Goal: Task Accomplishment & Management: Manage account settings

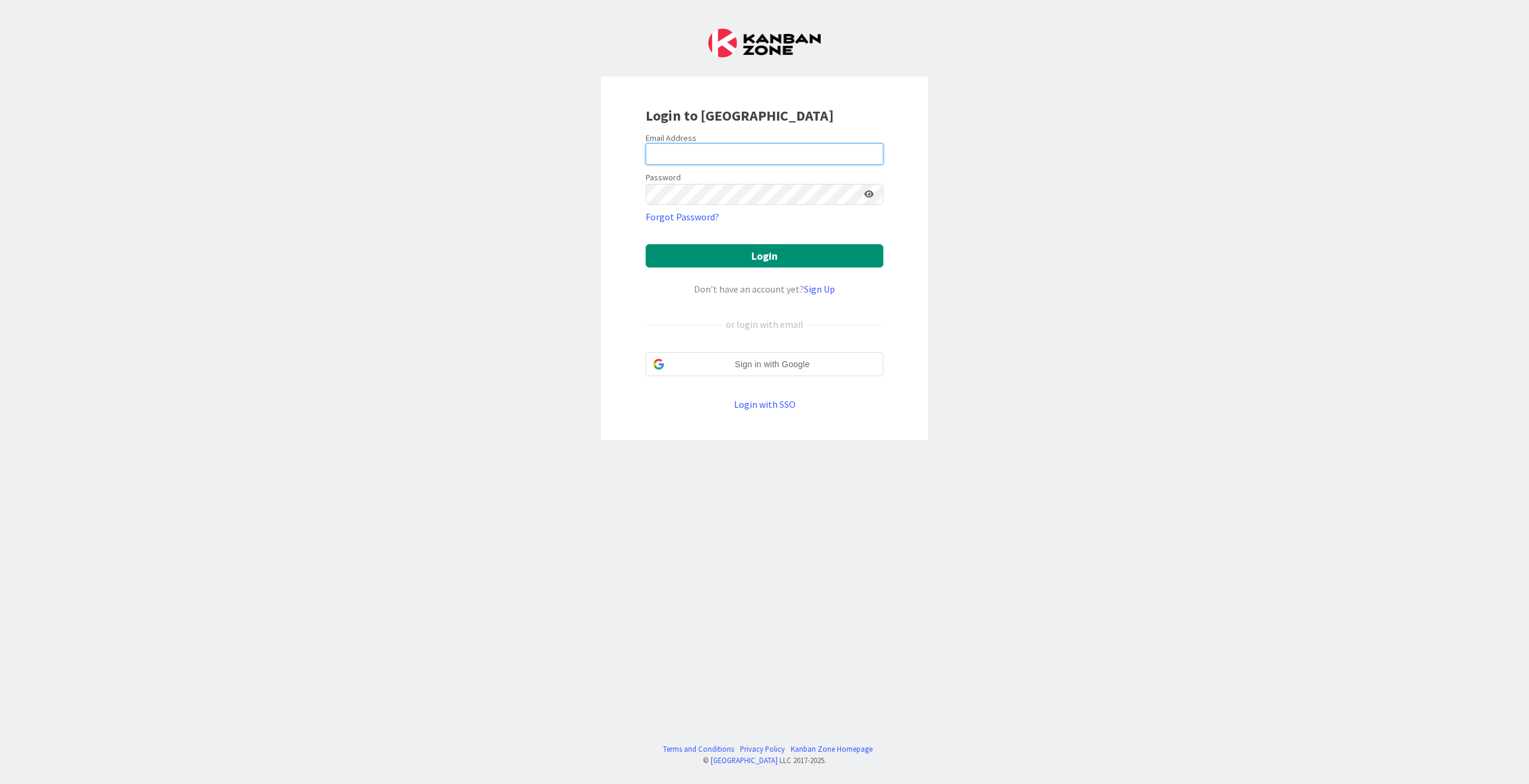
type input "[PERSON_NAME][EMAIL_ADDRESS][DOMAIN_NAME]"
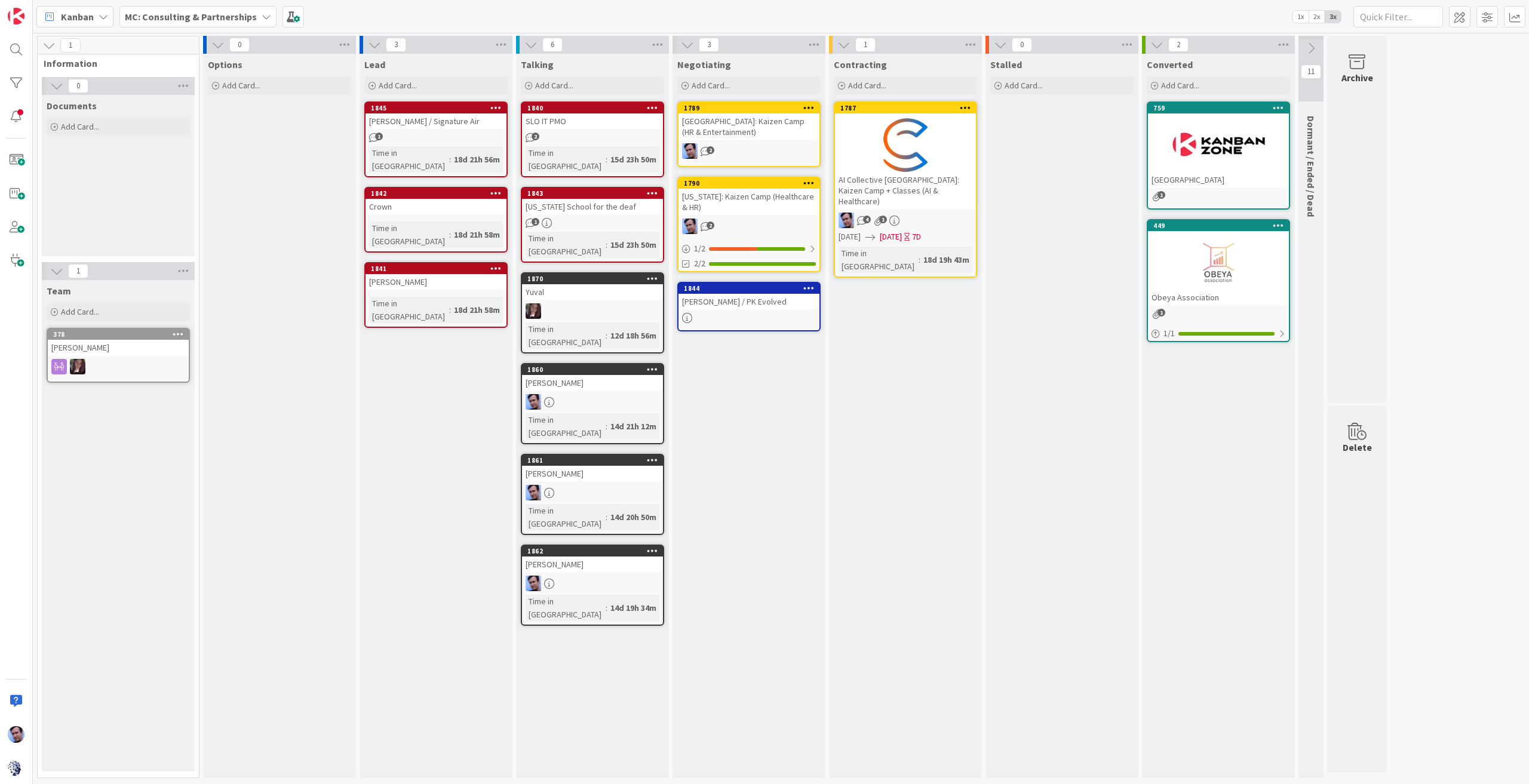
click at [262, 13] on icon at bounding box center [266, 17] width 9 height 9
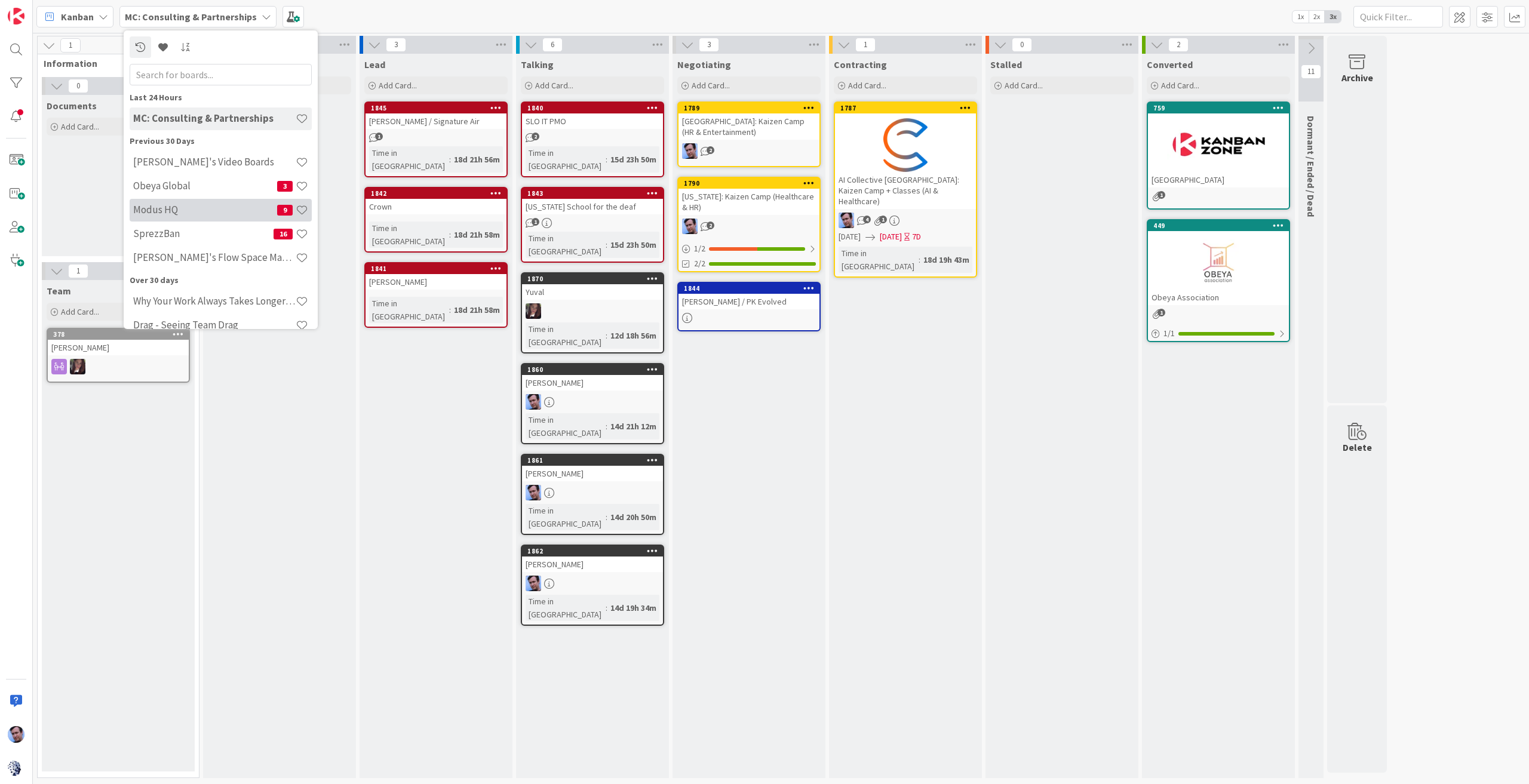
click at [199, 210] on h4 "Modus HQ" at bounding box center [205, 210] width 144 height 12
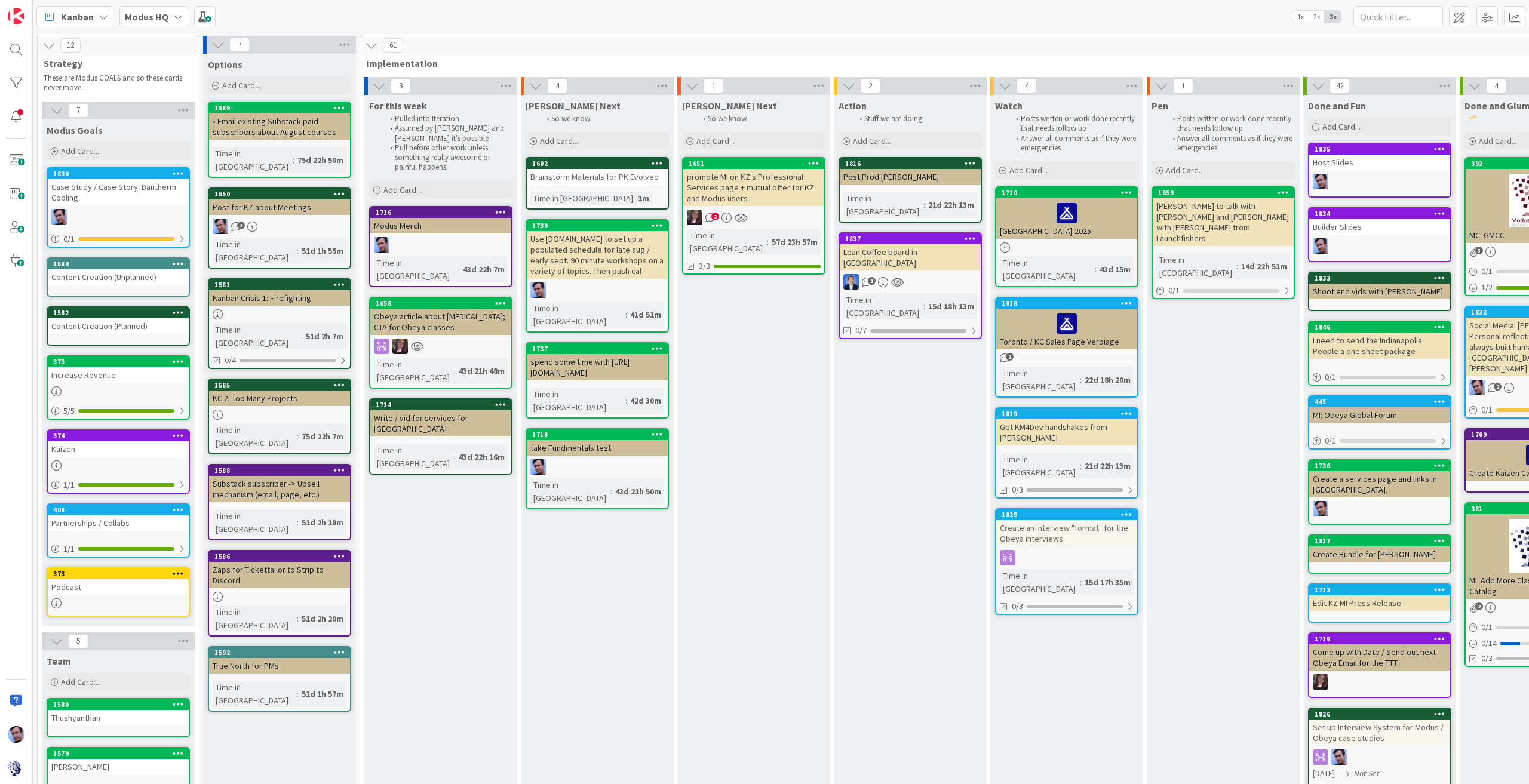
click at [218, 43] on icon at bounding box center [218, 45] width 13 height 13
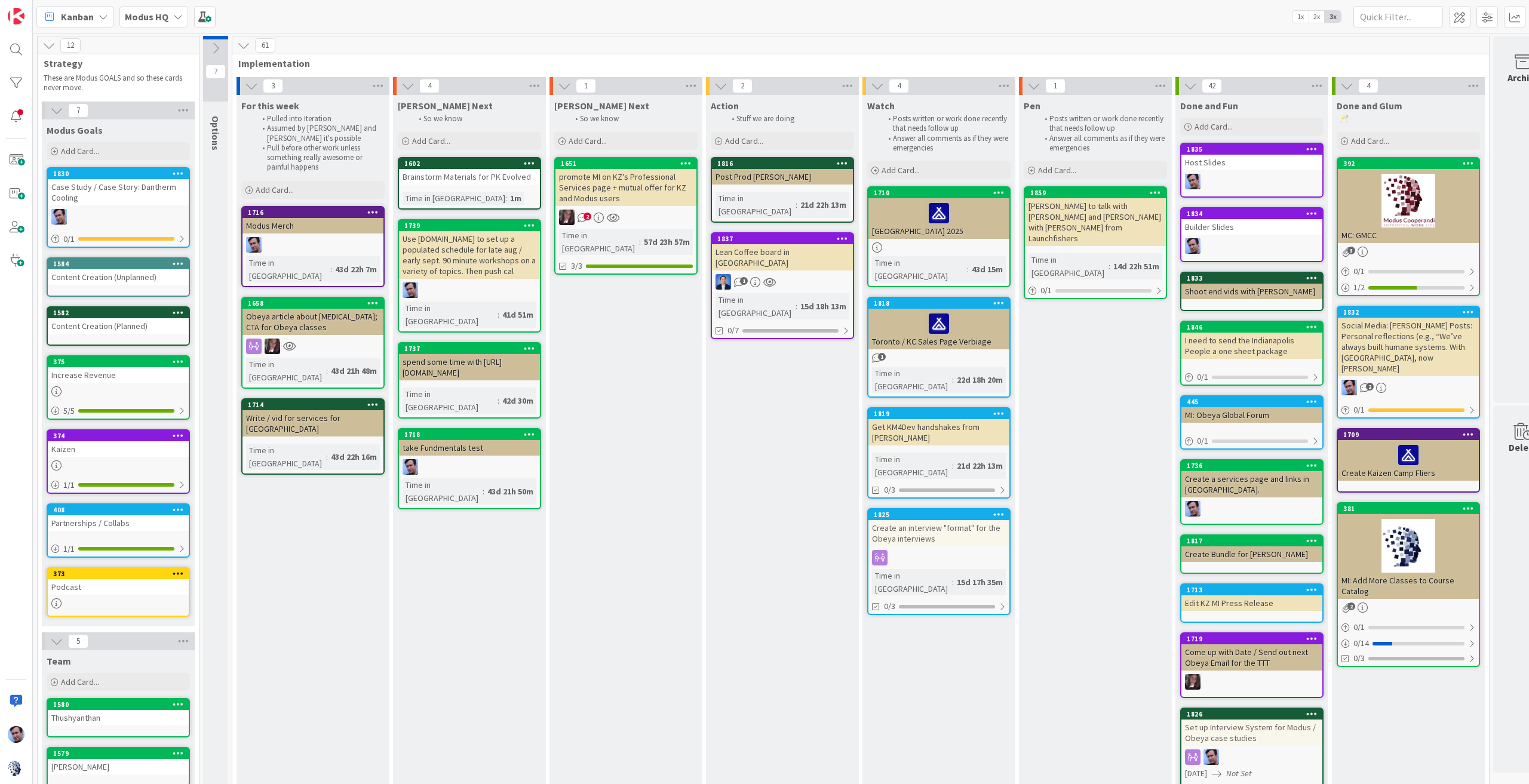
click at [41, 43] on div "12" at bounding box center [118, 45] width 161 height 18
click at [49, 43] on icon at bounding box center [49, 45] width 13 height 13
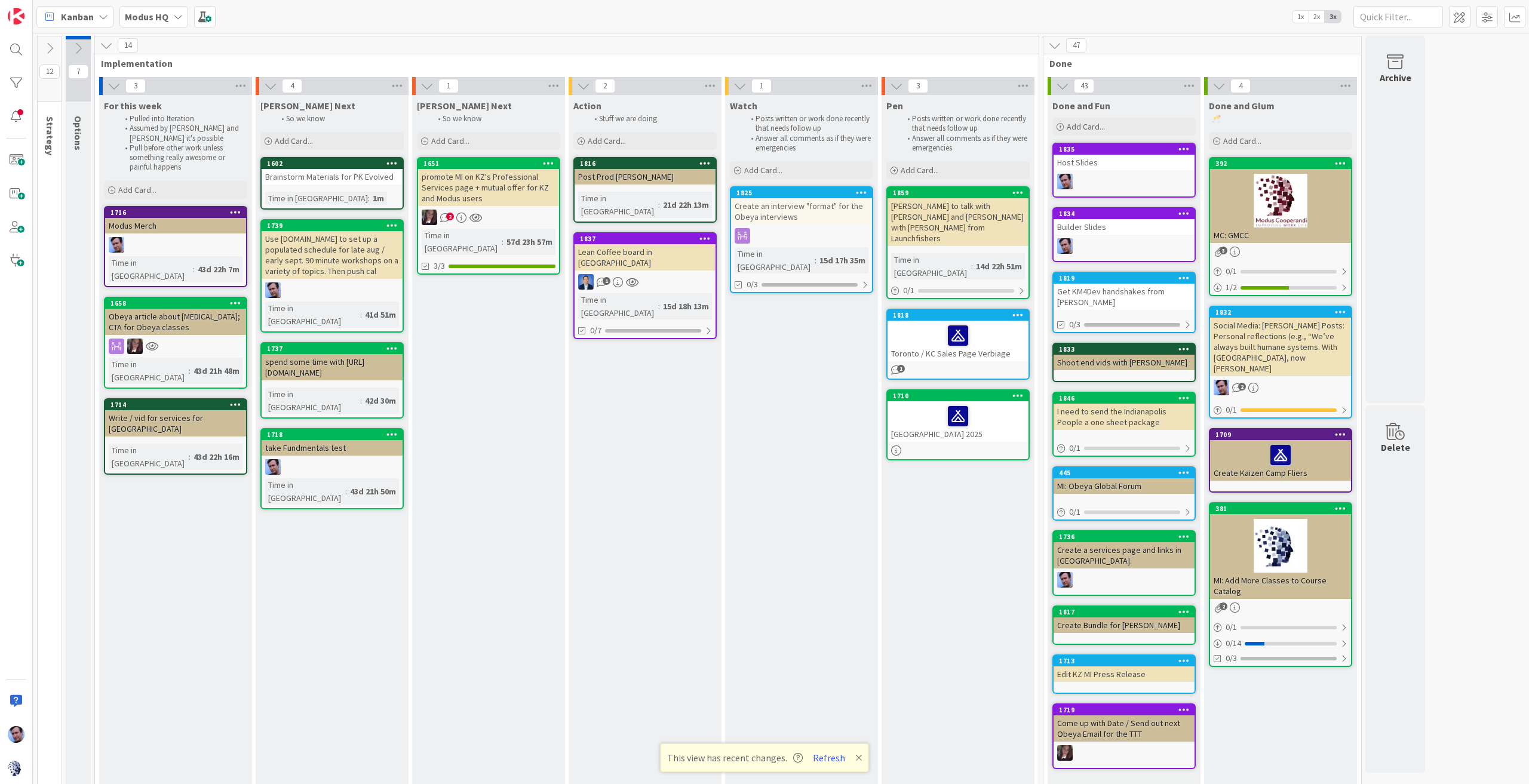
click at [1055, 40] on icon at bounding box center [1054, 45] width 13 height 13
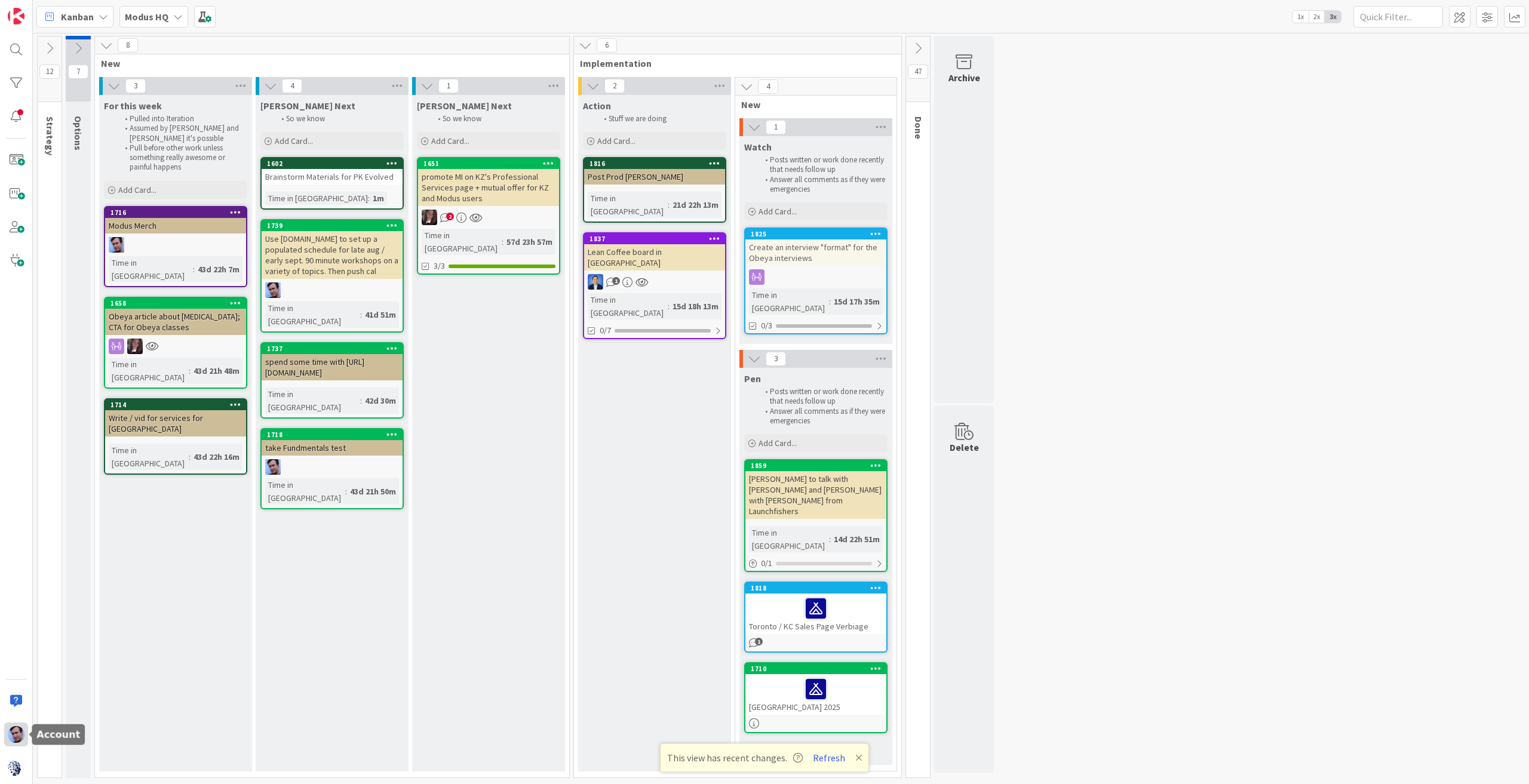
click at [14, 737] on img at bounding box center [16, 734] width 17 height 17
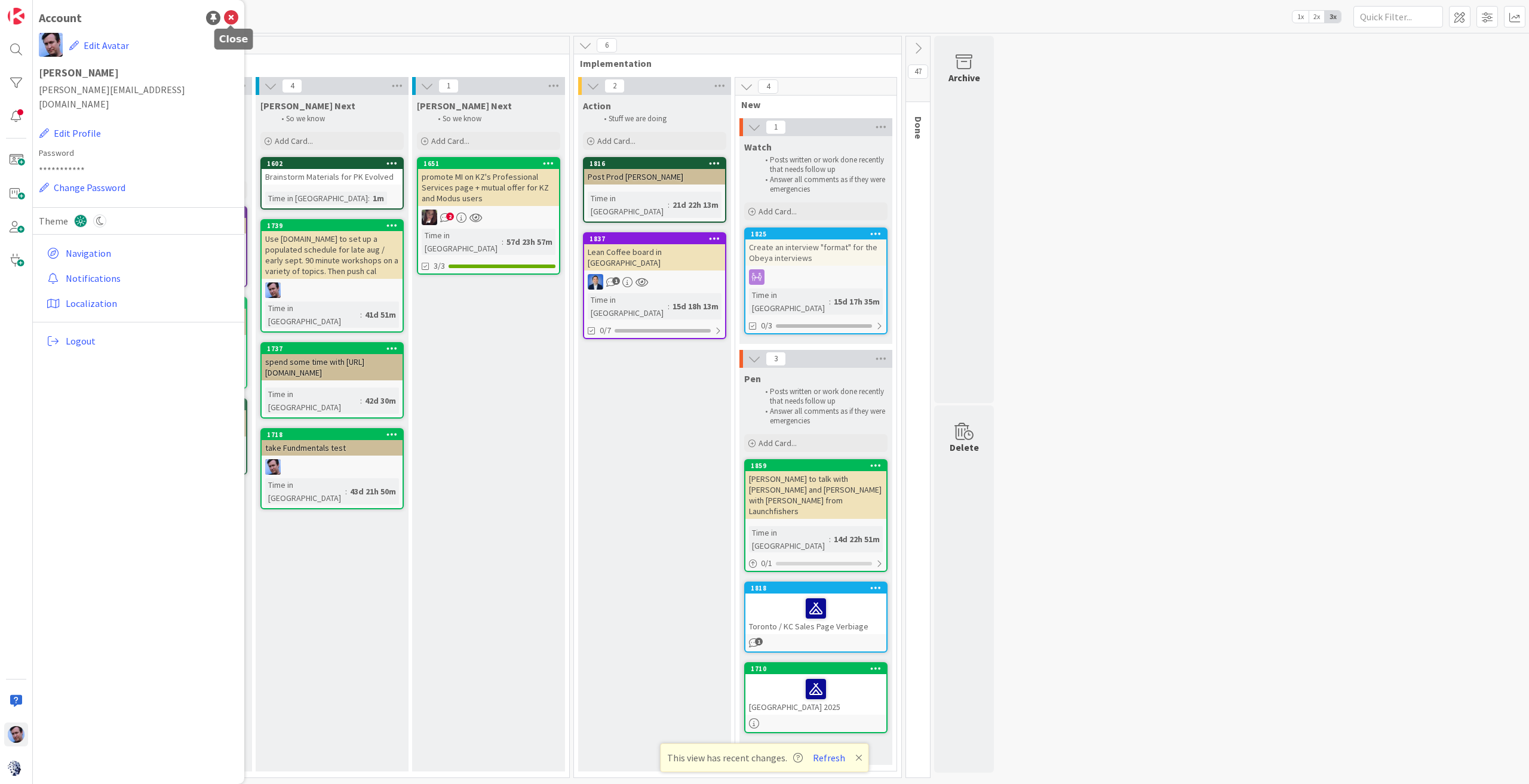
click at [227, 16] on icon at bounding box center [231, 18] width 14 height 14
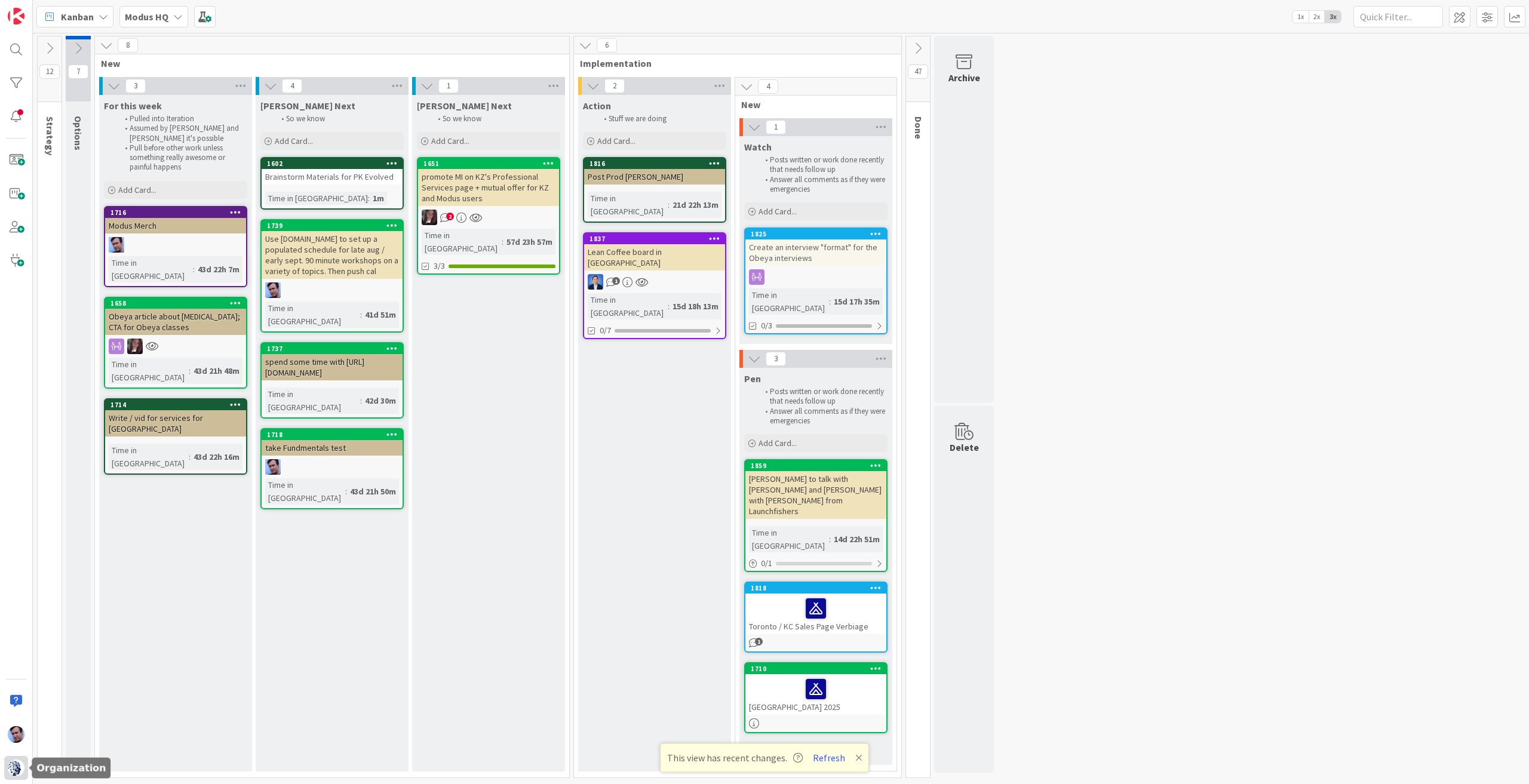
click at [8, 772] on img at bounding box center [16, 767] width 17 height 17
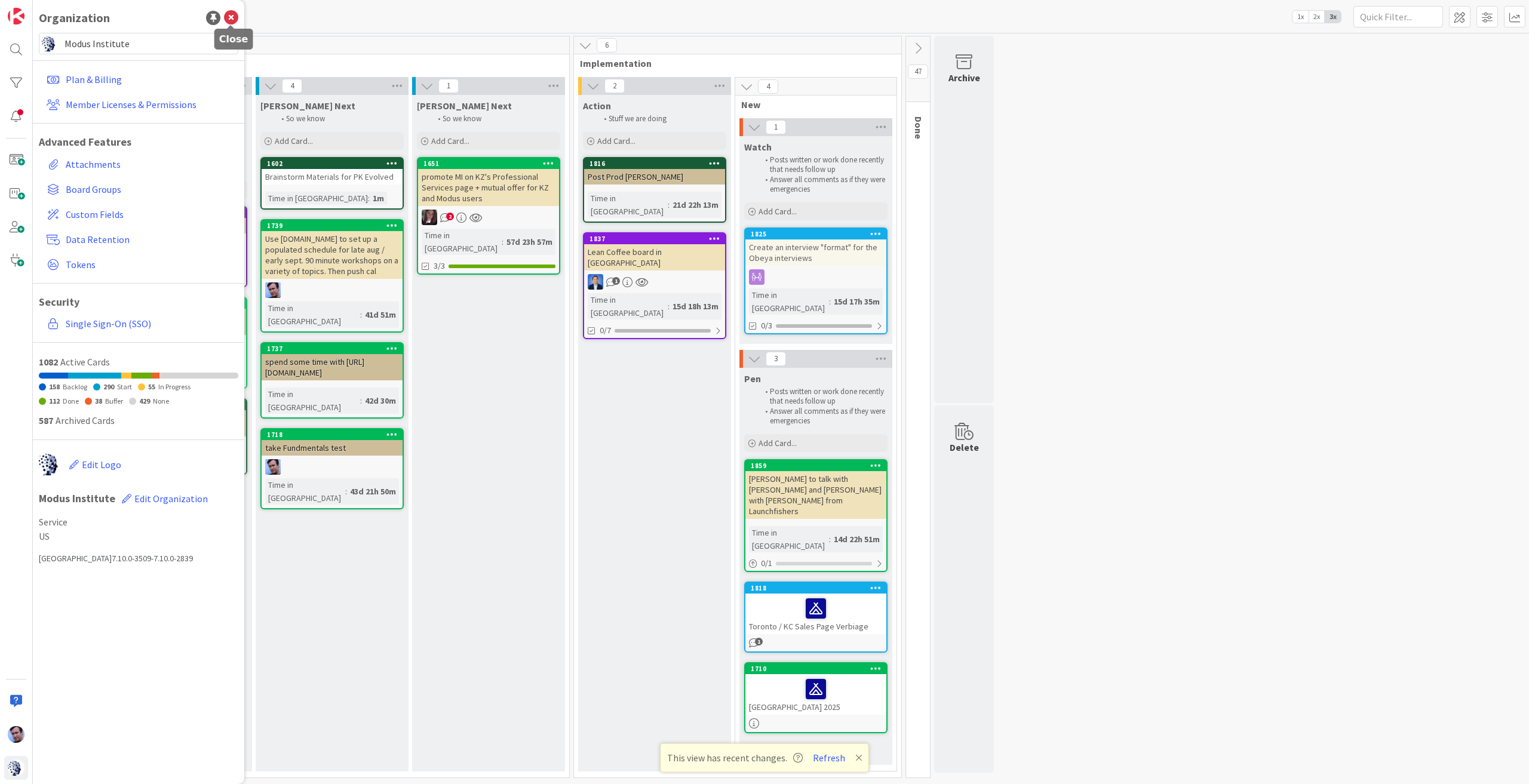
click at [231, 18] on icon at bounding box center [231, 18] width 14 height 14
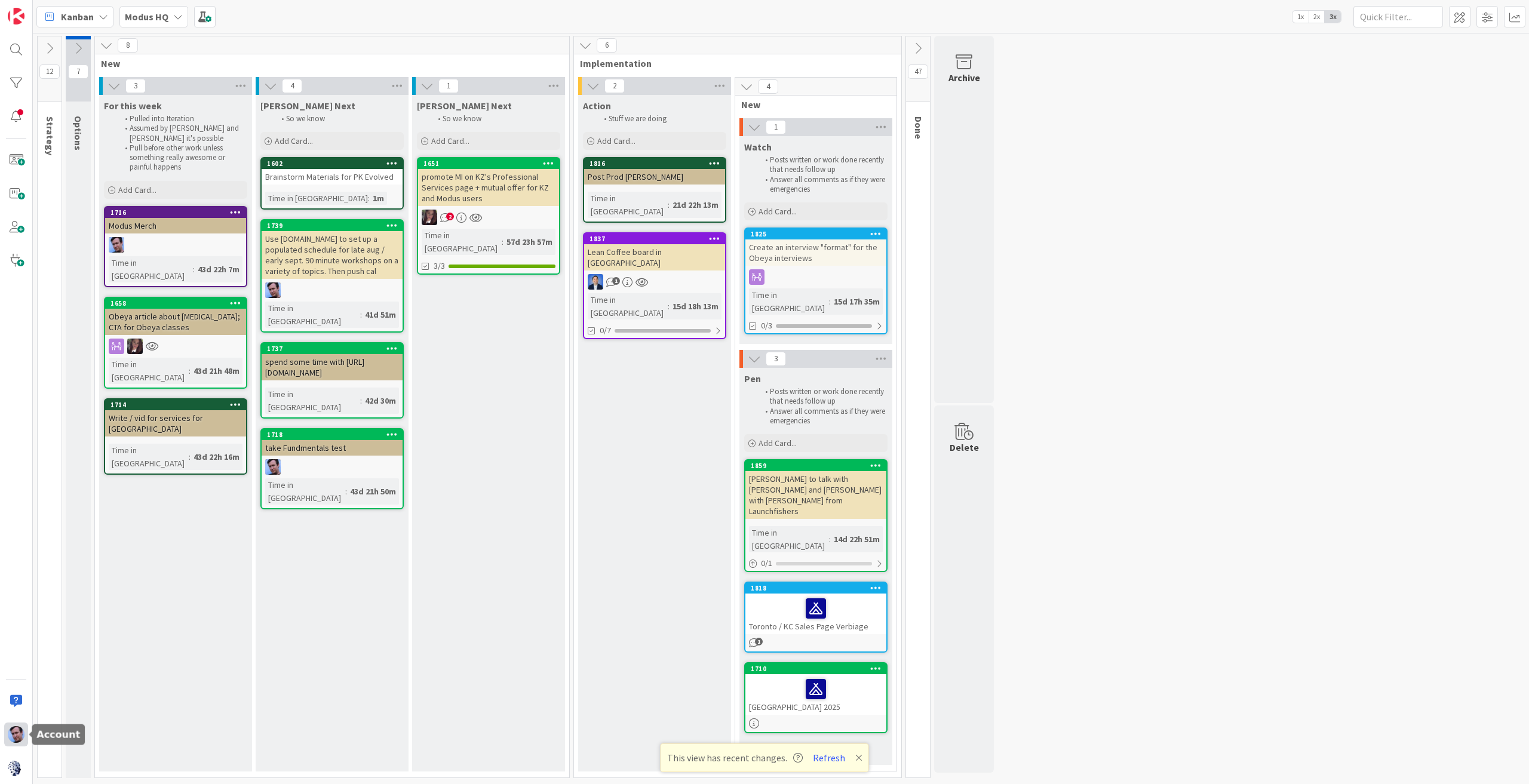
click at [11, 733] on img at bounding box center [16, 734] width 17 height 17
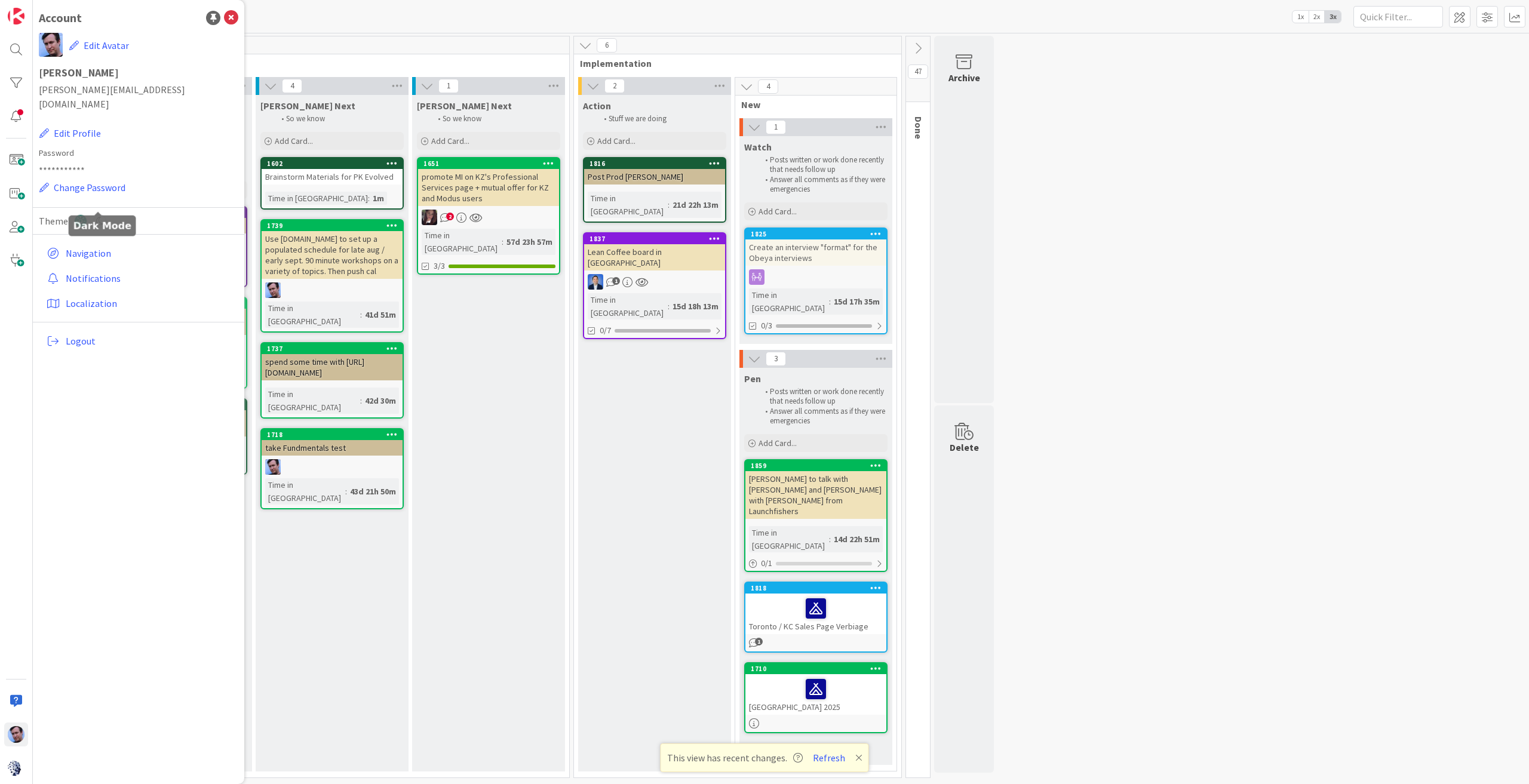
click at [95, 214] on icon at bounding box center [99, 220] width 13 height 13
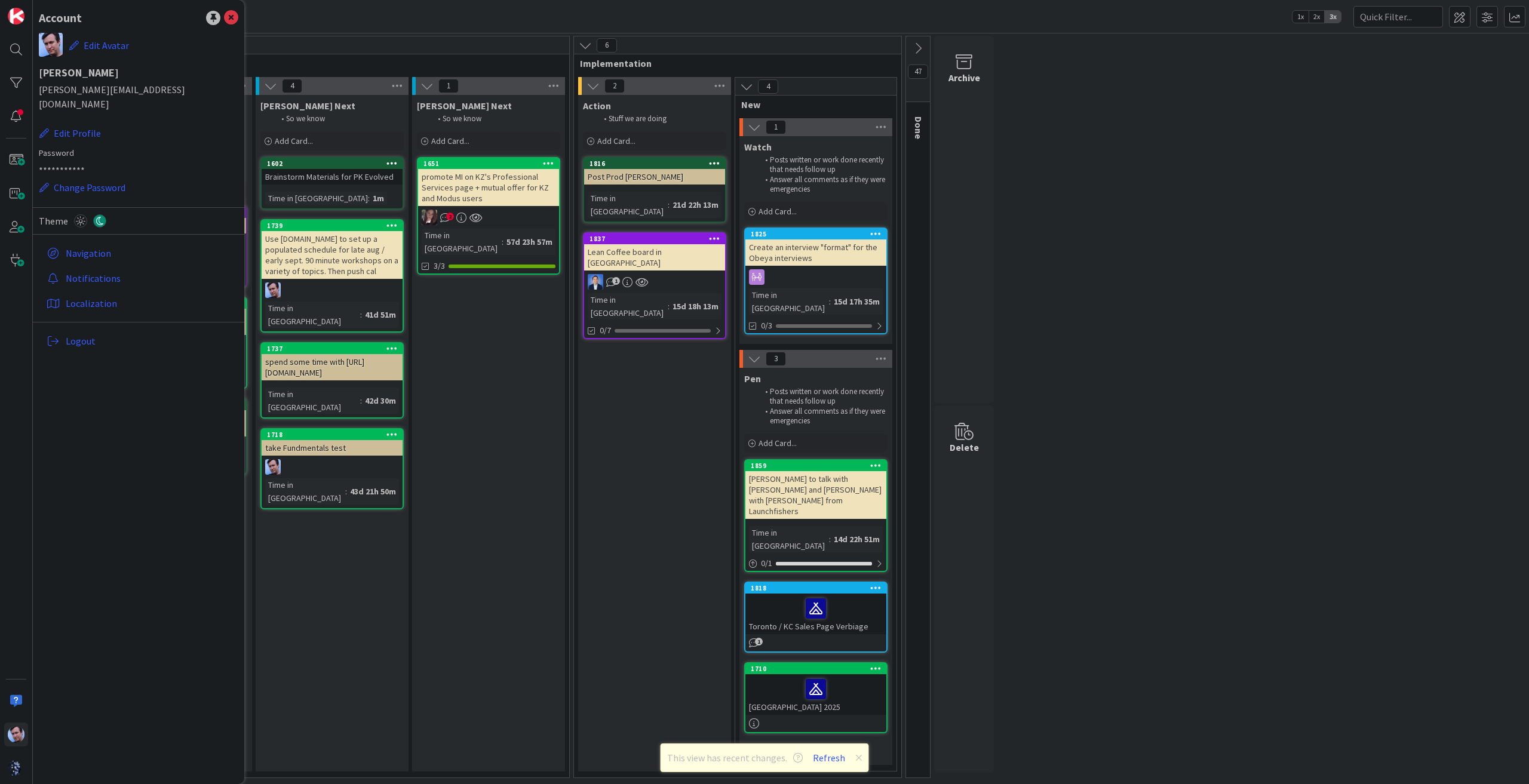
click at [1078, 314] on div "12 Strategy These are Modus GOALS and so these cards never move. 7 Options 8 Ne…" at bounding box center [780, 410] width 1491 height 748
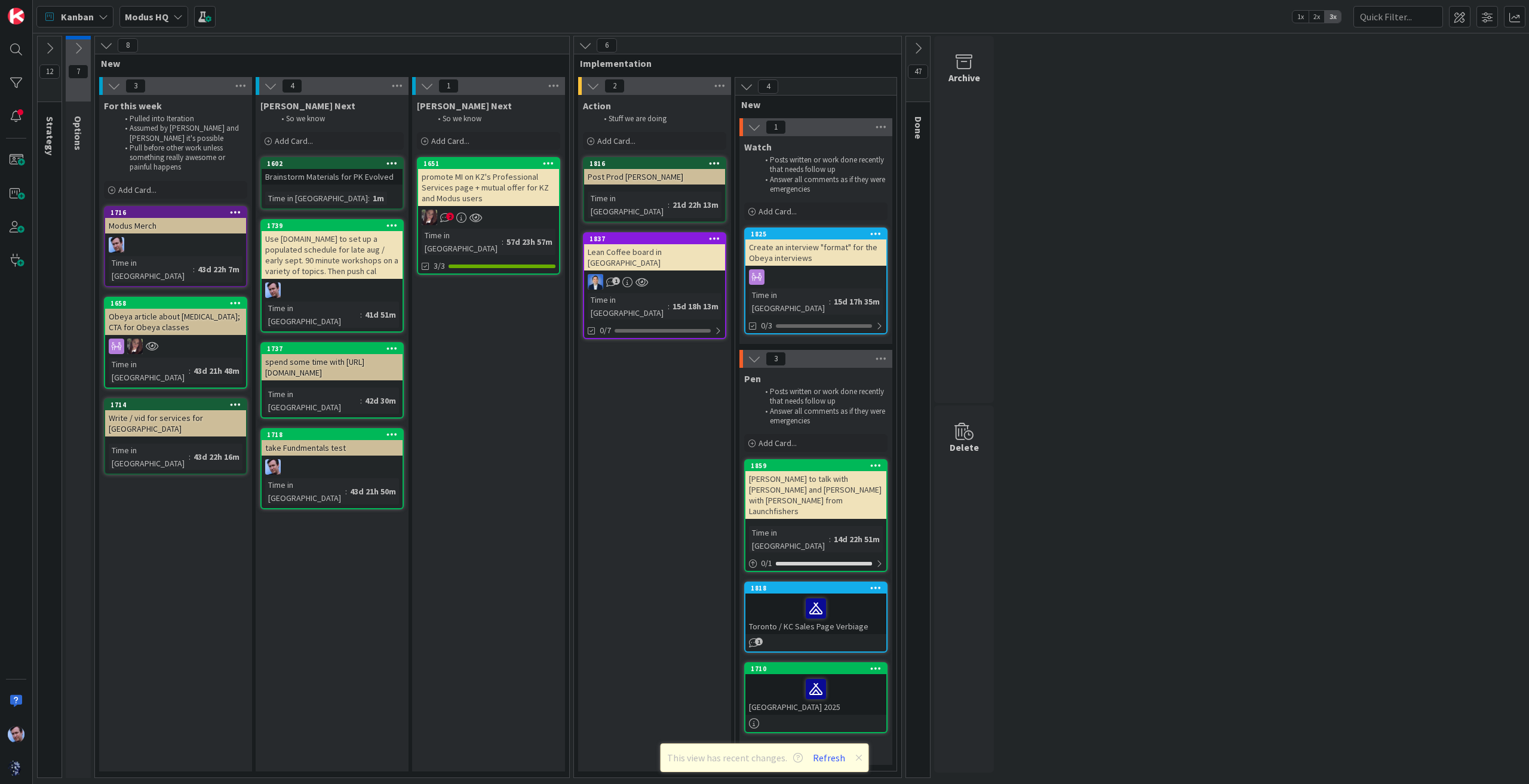
click at [916, 43] on icon at bounding box center [918, 48] width 13 height 13
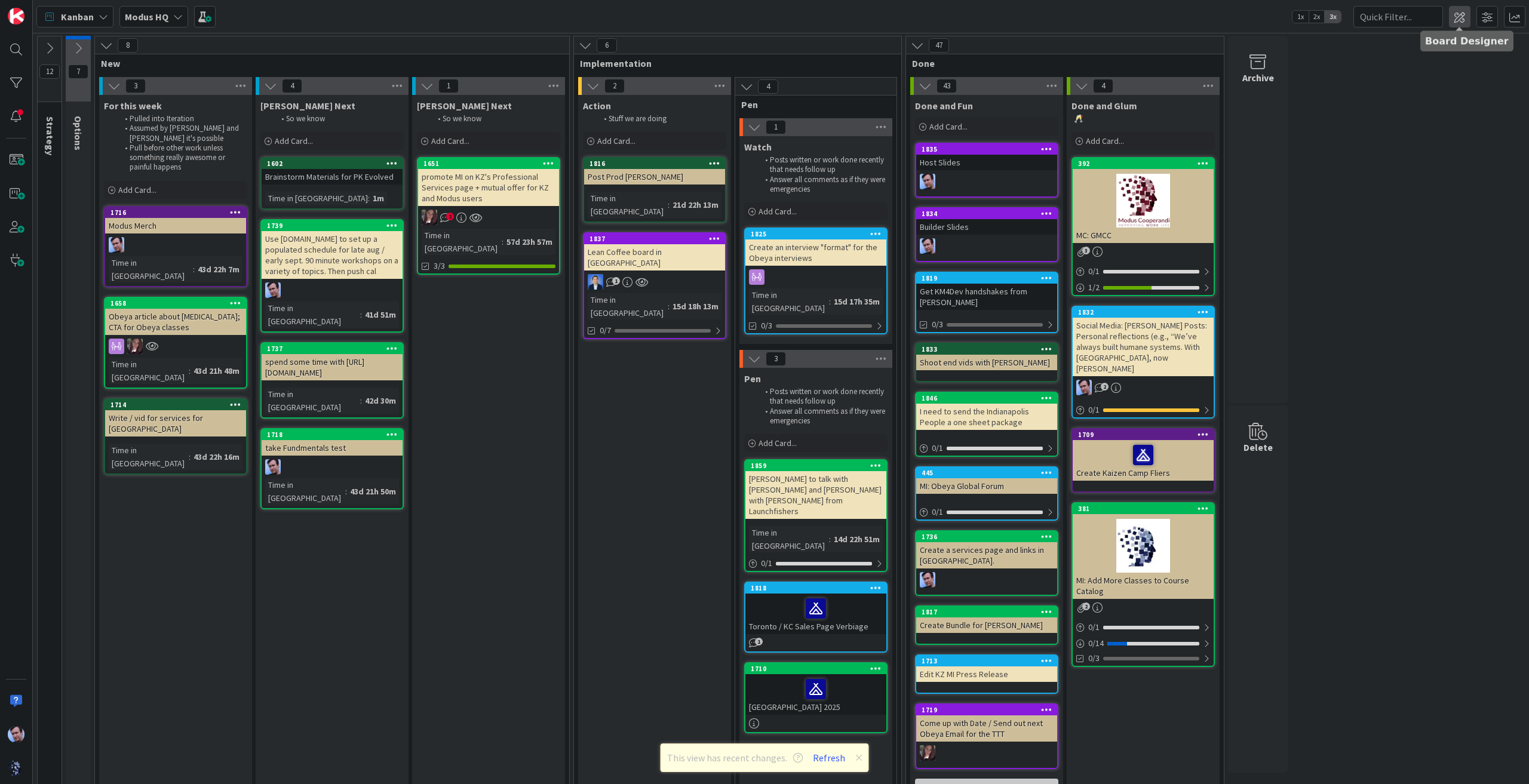
click at [1461, 17] on span at bounding box center [1459, 17] width 22 height 22
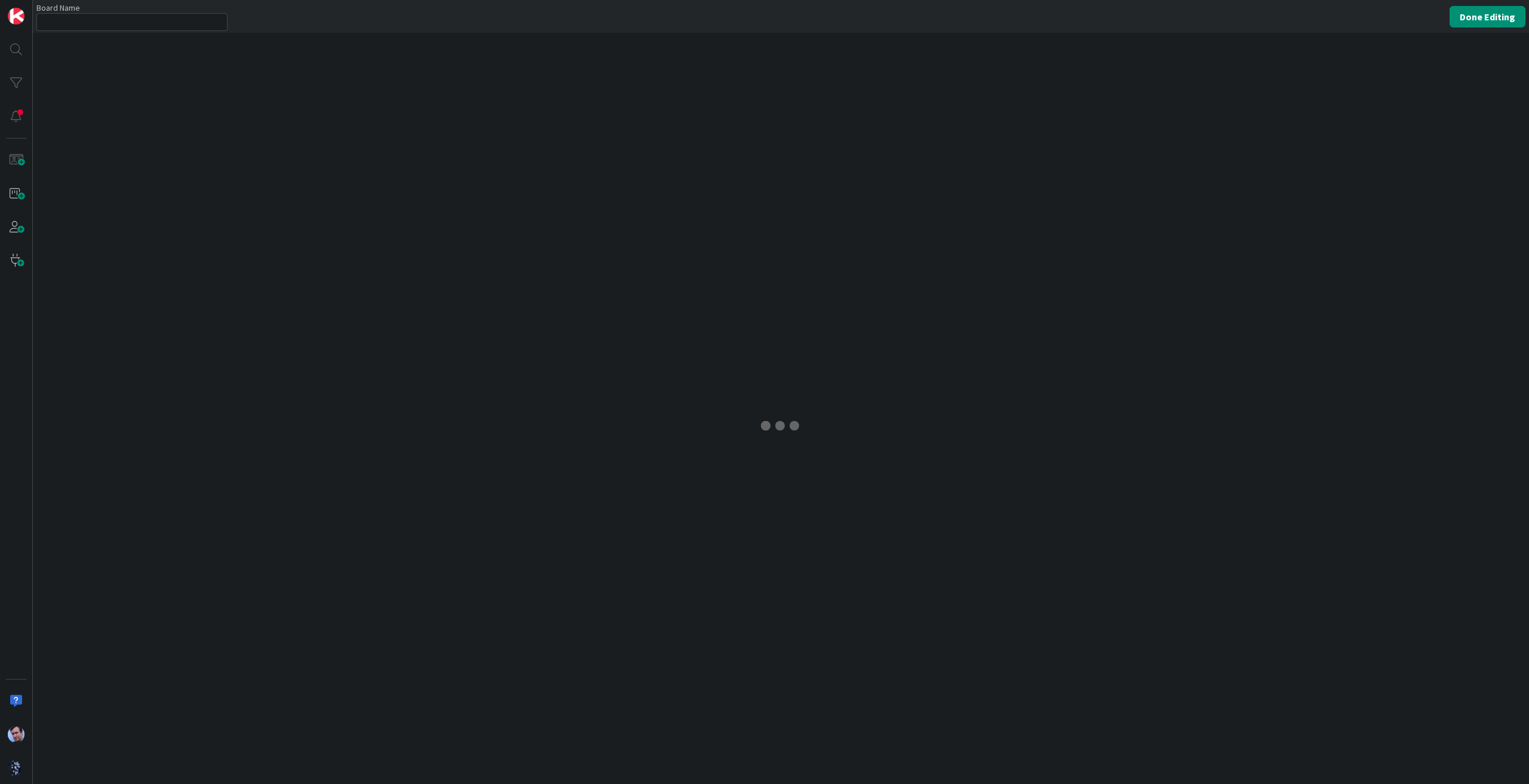
type input "Modus HQ"
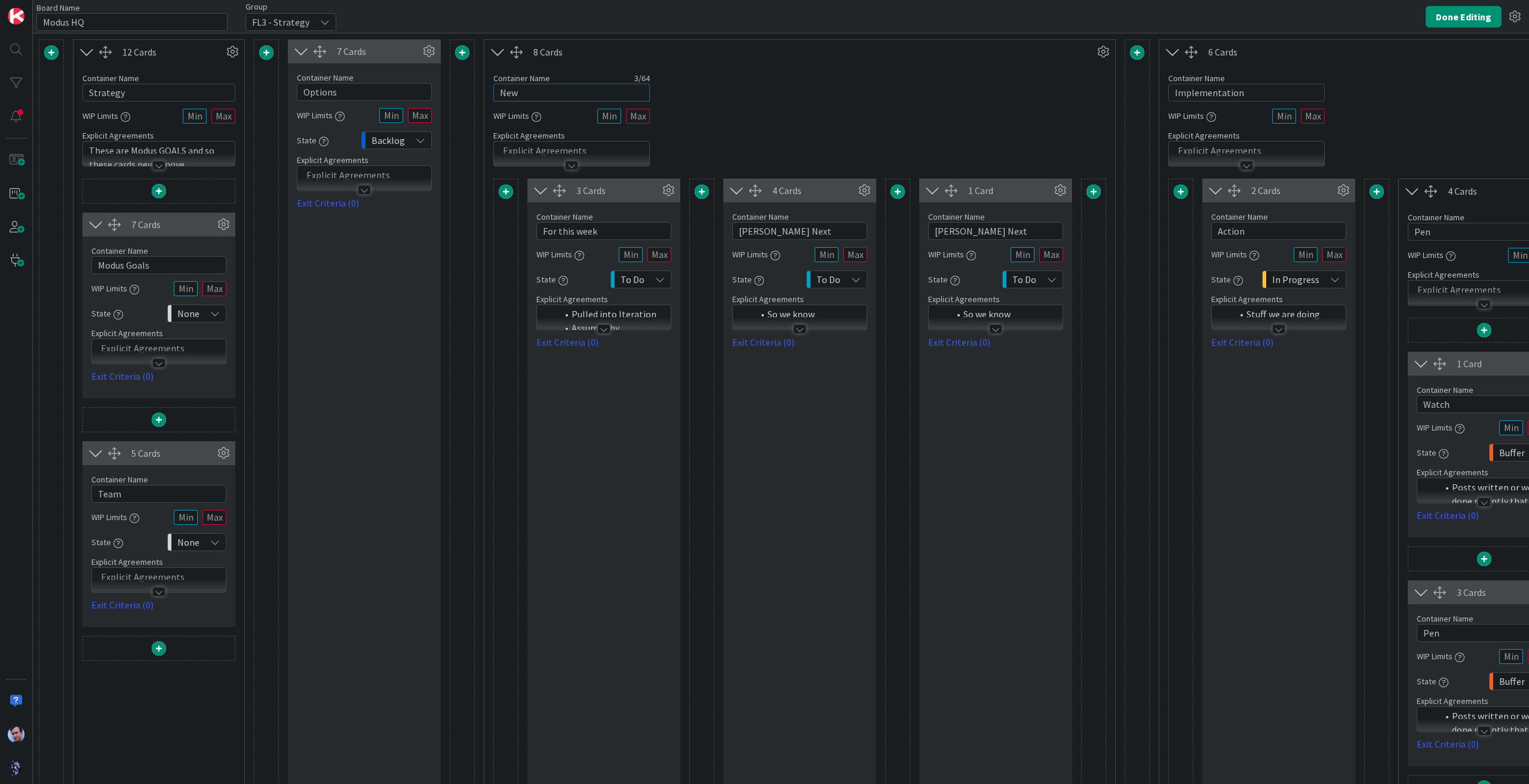
click at [539, 89] on input "New" at bounding box center [571, 93] width 156 height 18
type input "Priority"
click at [1456, 16] on button "Done Editing" at bounding box center [1463, 17] width 76 height 22
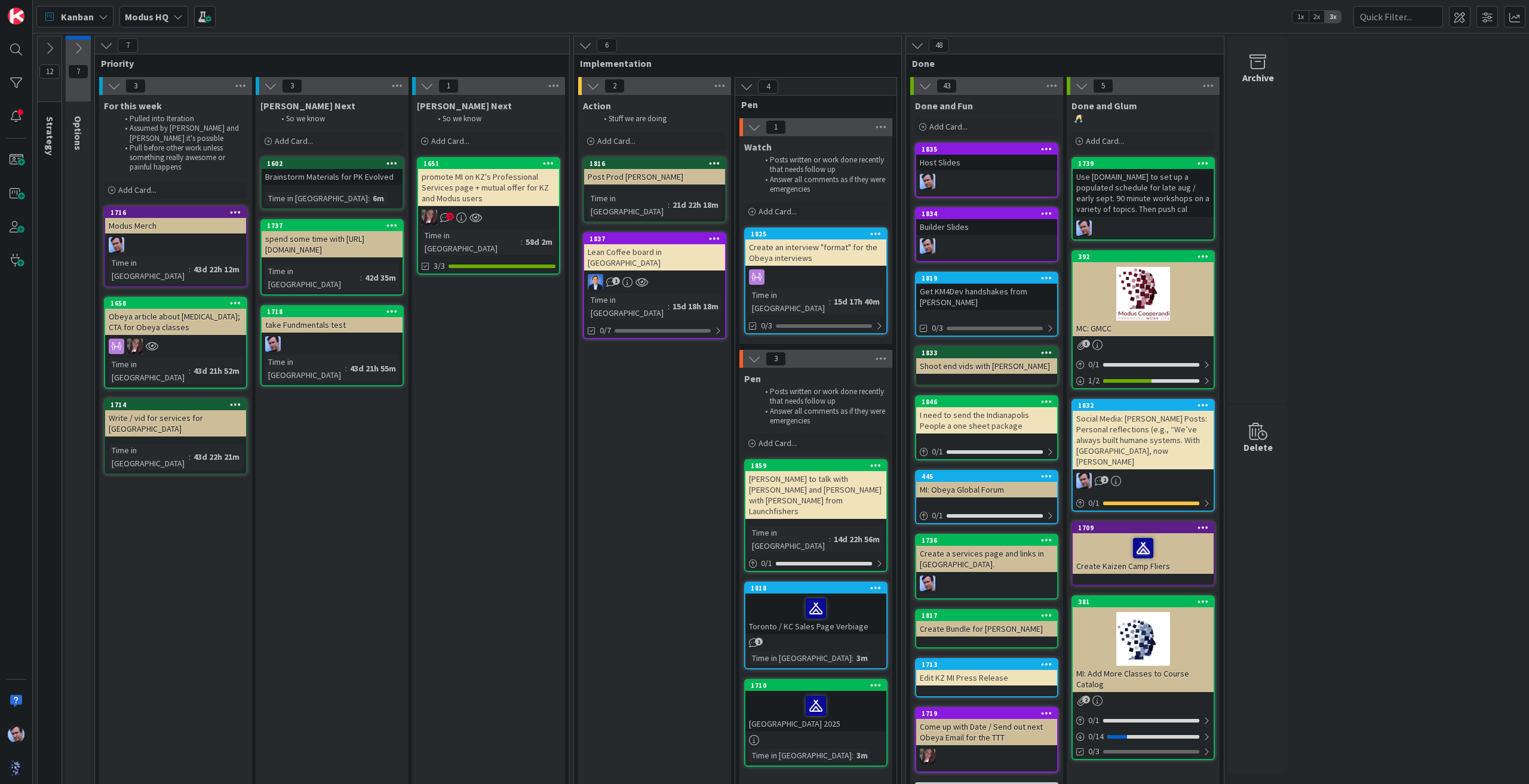
click at [79, 47] on icon at bounding box center [78, 48] width 13 height 13
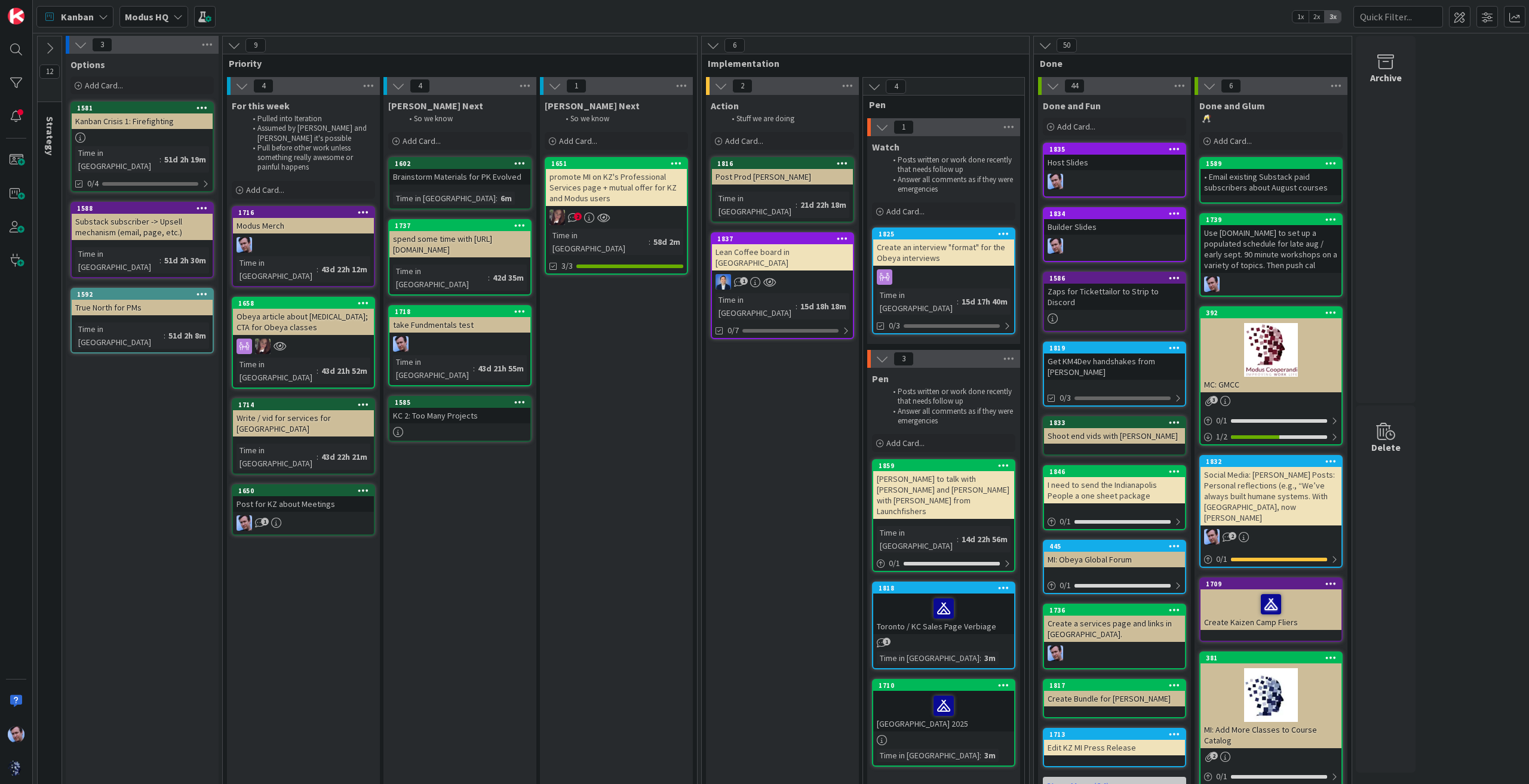
click at [84, 42] on icon at bounding box center [80, 45] width 13 height 13
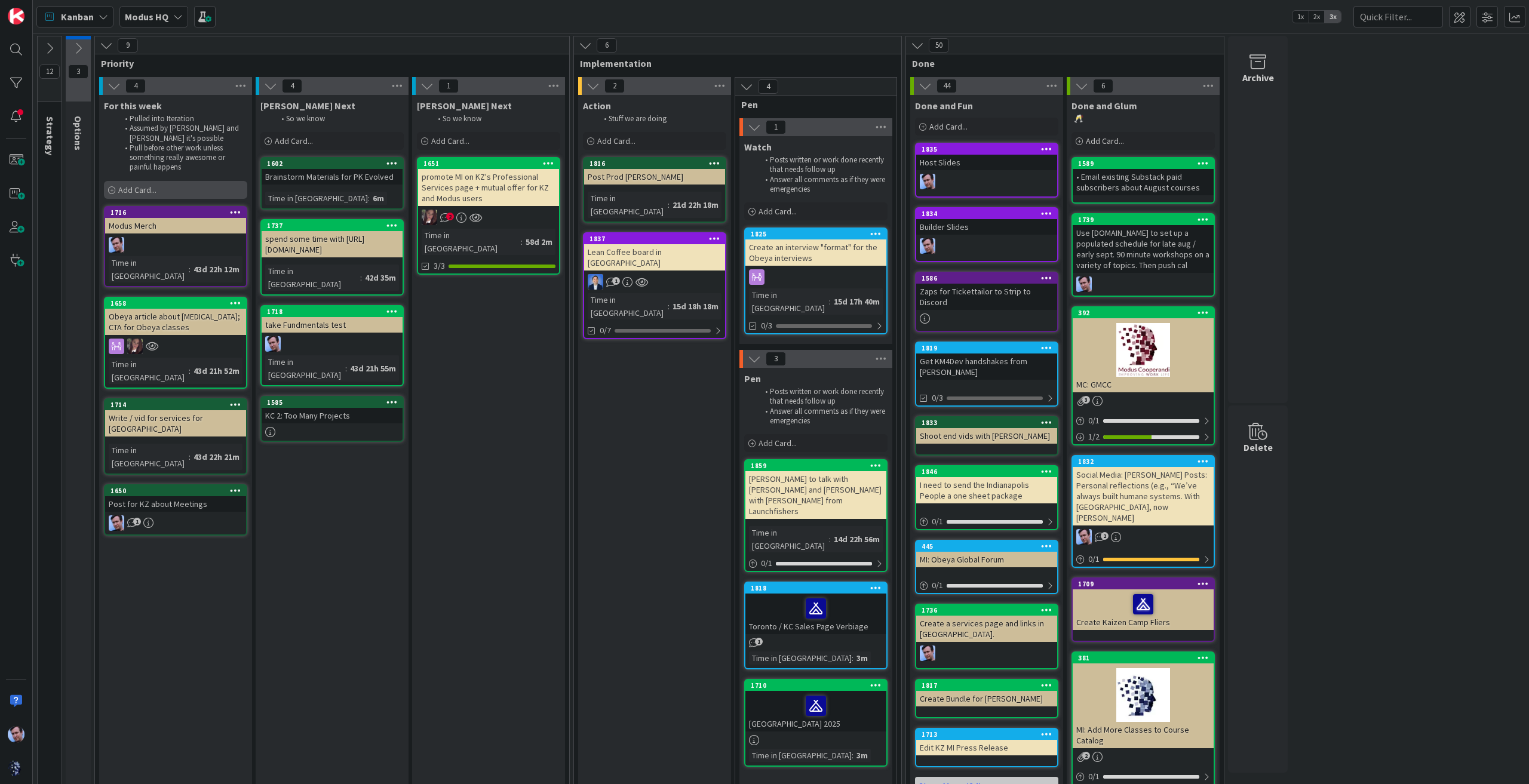
click at [135, 187] on span "Add Card..." at bounding box center [137, 190] width 39 height 11
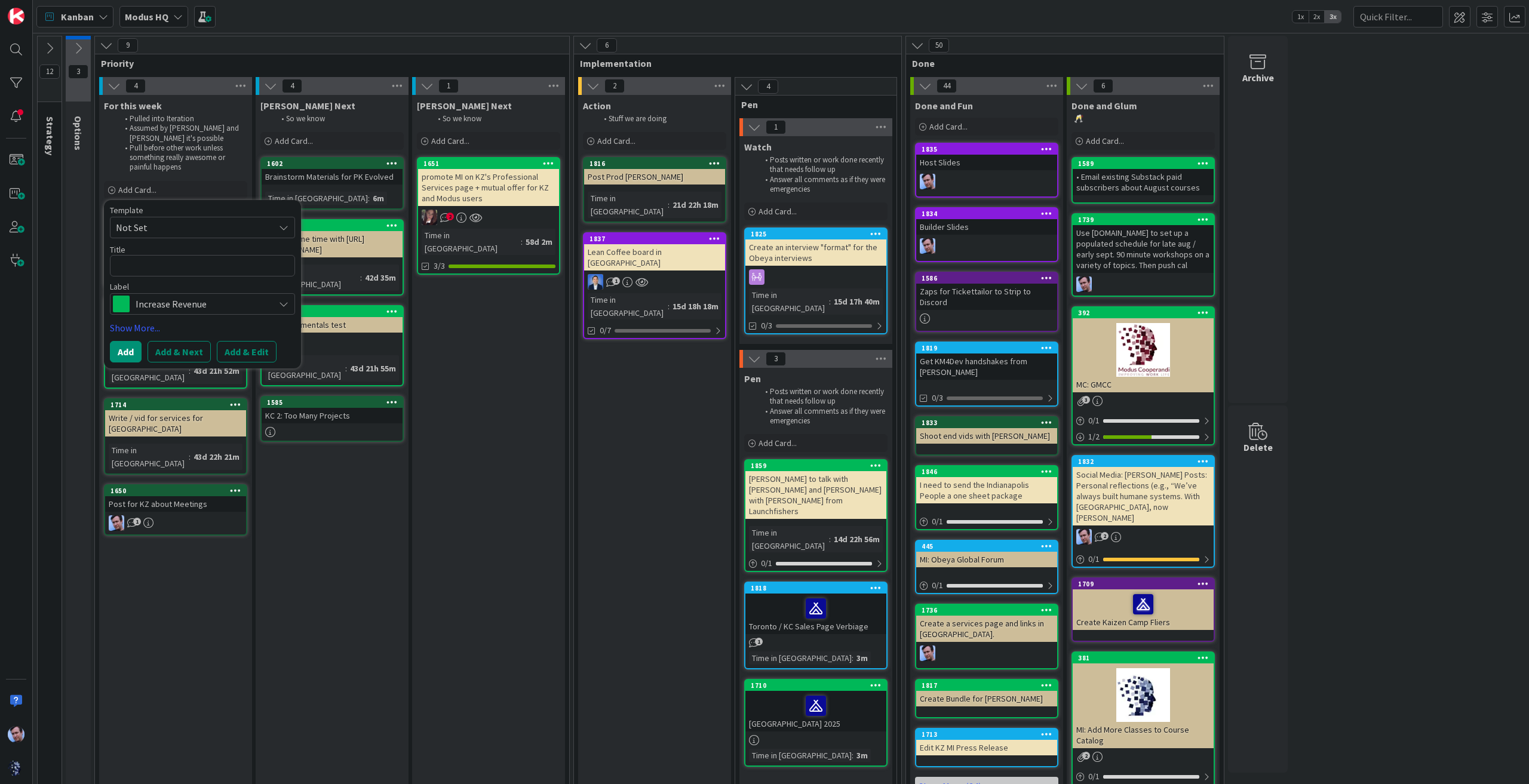
type textarea "x"
type textarea "P"
type textarea "x"
type textarea "Po"
type textarea "x"
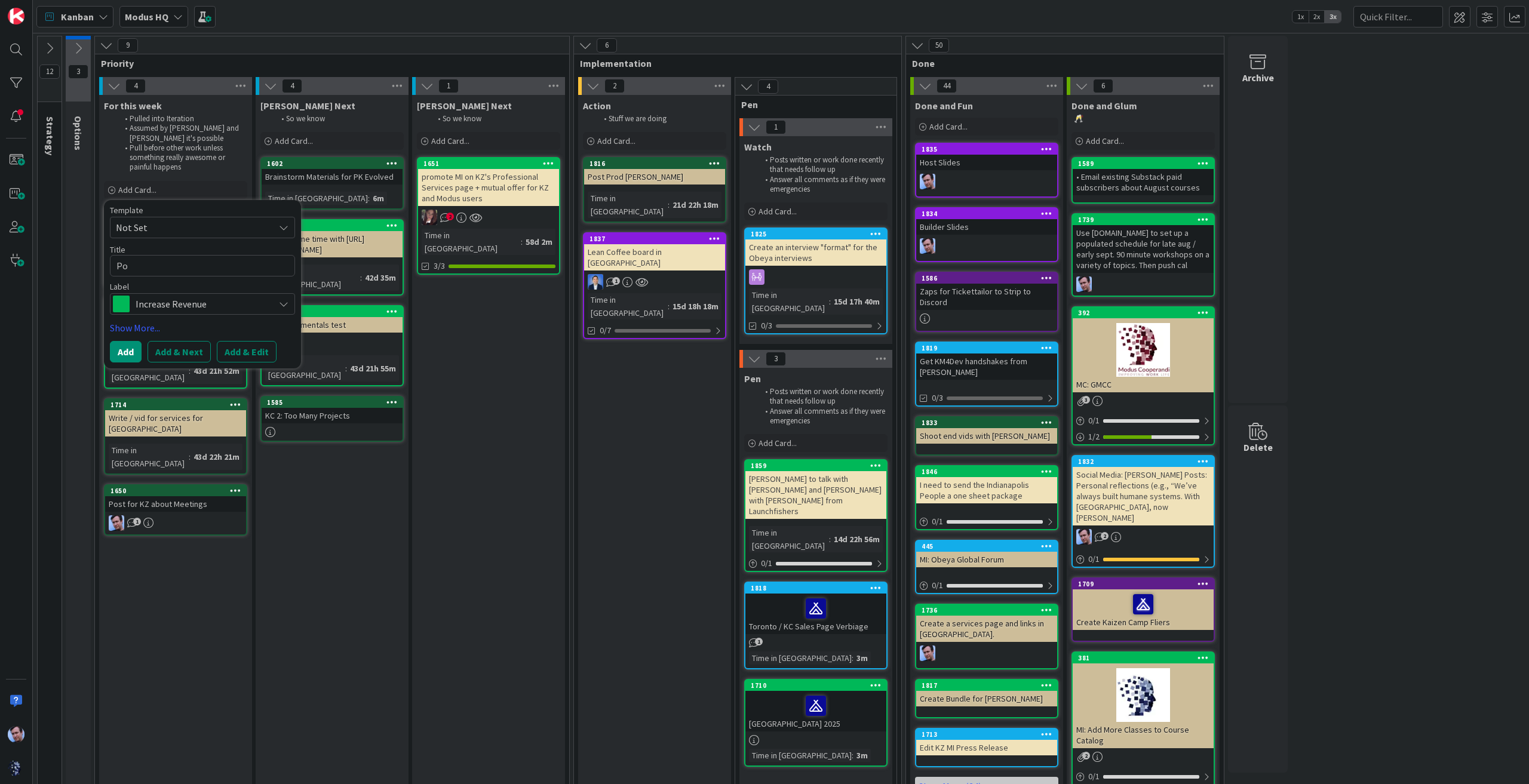
type textarea "Pos"
type textarea "x"
type textarea "Post"
type textarea "x"
type textarea "Post?"
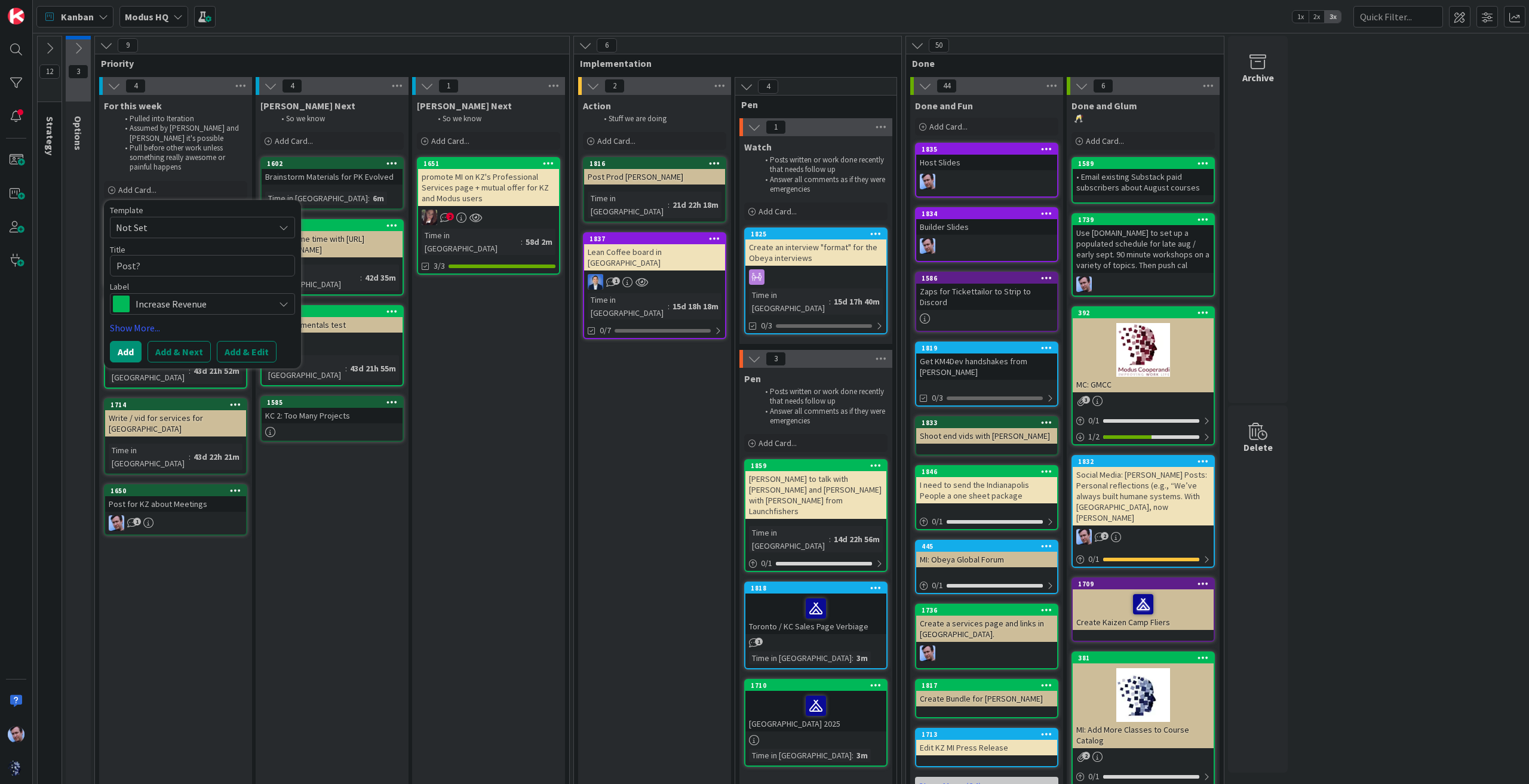
type textarea "x"
type textarea "Post"
type textarea "x"
type textarea "Post""
type textarea "x"
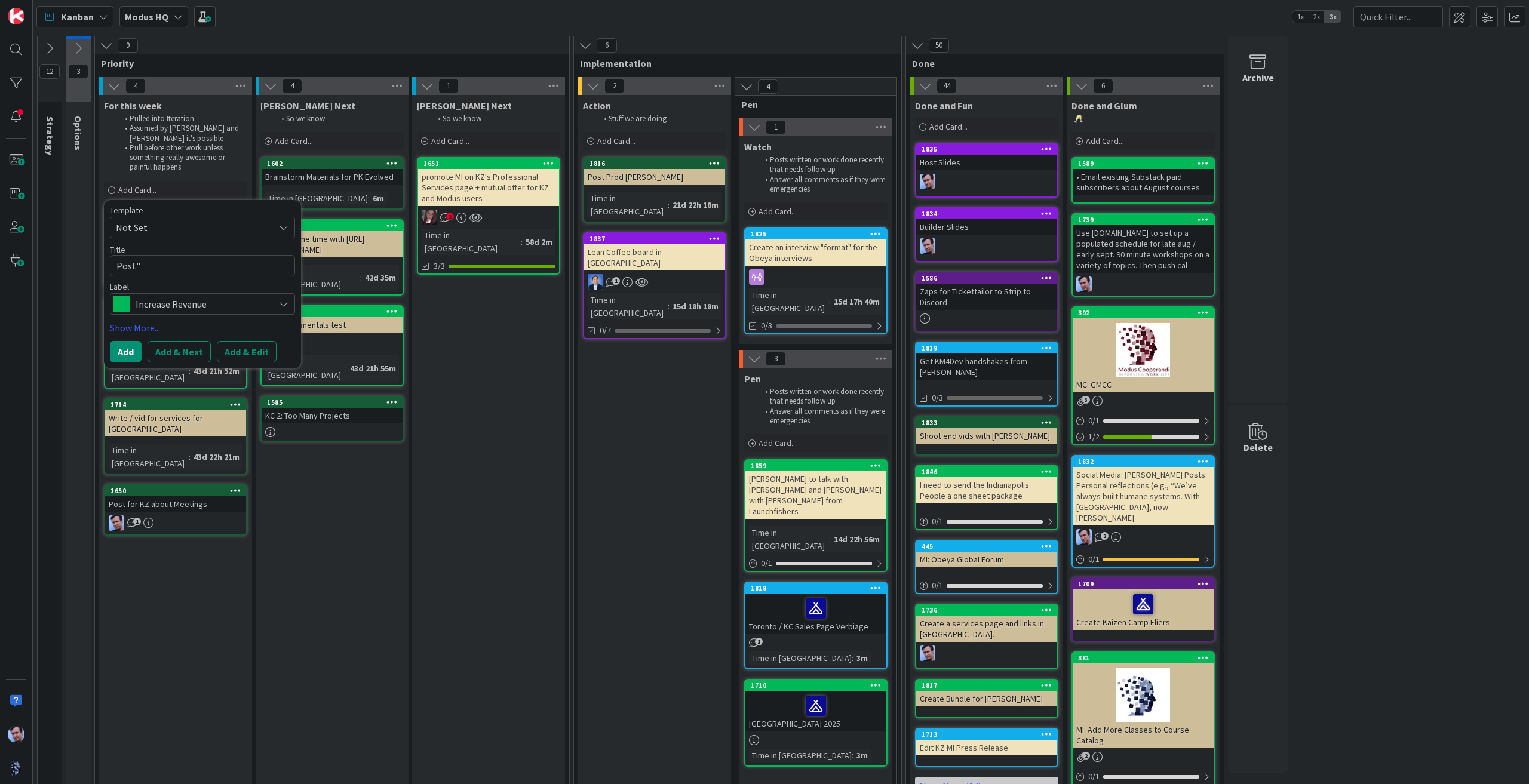
type textarea "Post":"
type textarea "x"
type textarea "Post""
type textarea "x"
type textarea "Post"
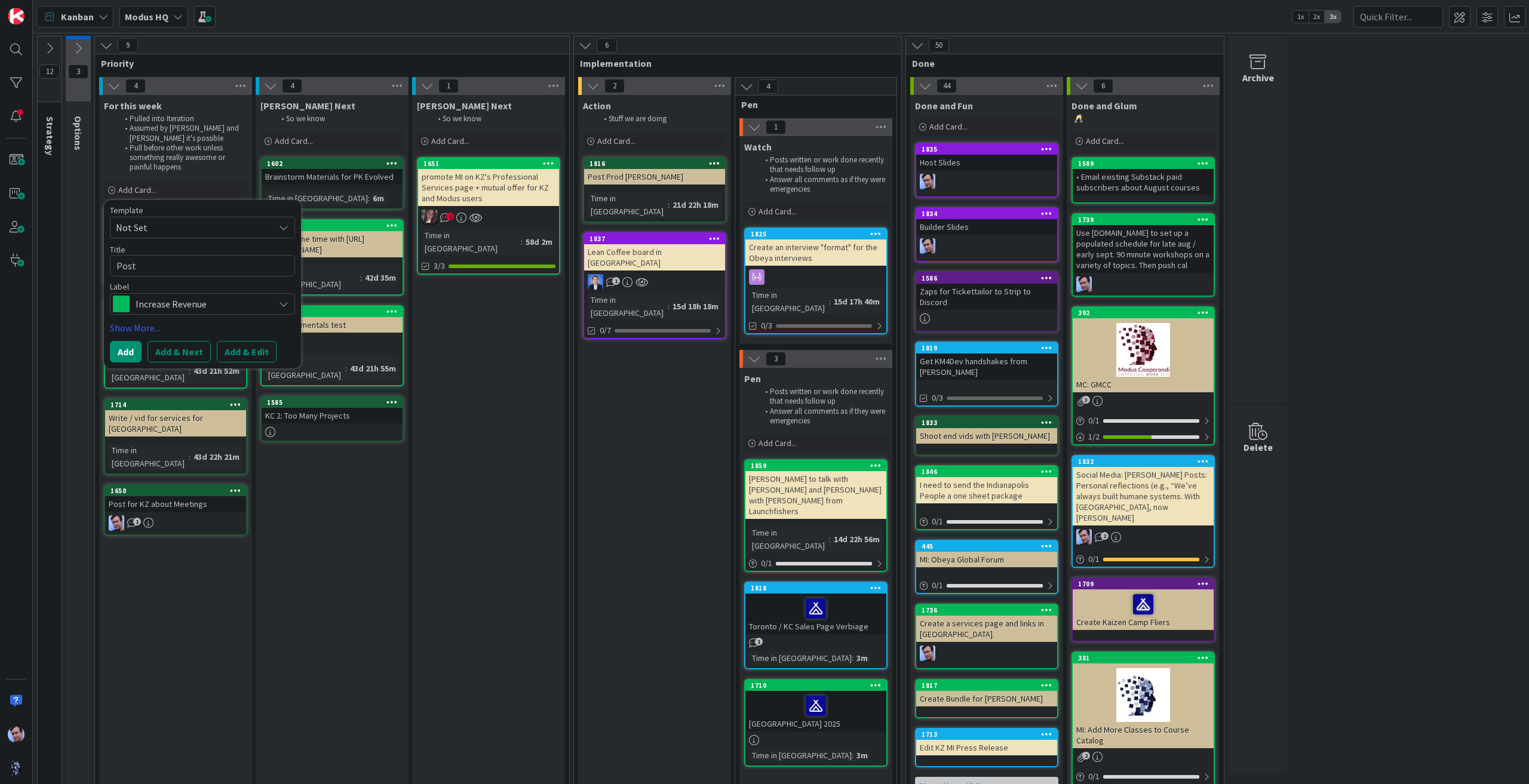
type textarea "x"
type textarea "Post:"
type textarea "x"
type textarea "Post:"
type textarea "x"
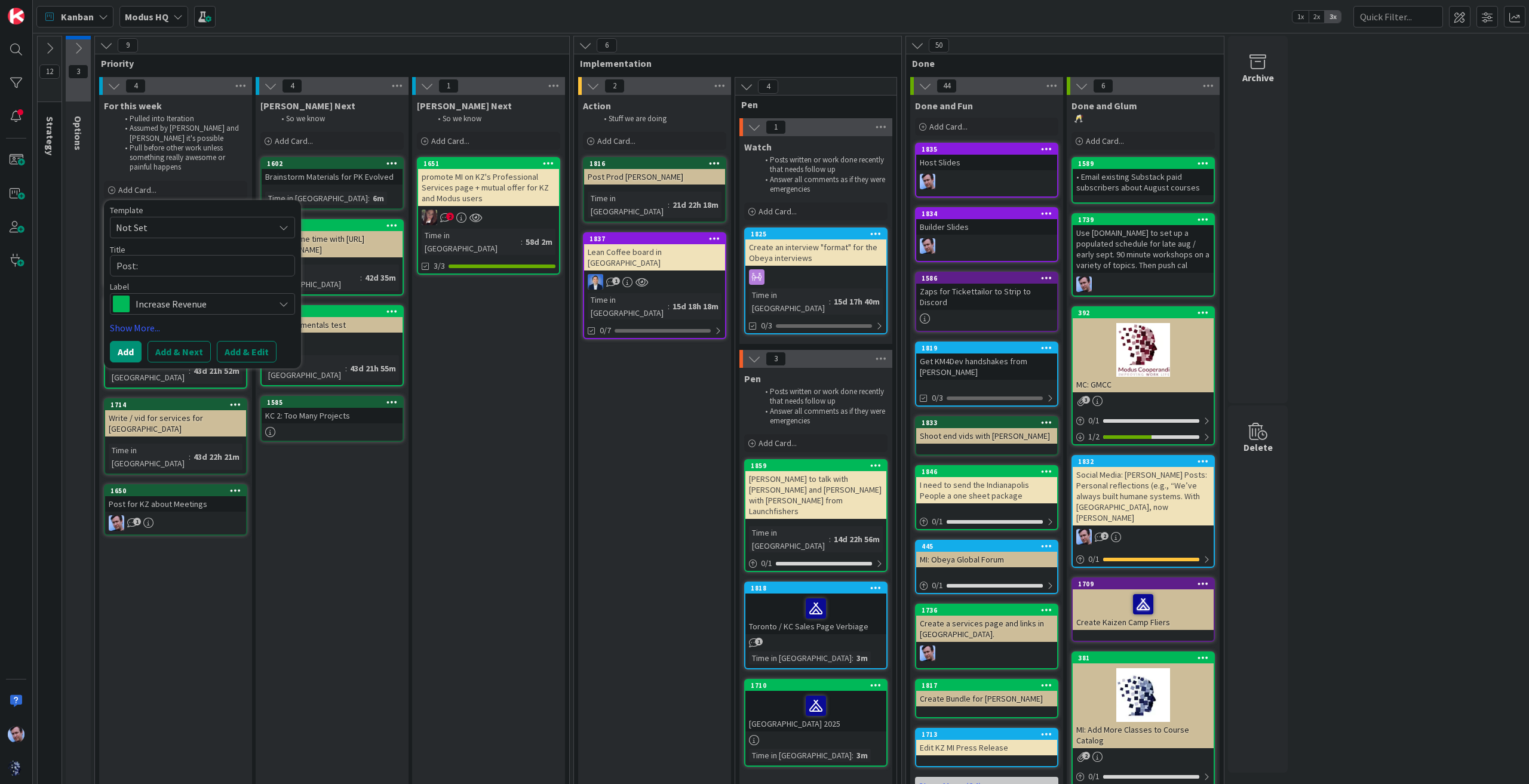
type textarea "Post: O"
type textarea "x"
type textarea "Post: Op"
type textarea "x"
type textarea "Post: Opp"
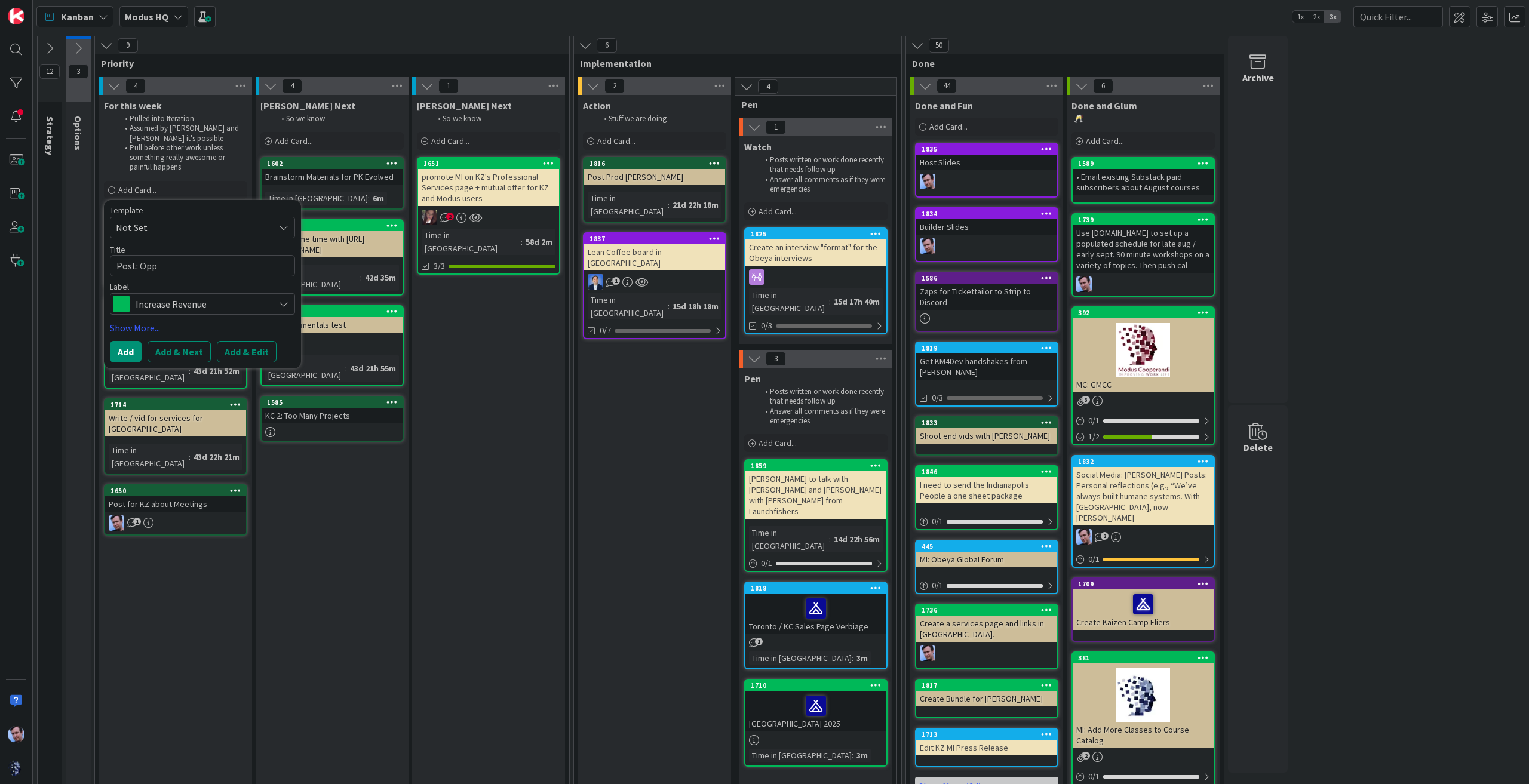
type textarea "x"
type textarea "Post: Oppo"
type textarea "x"
type textarea "Post: Oppor"
type textarea "x"
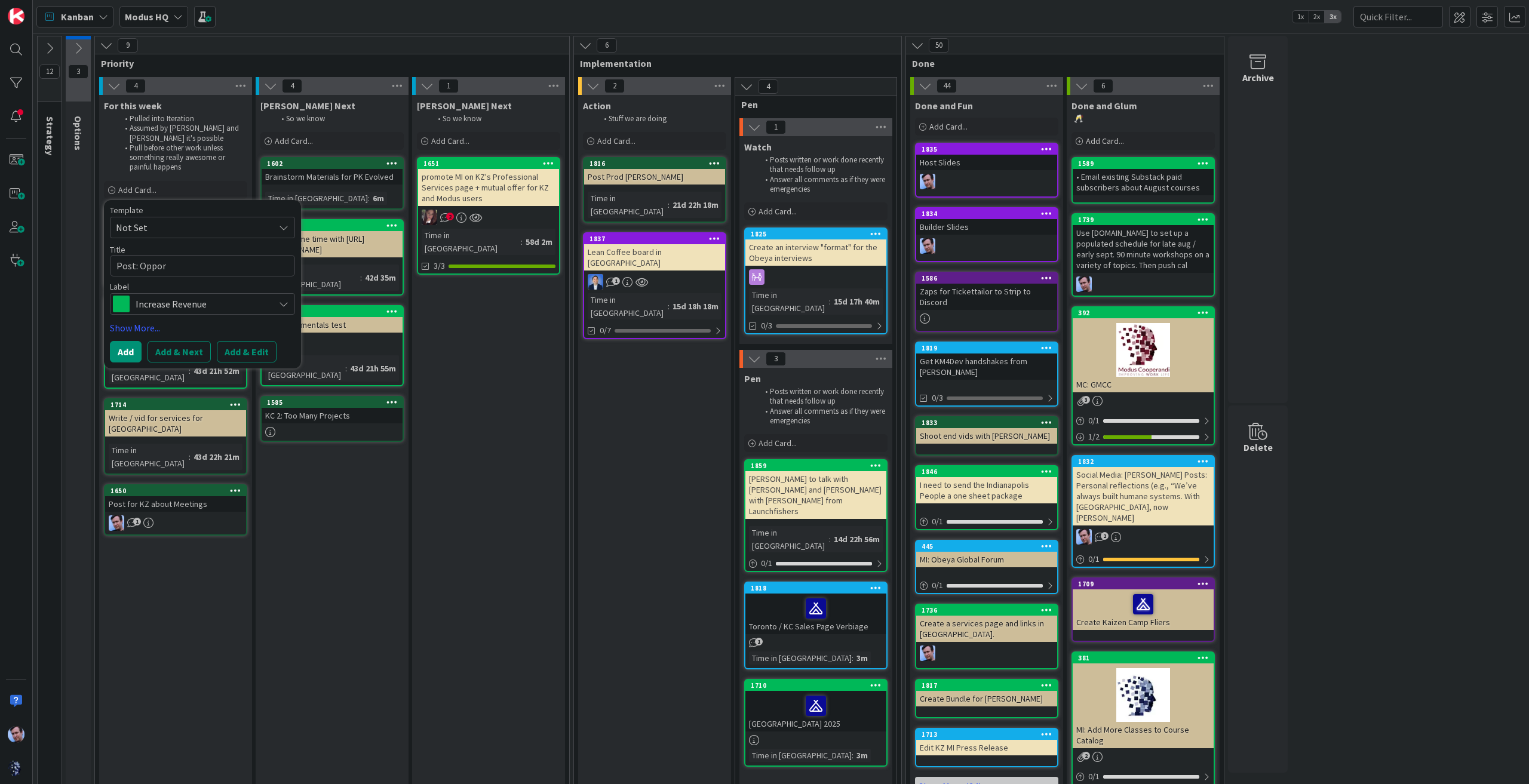
type textarea "Post: Opport"
type textarea "x"
type textarea "Post: Opportu"
type textarea "x"
type textarea "Post: Opportun"
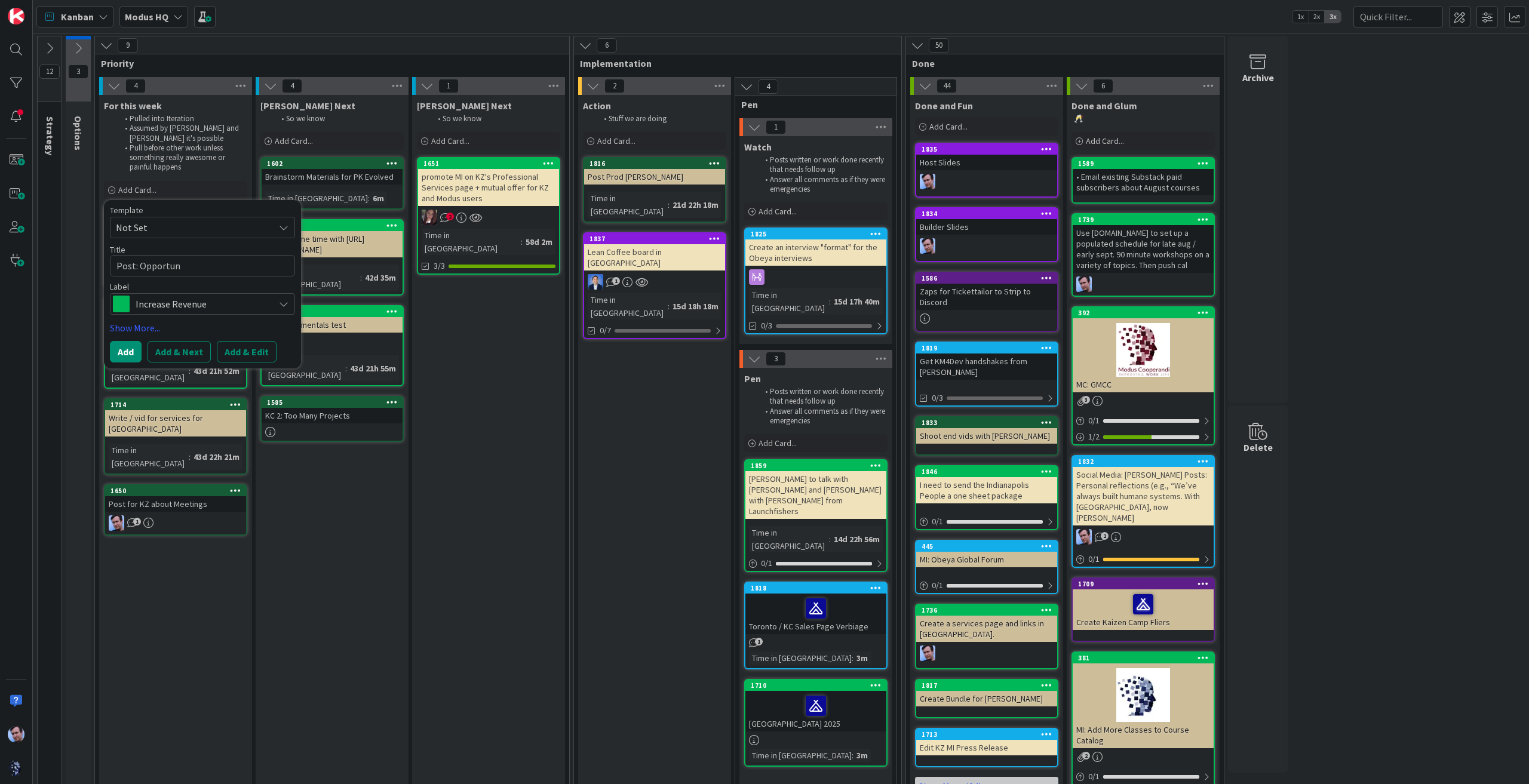
type textarea "x"
type textarea "Post: Opportuni"
type textarea "x"
type textarea "Post: Opportunit"
type textarea "x"
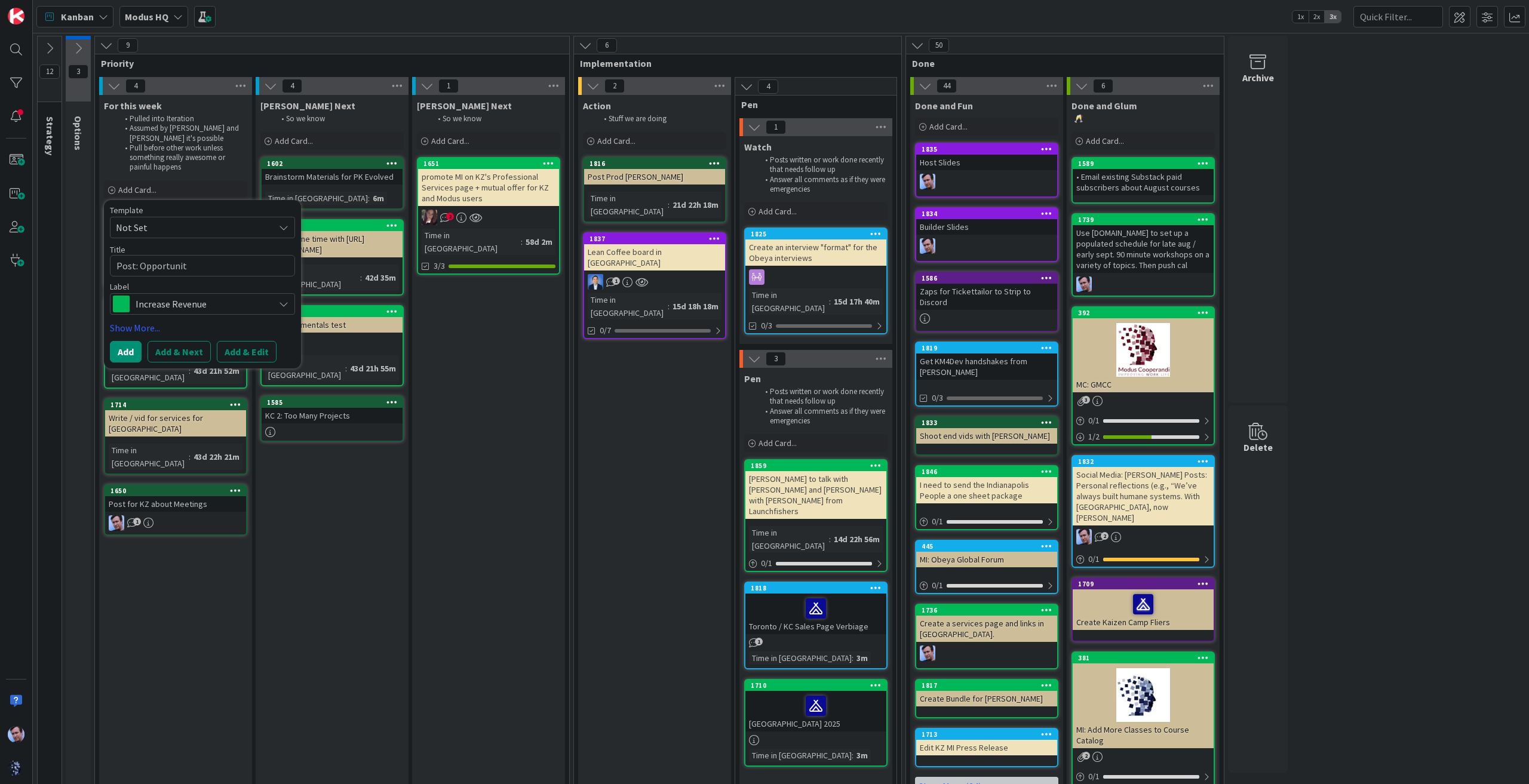
type textarea "Post: Opportunity"
type textarea "x"
type textarea "Post: Opportunity"
type textarea "x"
type textarea "Post: Opportunity c"
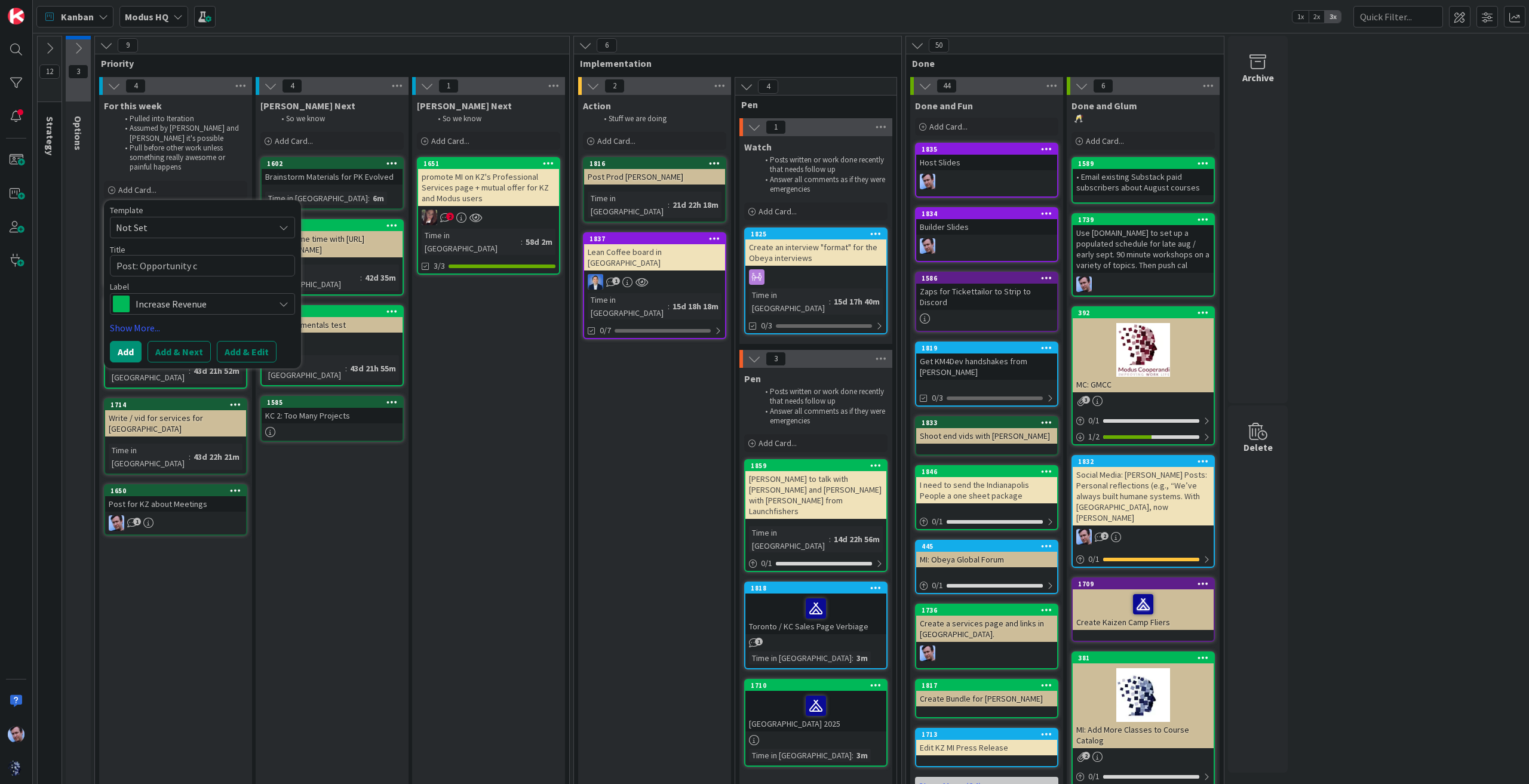
type textarea "x"
type textarea "Post: Opportunity co"
type textarea "x"
type textarea "Post: Opportunity cos"
type textarea "x"
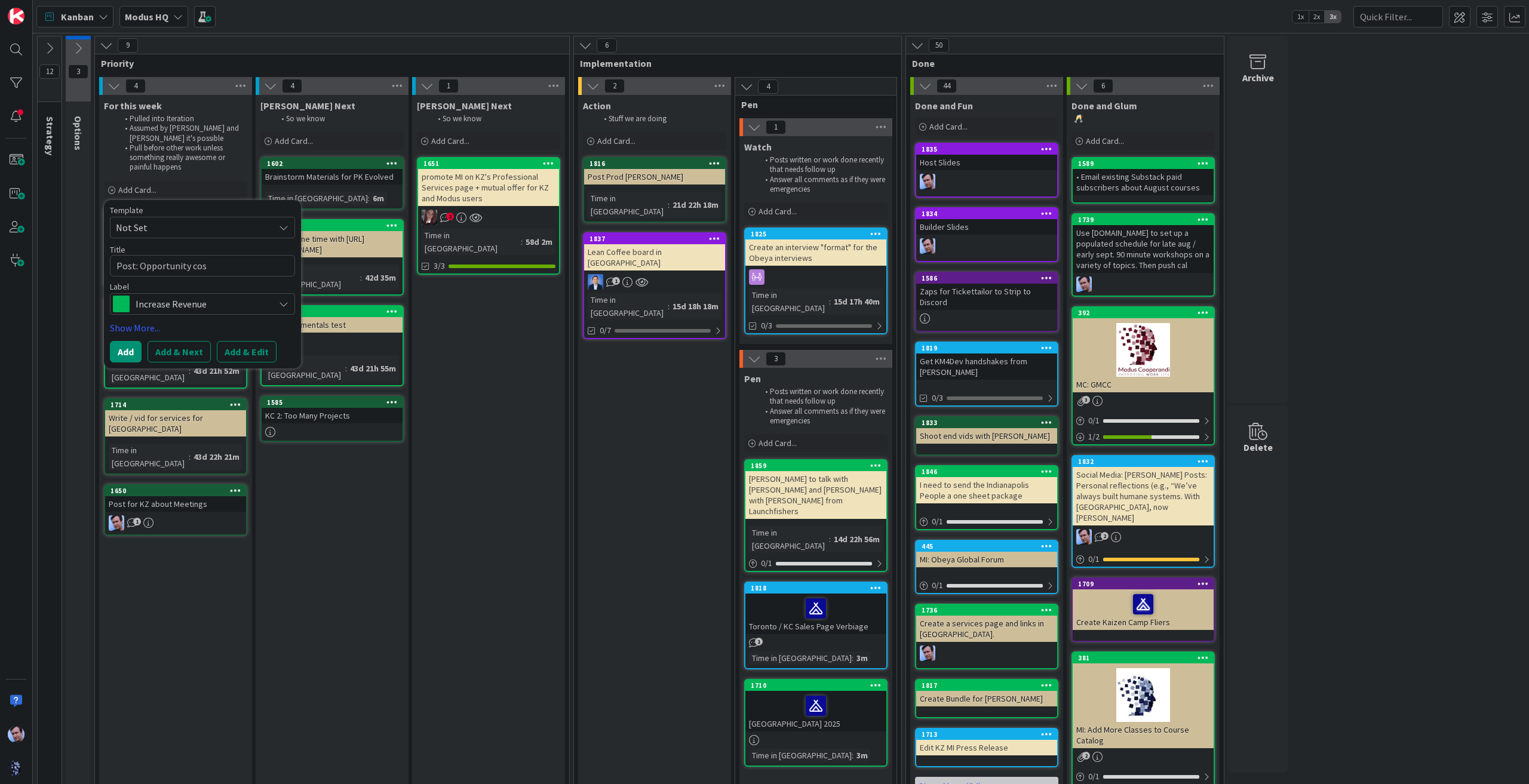
type textarea "Post: Opportunity cost"
type textarea "x"
type textarea "Post: Opportunity costs"
type textarea "x"
type textarea "Post: Opportunity costs"
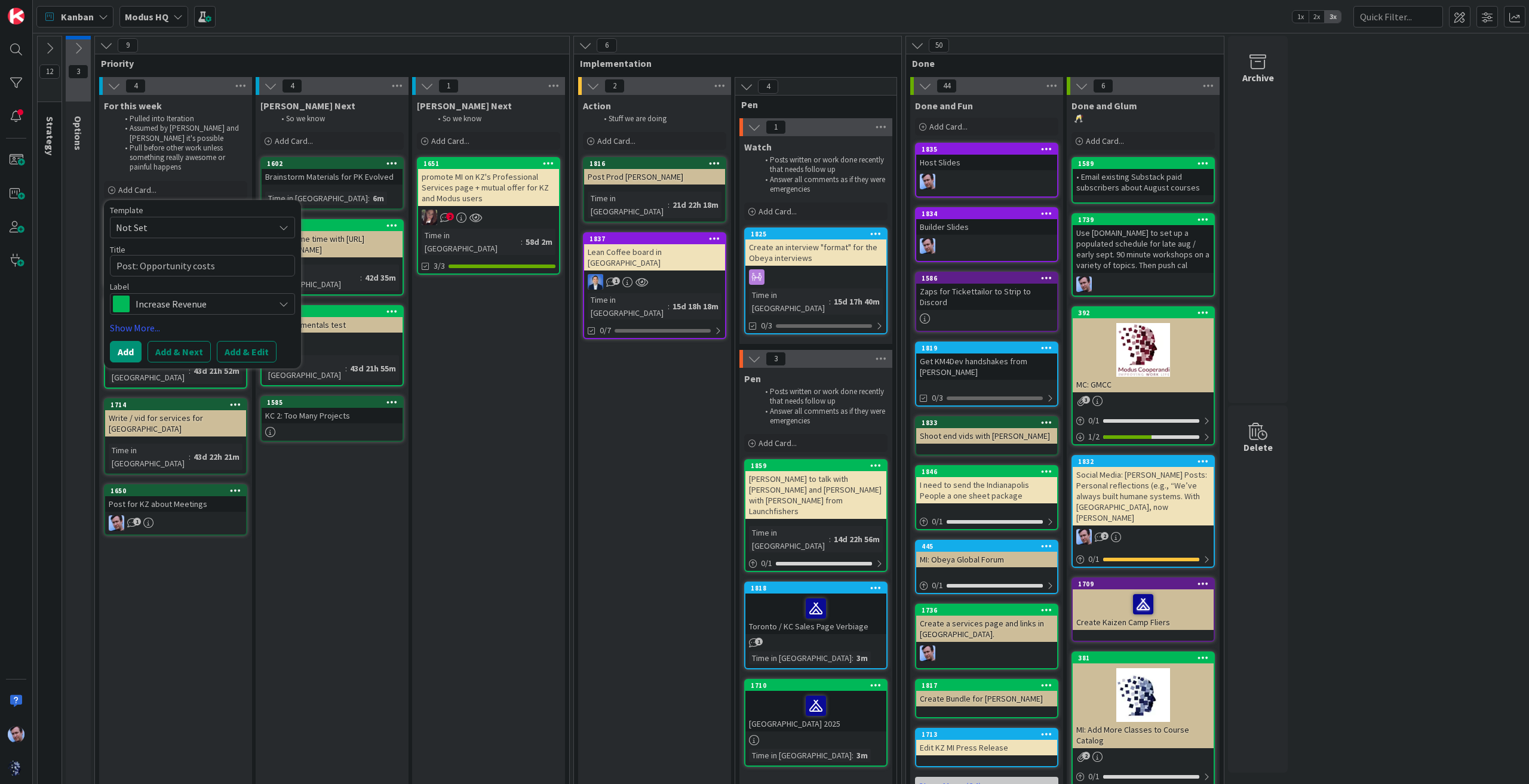
type textarea "x"
type textarea "Post: Opportunity costs f"
type textarea "x"
type textarea "Post: Opportunity costs fo"
type textarea "x"
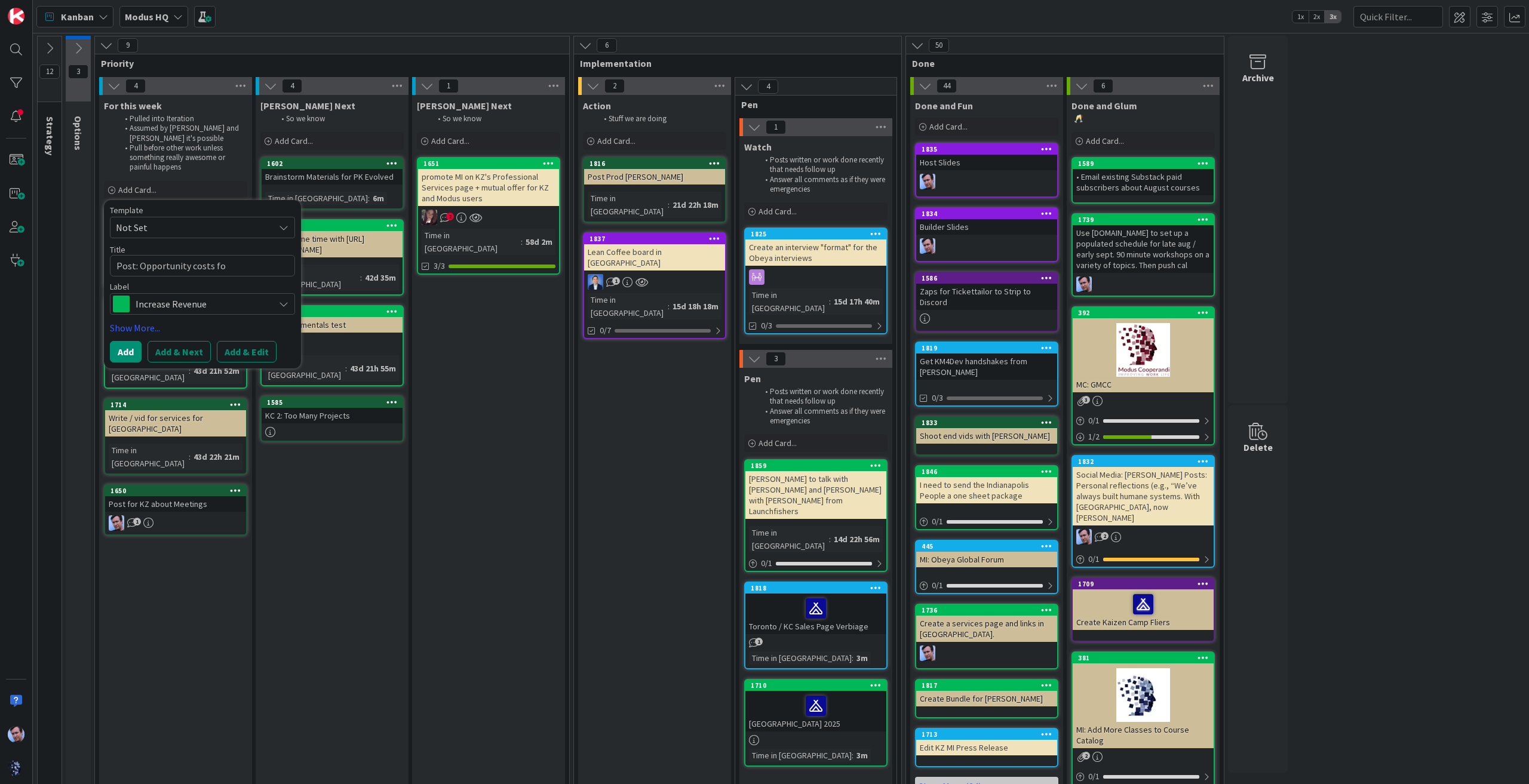
type textarea "Post: Opportunity costs for"
type textarea "x"
type textarea "Post: Opportunity costs for"
type textarea "x"
type textarea "Post: Opportunity costs for s"
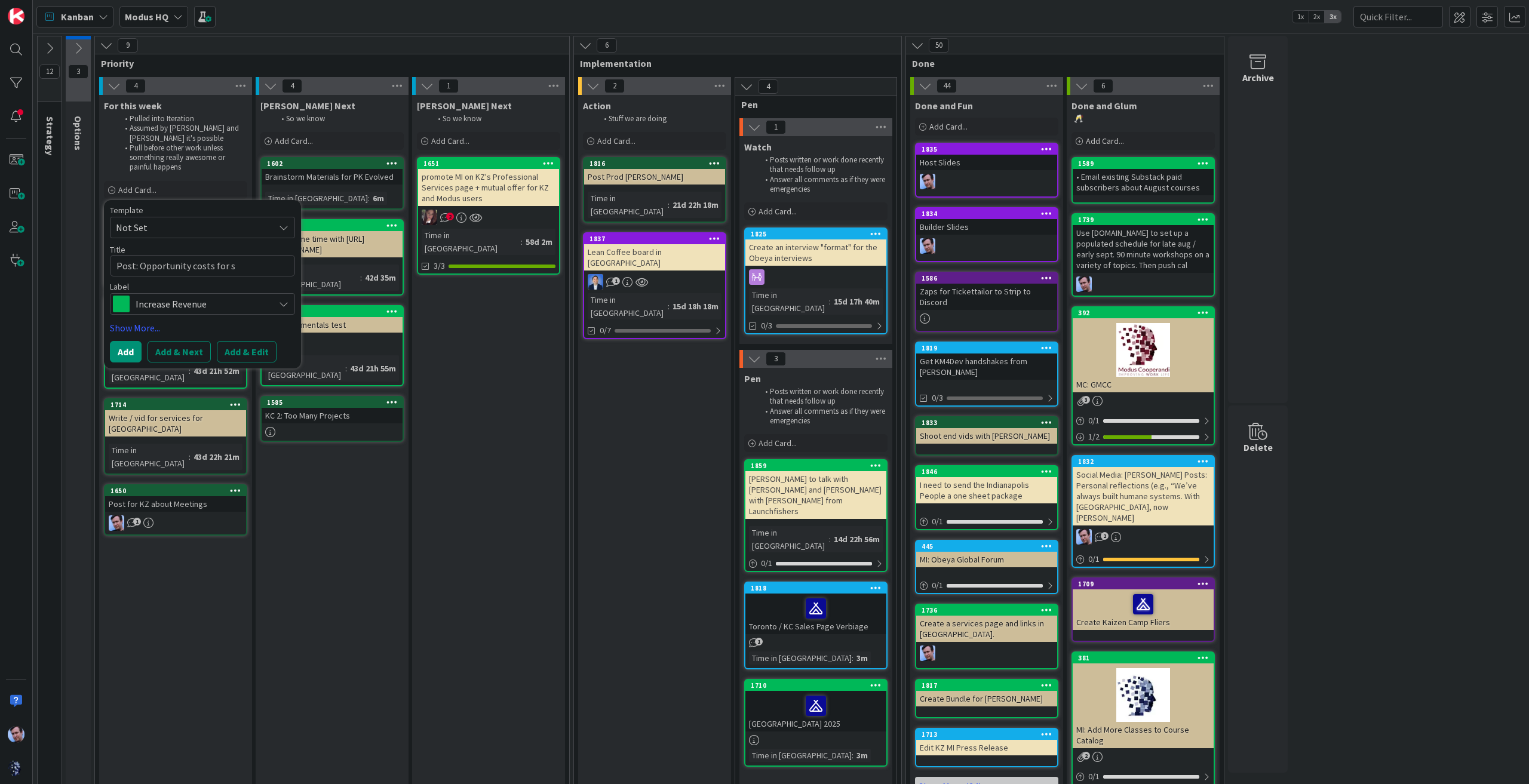
type textarea "x"
type textarea "Post: Opportunity costs for sm"
type textarea "x"
type textarea "Post: Opportunity costs for sma"
type textarea "x"
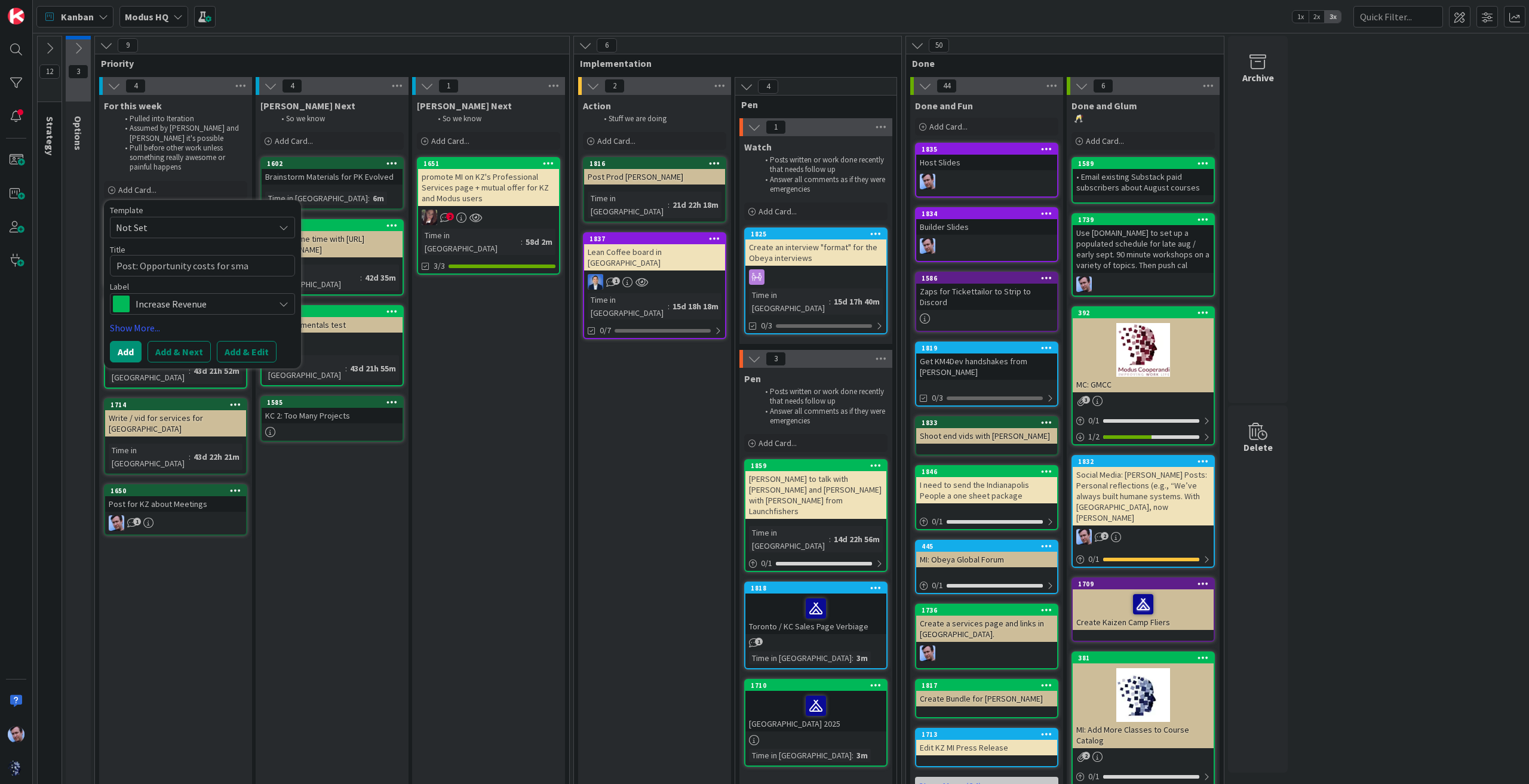
type textarea "Post: Opportunity costs for smal"
type textarea "x"
type textarea "Post: Opportunity costs for small"
type textarea "x"
type textarea "Post: Opportunity costs for small"
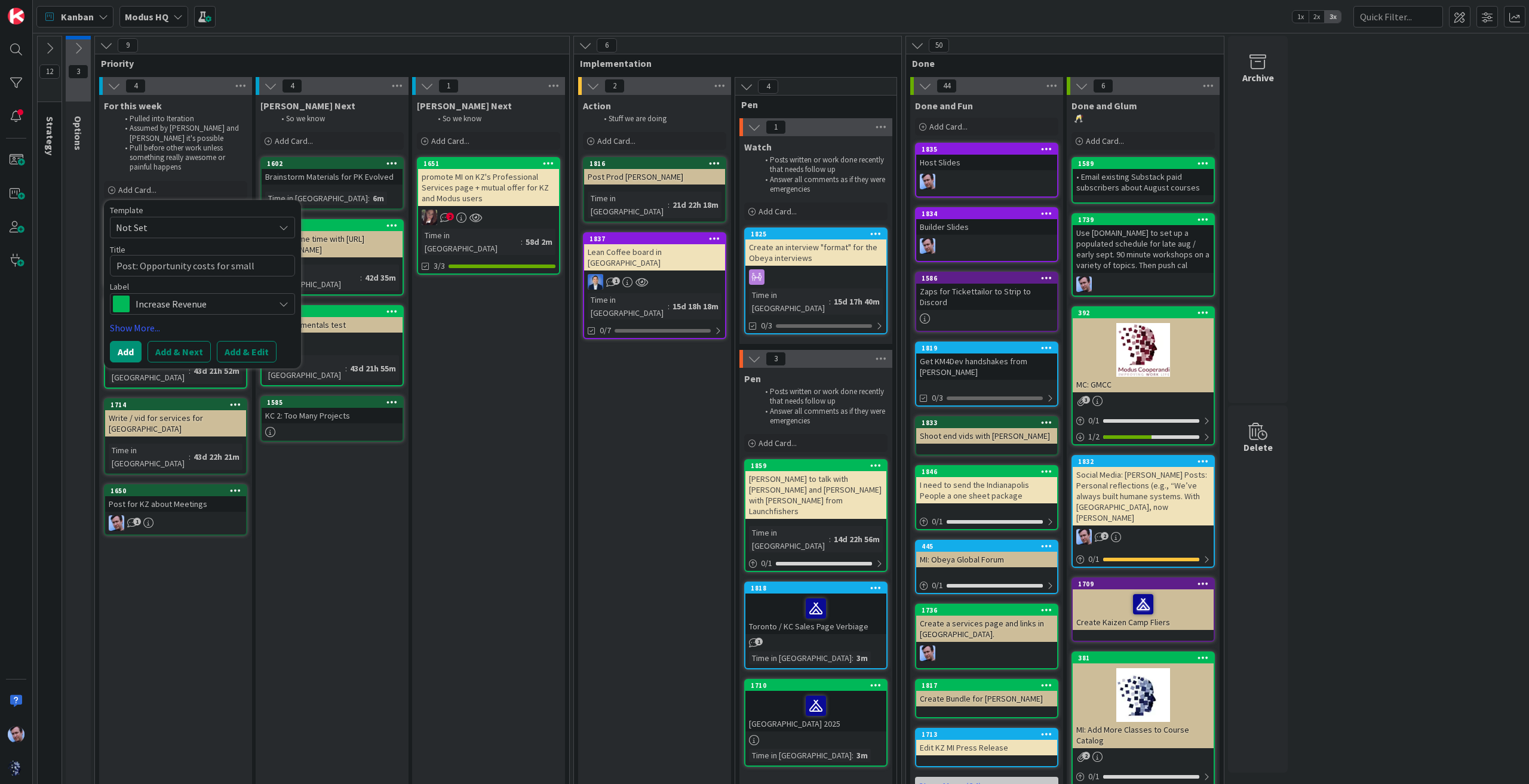
type textarea "x"
type textarea "Post: Opportunity costs for small b"
type textarea "x"
type textarea "Post: Opportunity costs for small bi"
type textarea "x"
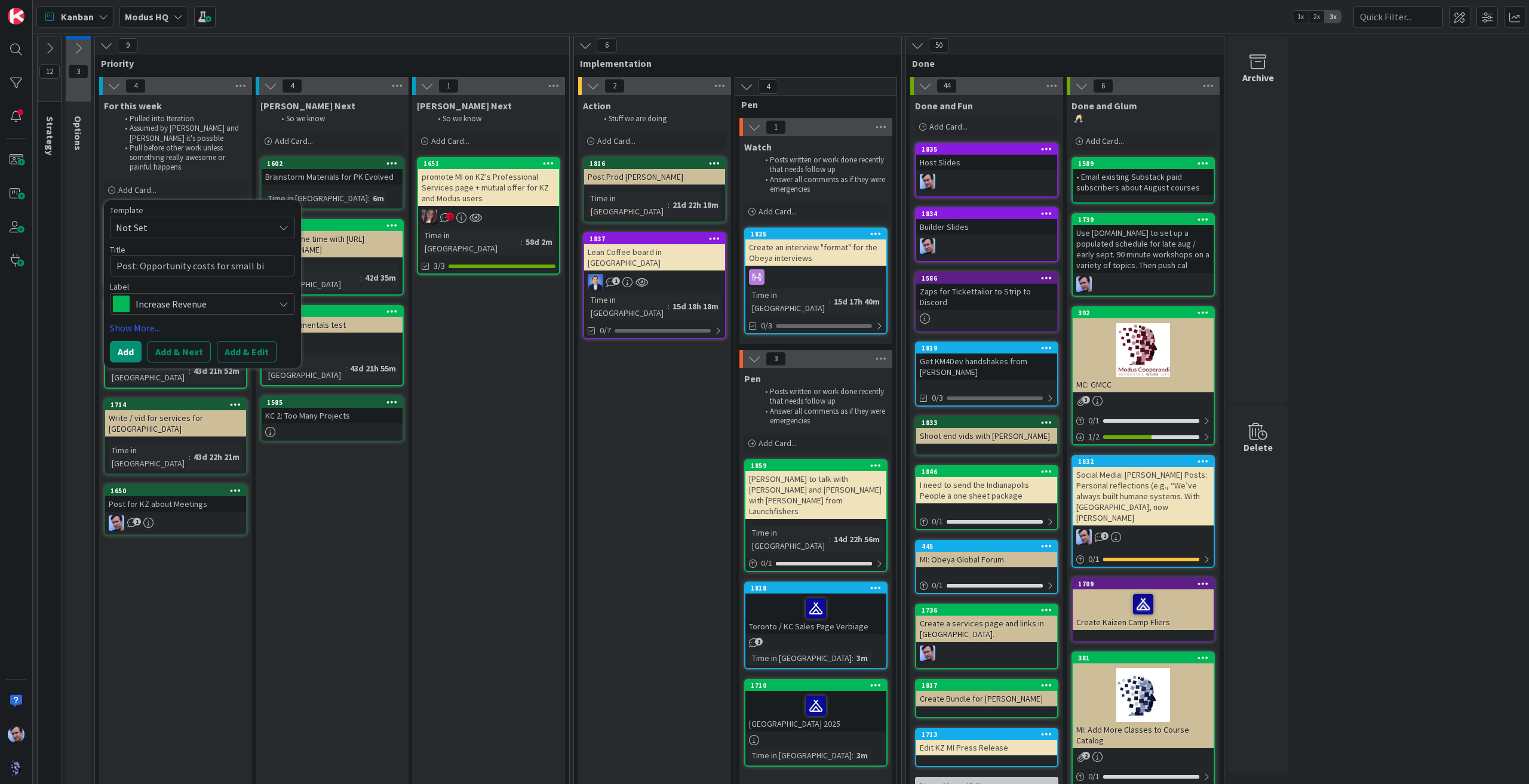
type textarea "Post: Opportunity costs for small biz"
type textarea "x"
type textarea "Post: Opportunity costs for small biz"
type textarea "x"
type textarea "Post: Opportunity costs for small biz"
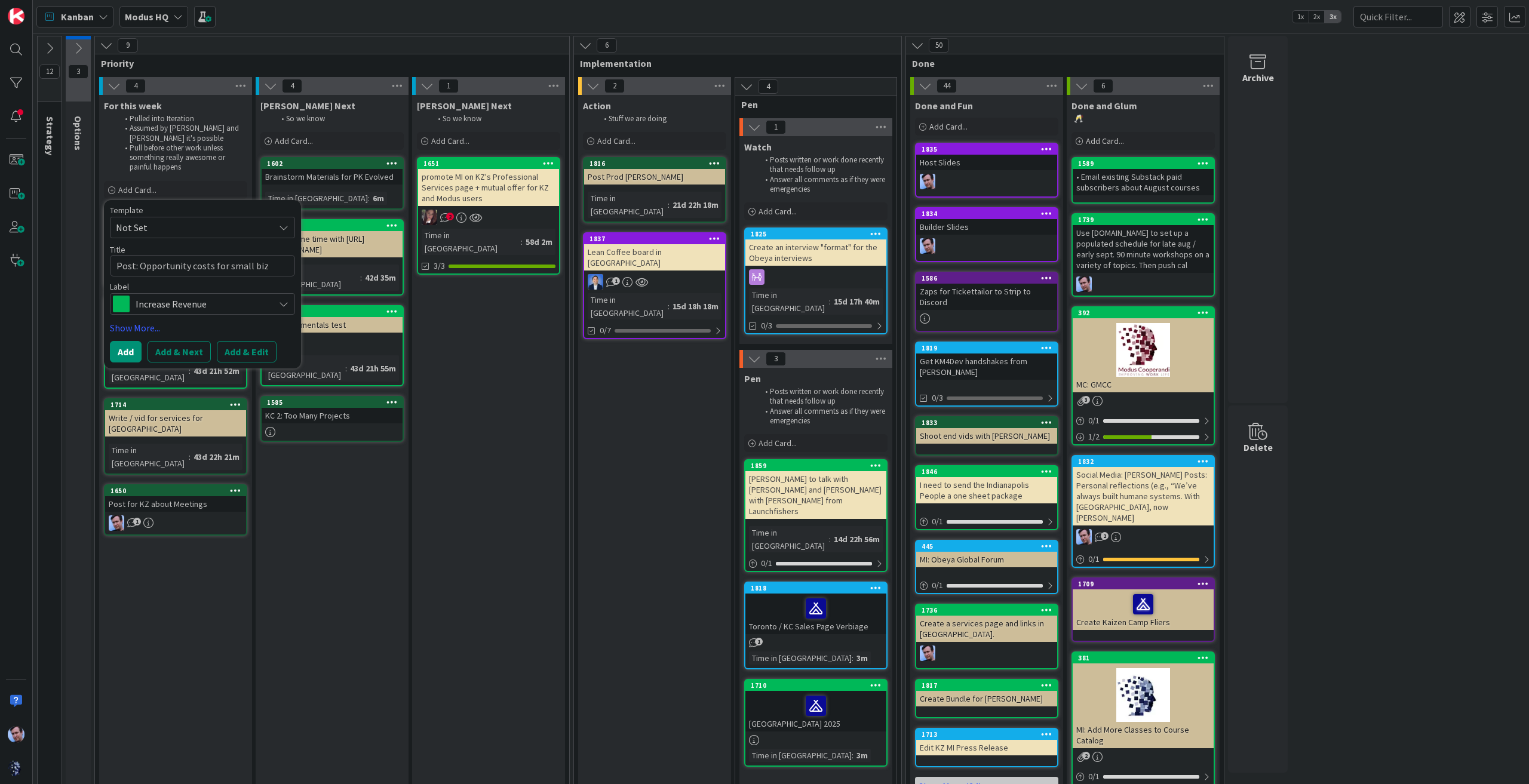
type textarea "x"
type textarea "Post: Opportunity costs for small bi"
type textarea "x"
type textarea "Post: Opportunity costs for small b"
type textarea "x"
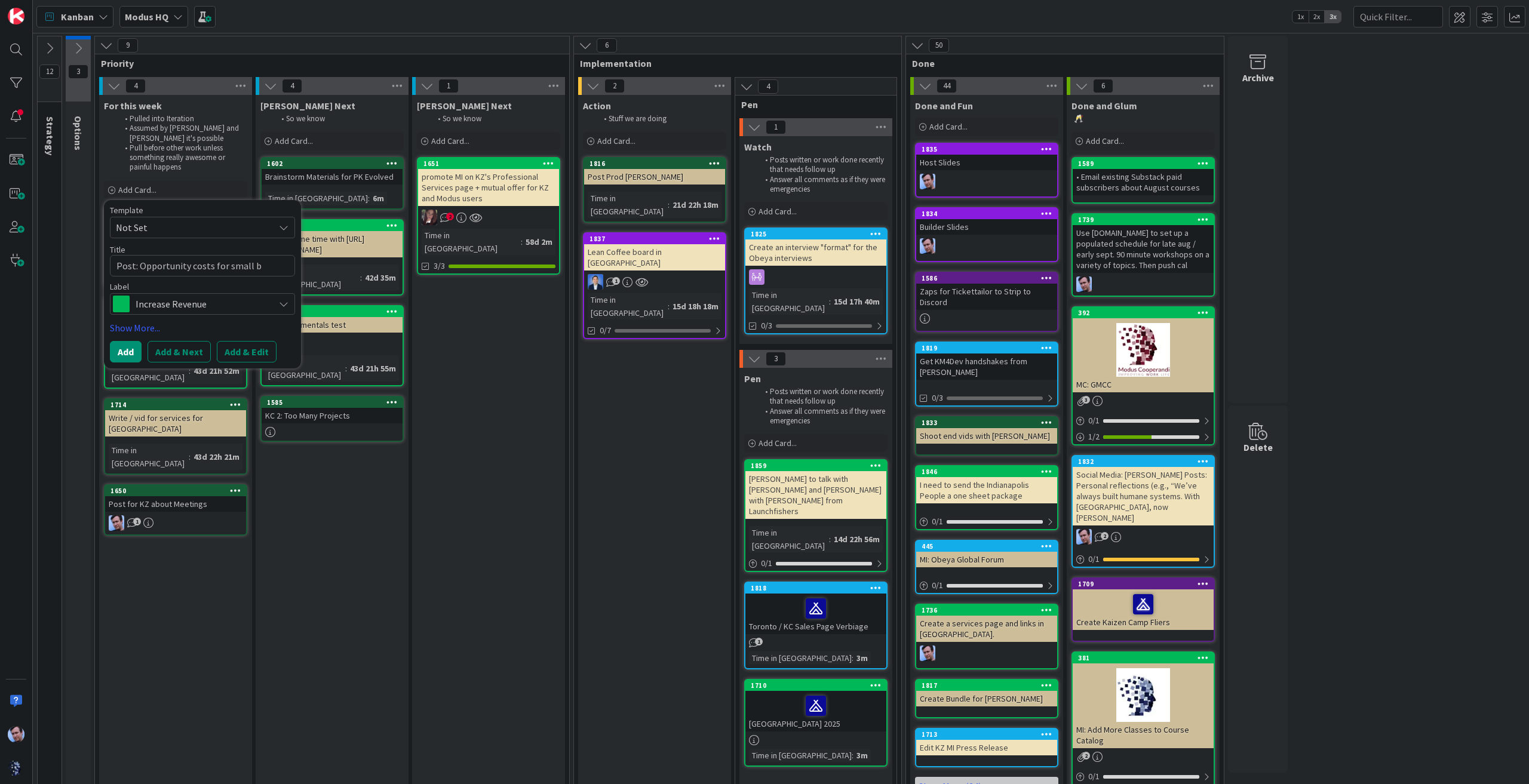
type textarea "Post: Opportunity costs for small"
type textarea "x"
type textarea "Post: Opportunity costs for small"
type textarea "x"
type textarea "Post: Opportunity costs for smal"
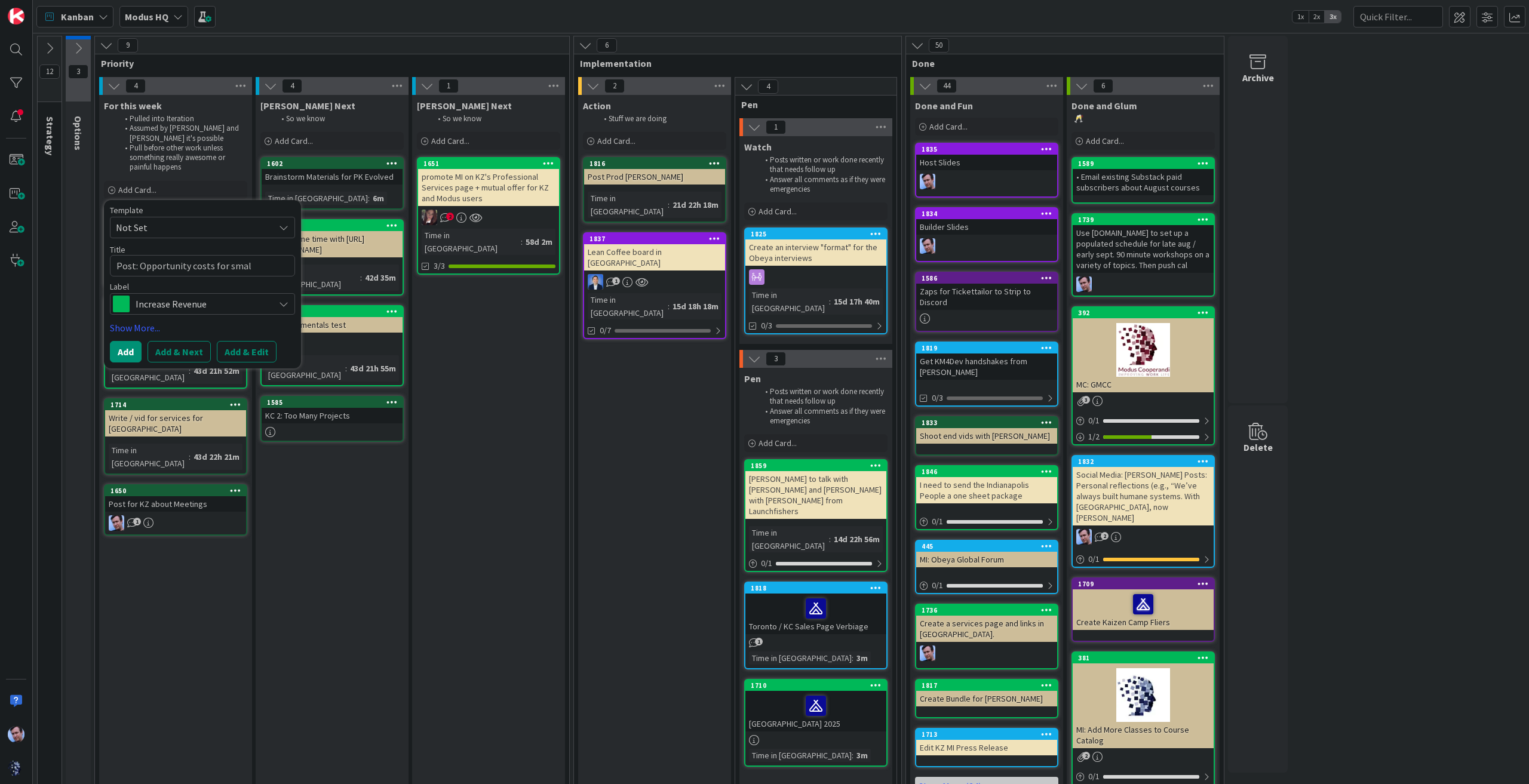
type textarea "x"
type textarea "Post: Opportunity costs for sma"
type textarea "x"
type textarea "Post: Opportunity costs for s"
type textarea "x"
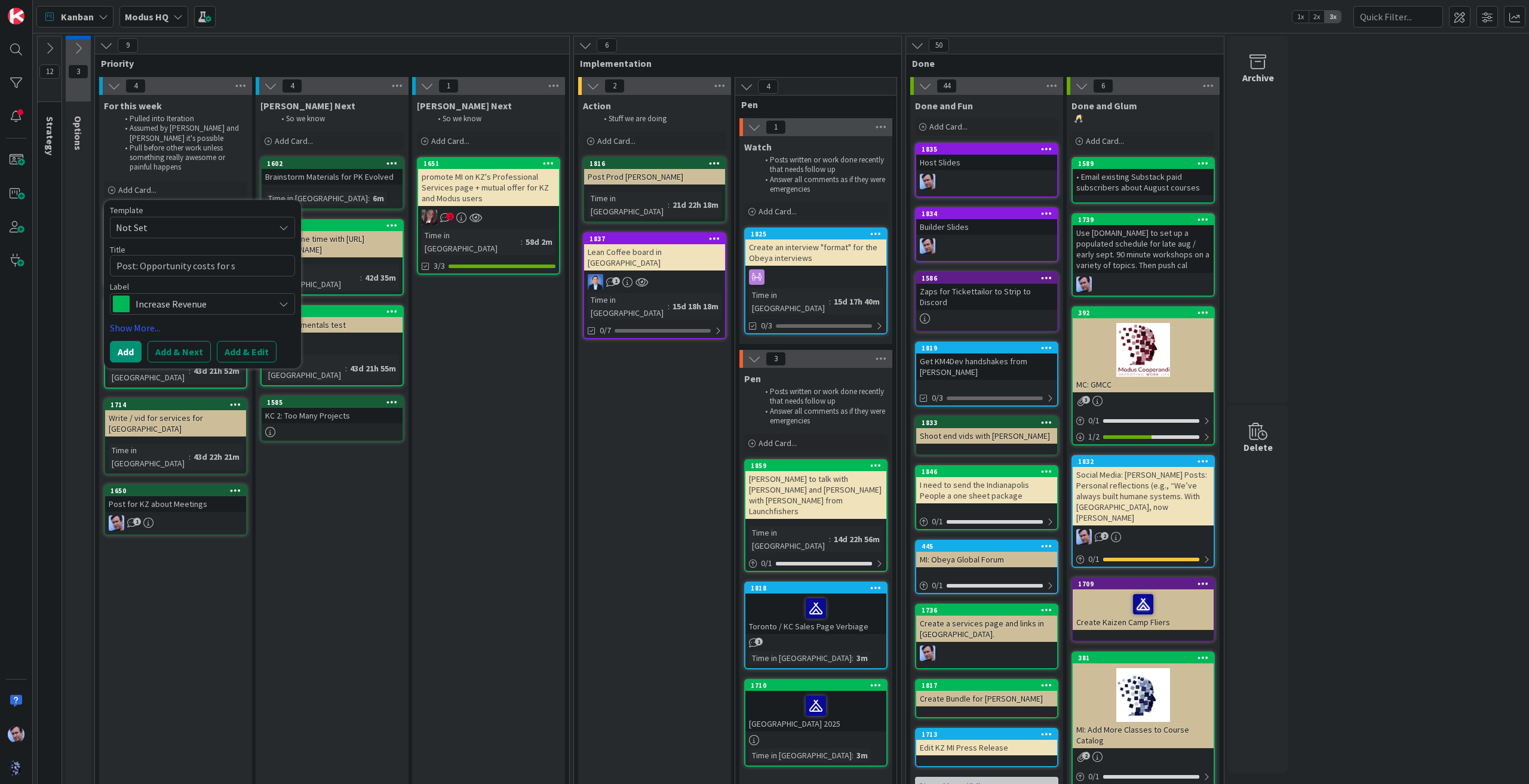
type textarea "Post: Opportunity costs for"
type textarea "x"
type textarea "Post: Opportunity costs for"
type textarea "x"
type textarea "Post: Opportunity costs for"
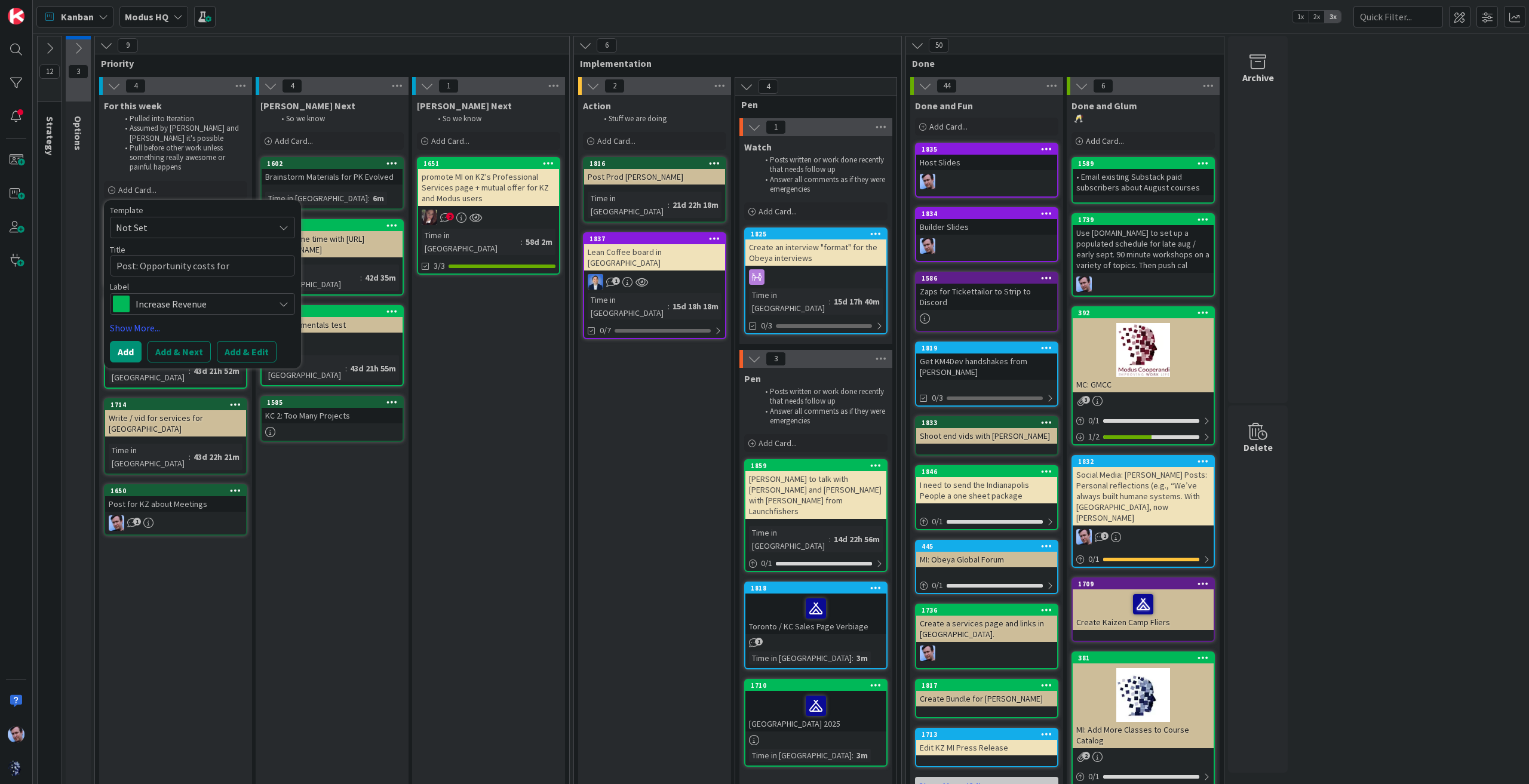
type textarea "x"
type textarea "Post: Opportunity costs for m"
type textarea "x"
type textarea "Post: Opportunity costs for mi"
type textarea "x"
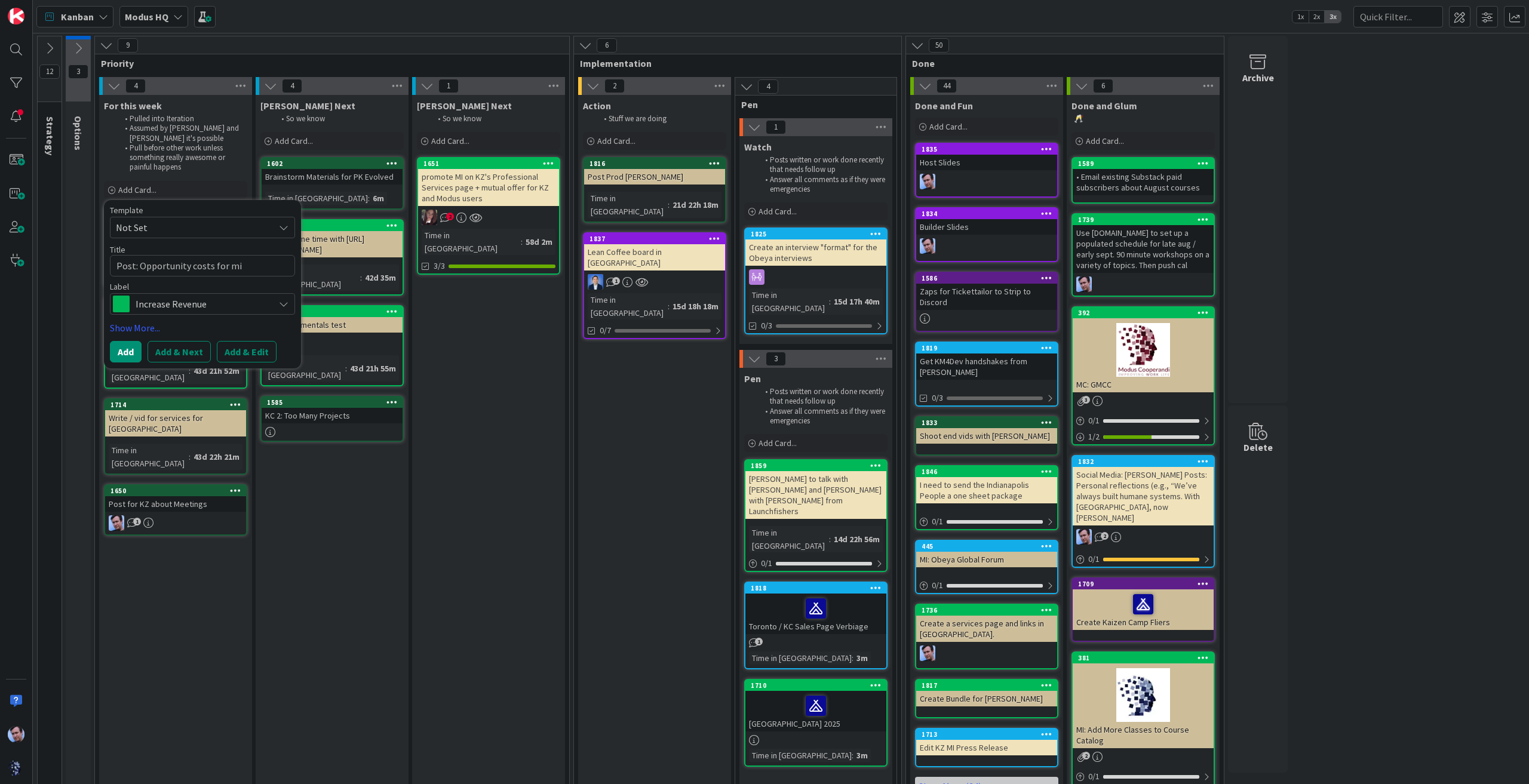
type textarea "Post: Opportunity costs for mic"
type textarea "x"
type textarea "Post: Opportunity costs for micr"
type textarea "x"
type textarea "Post: Opportunity costs for micro"
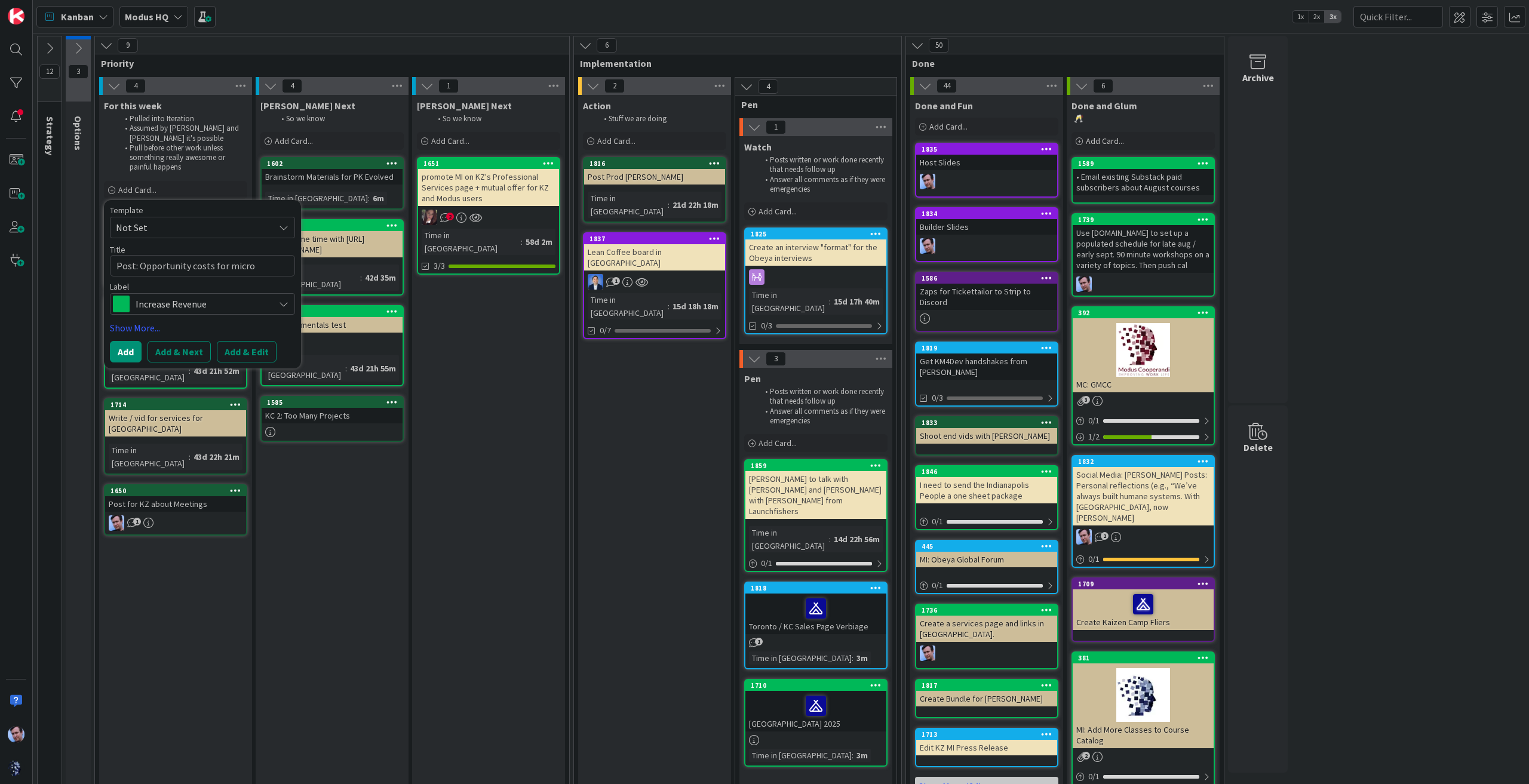
type textarea "x"
type textarea "Post: Opportunity costs for microbi"
type textarea "x"
type textarea "Post: Opportunity costs for microbiz"
click at [273, 295] on div "Increase Revenue" at bounding box center [202, 304] width 185 height 22
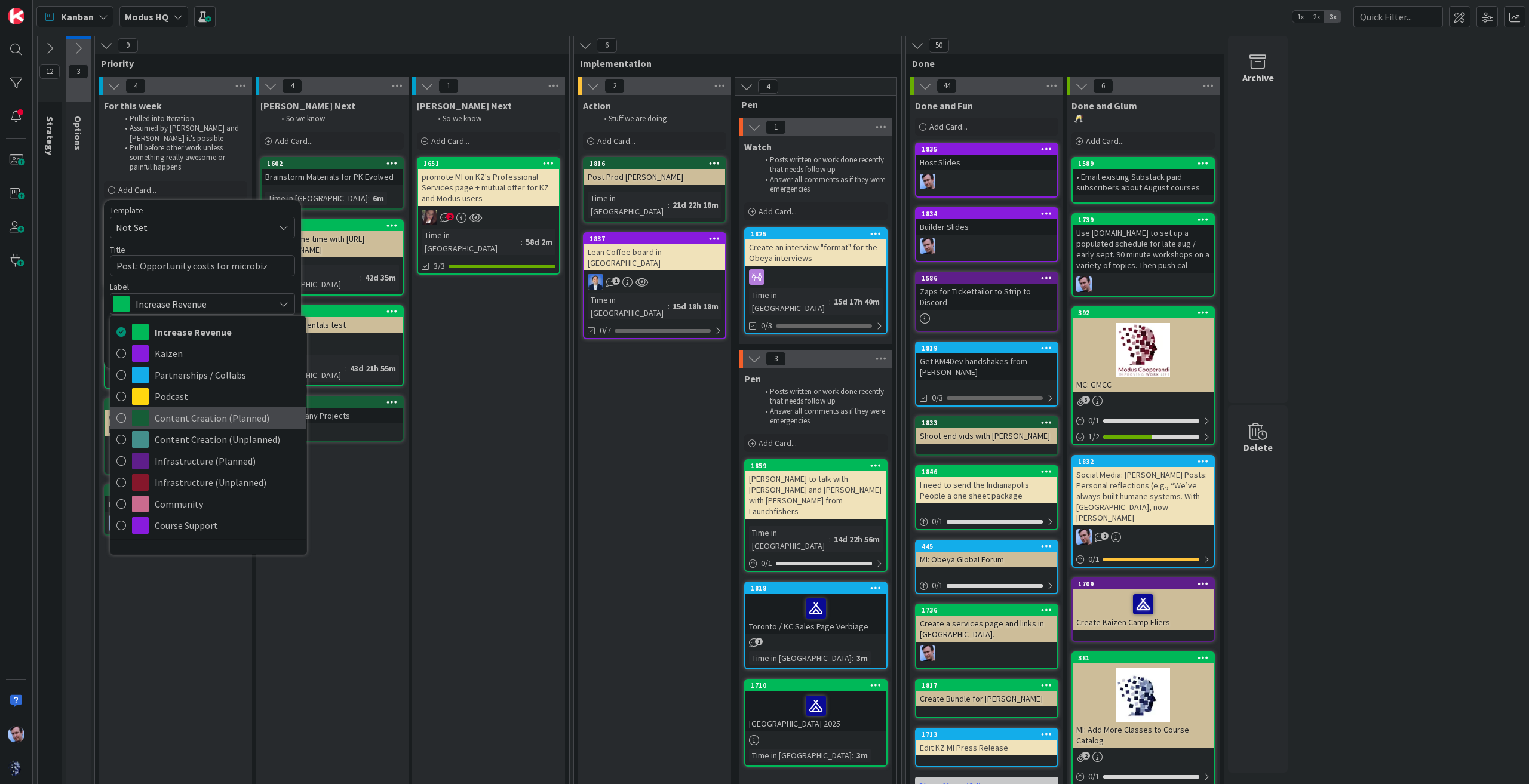
click at [181, 419] on span "Content Creation (Planned)" at bounding box center [227, 418] width 145 height 18
type textarea "x"
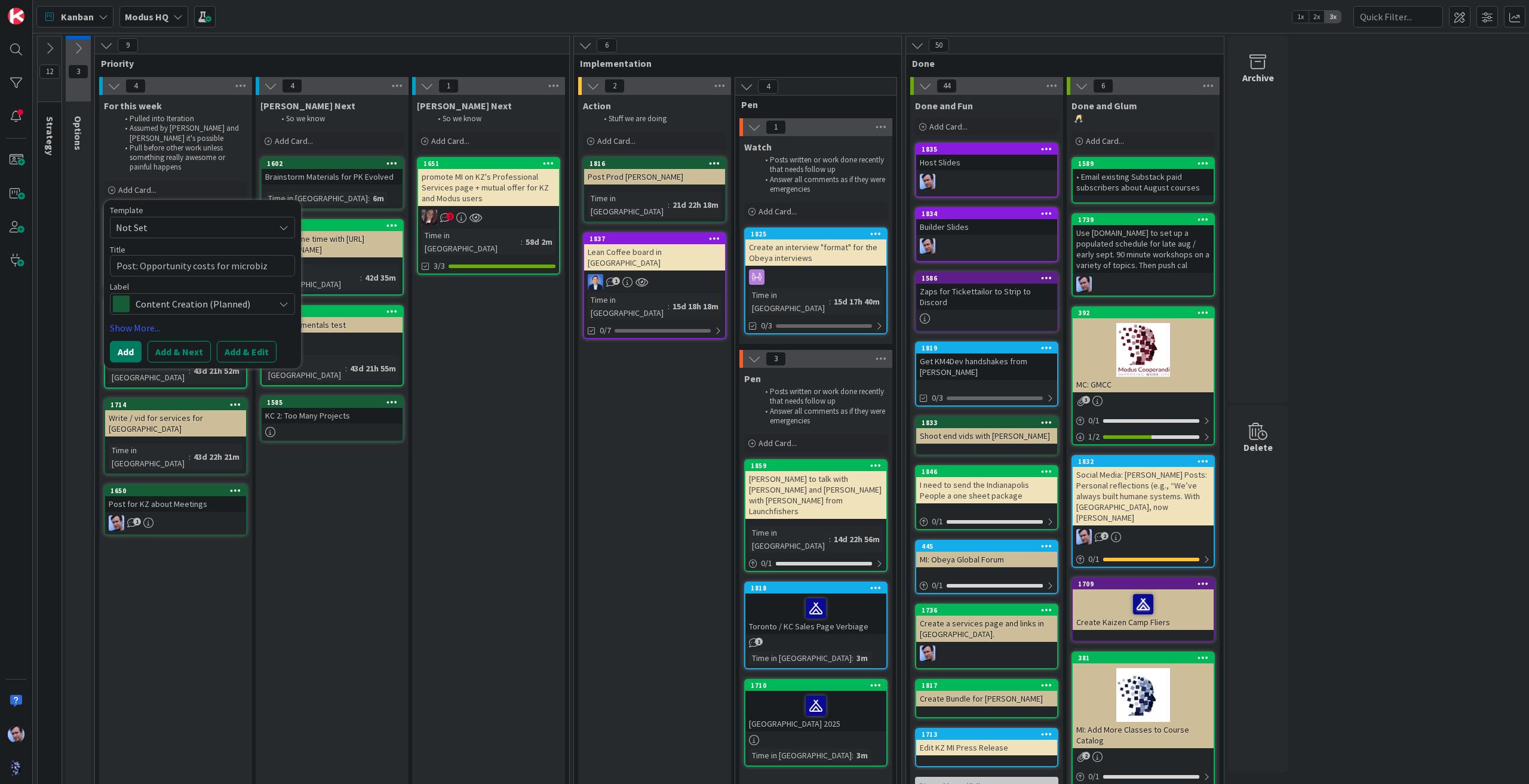
click at [121, 353] on button "Add" at bounding box center [125, 351] width 32 height 22
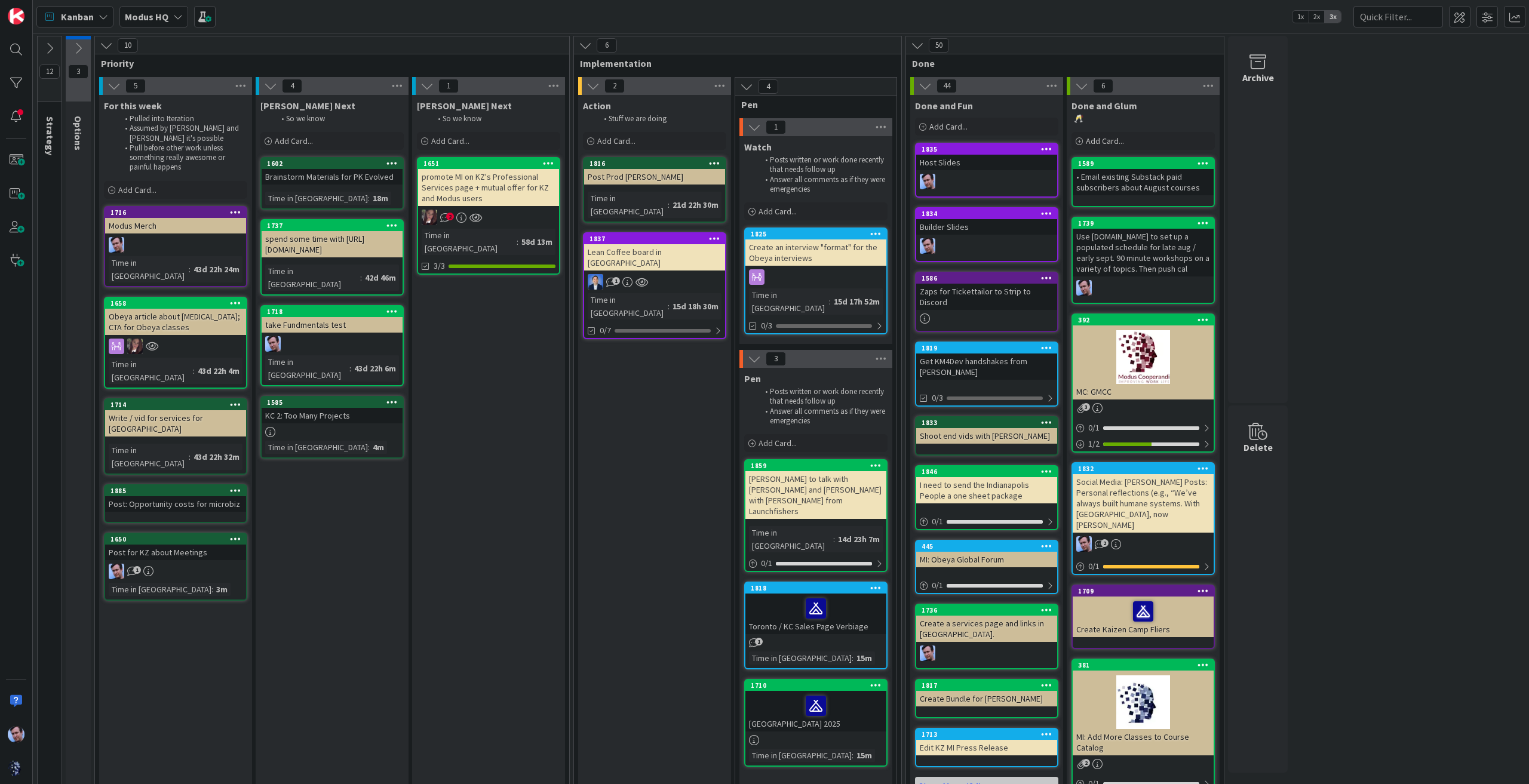
click at [191, 496] on div "Post: Opportunity costs for microbiz" at bounding box center [175, 504] width 141 height 16
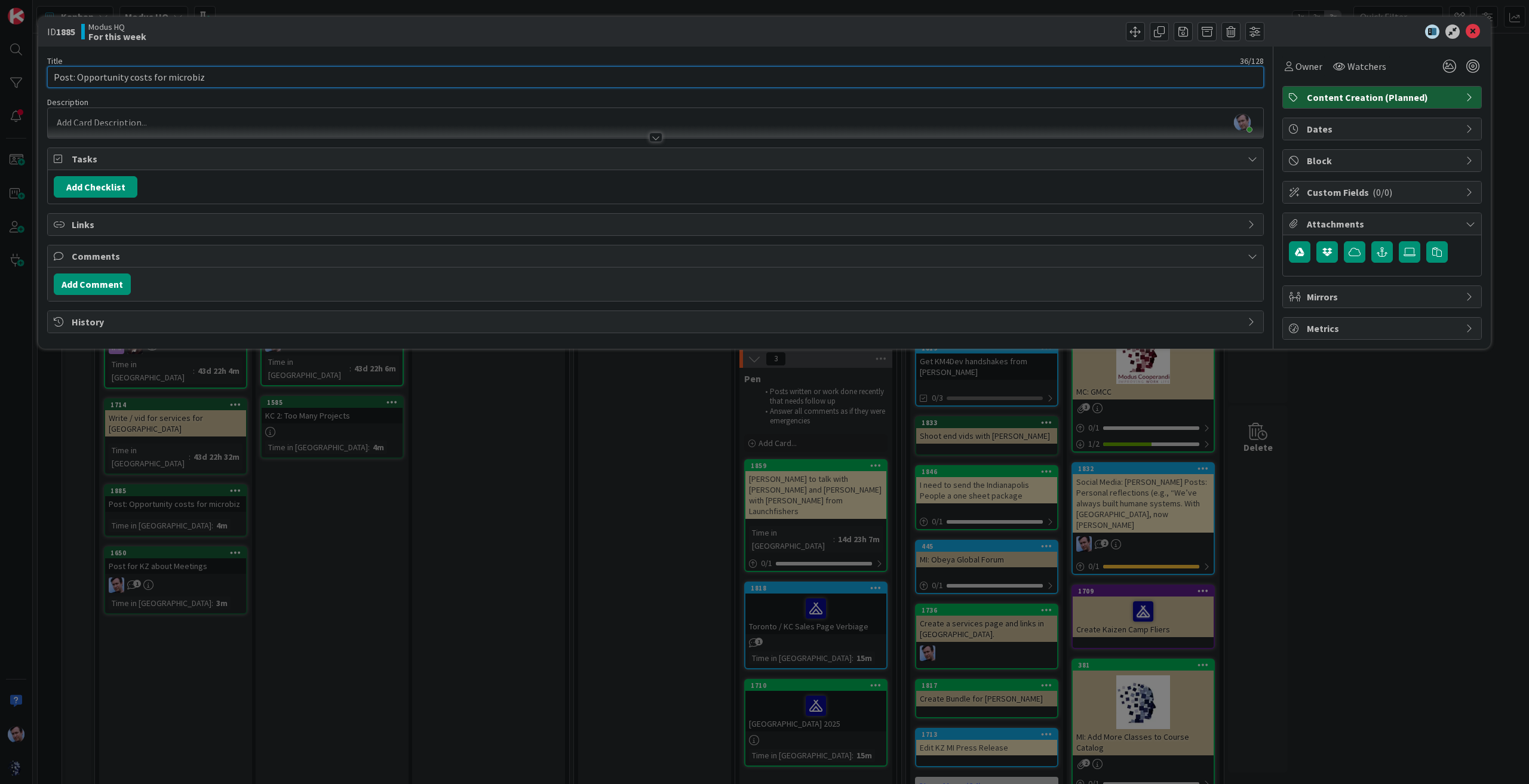
click at [222, 77] on input "Post: Opportunity costs for microbiz" at bounding box center [655, 77] width 1217 height 22
type input "Post: Opportunity costs for microbiz (Stress relief)"
click at [1478, 26] on icon at bounding box center [1472, 31] width 14 height 14
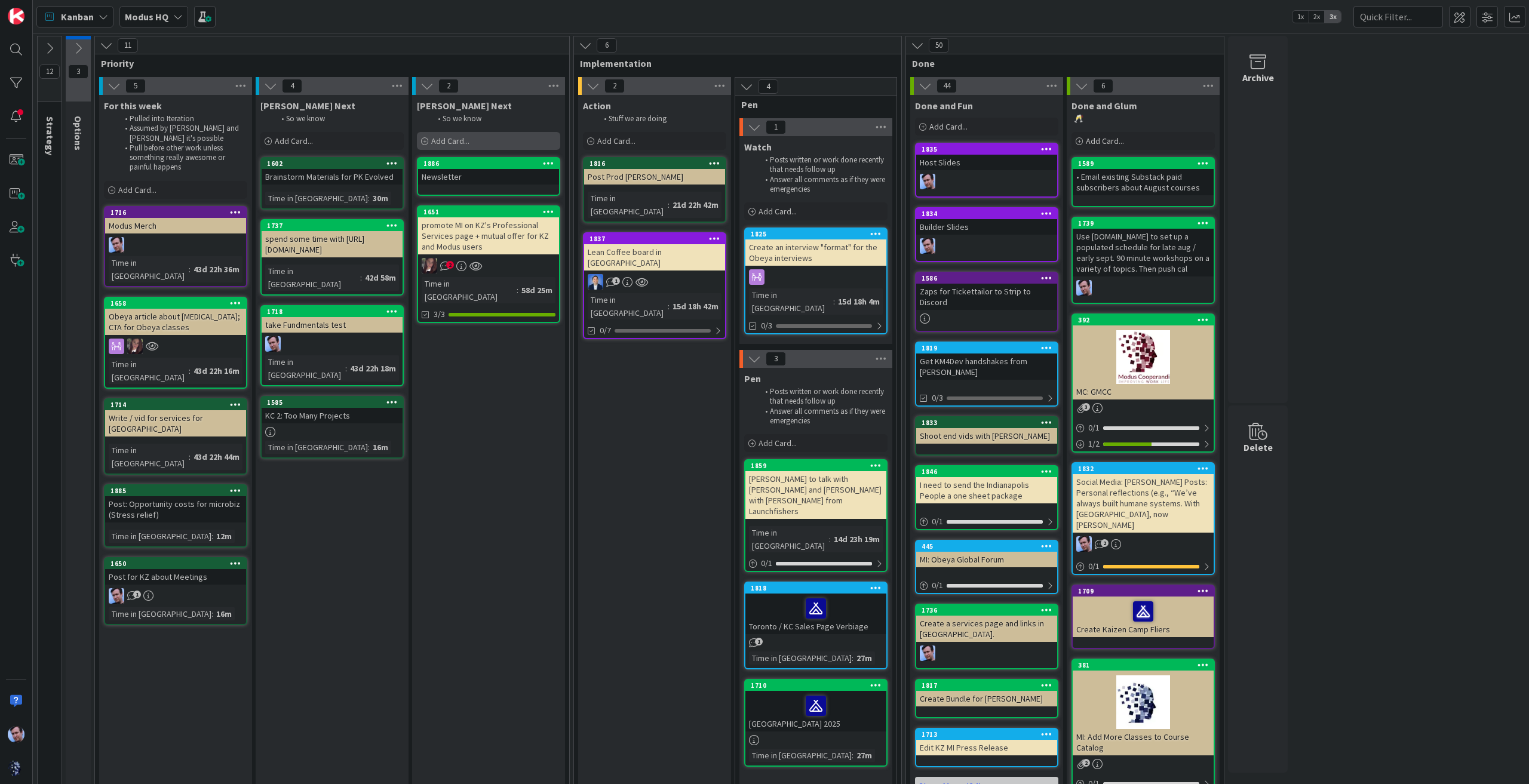
click at [444, 139] on span "Add Card..." at bounding box center [450, 141] width 39 height 11
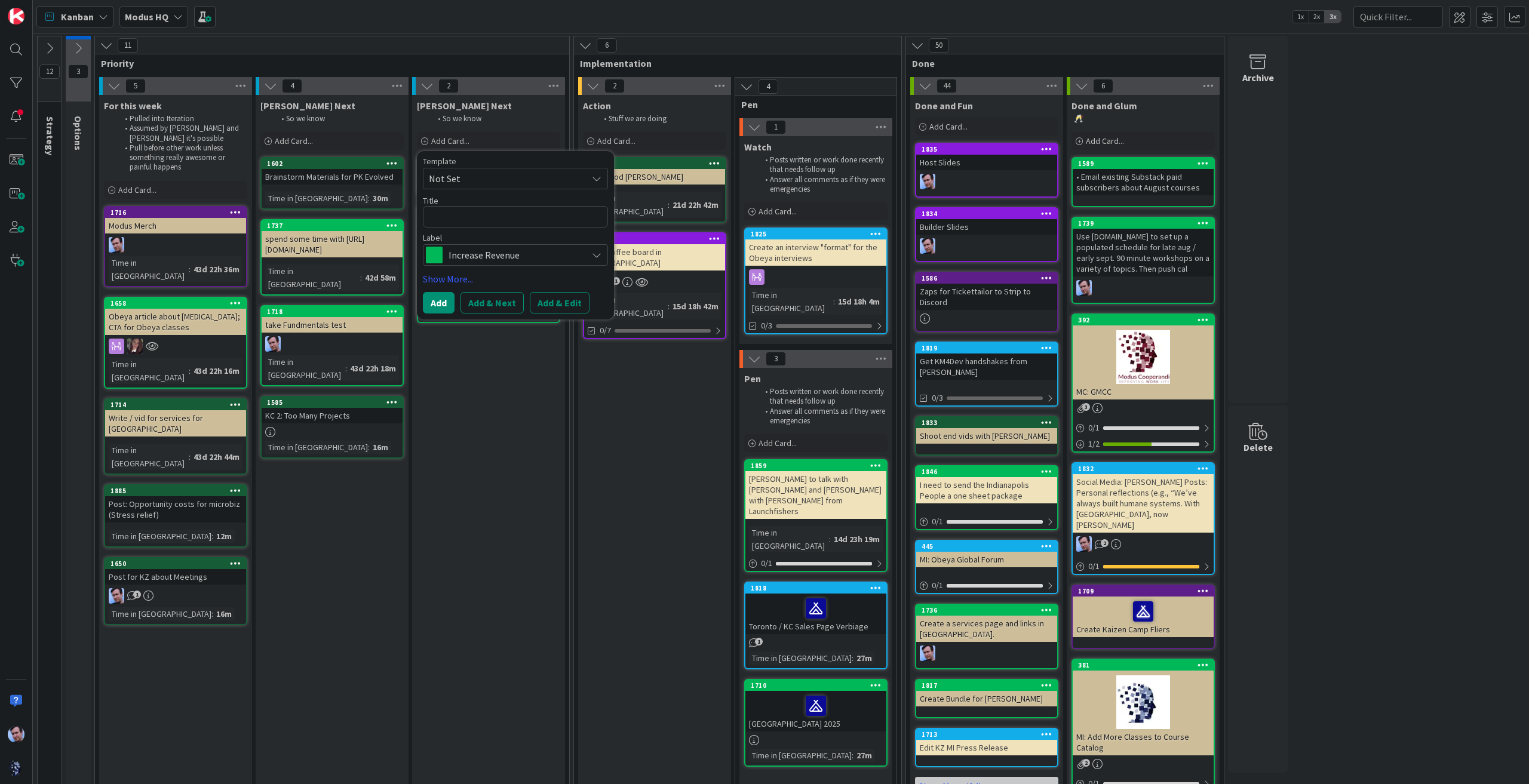
click at [471, 219] on textarea at bounding box center [515, 217] width 185 height 22
type textarea "x"
type textarea "b"
type textarea "x"
type textarea "bl"
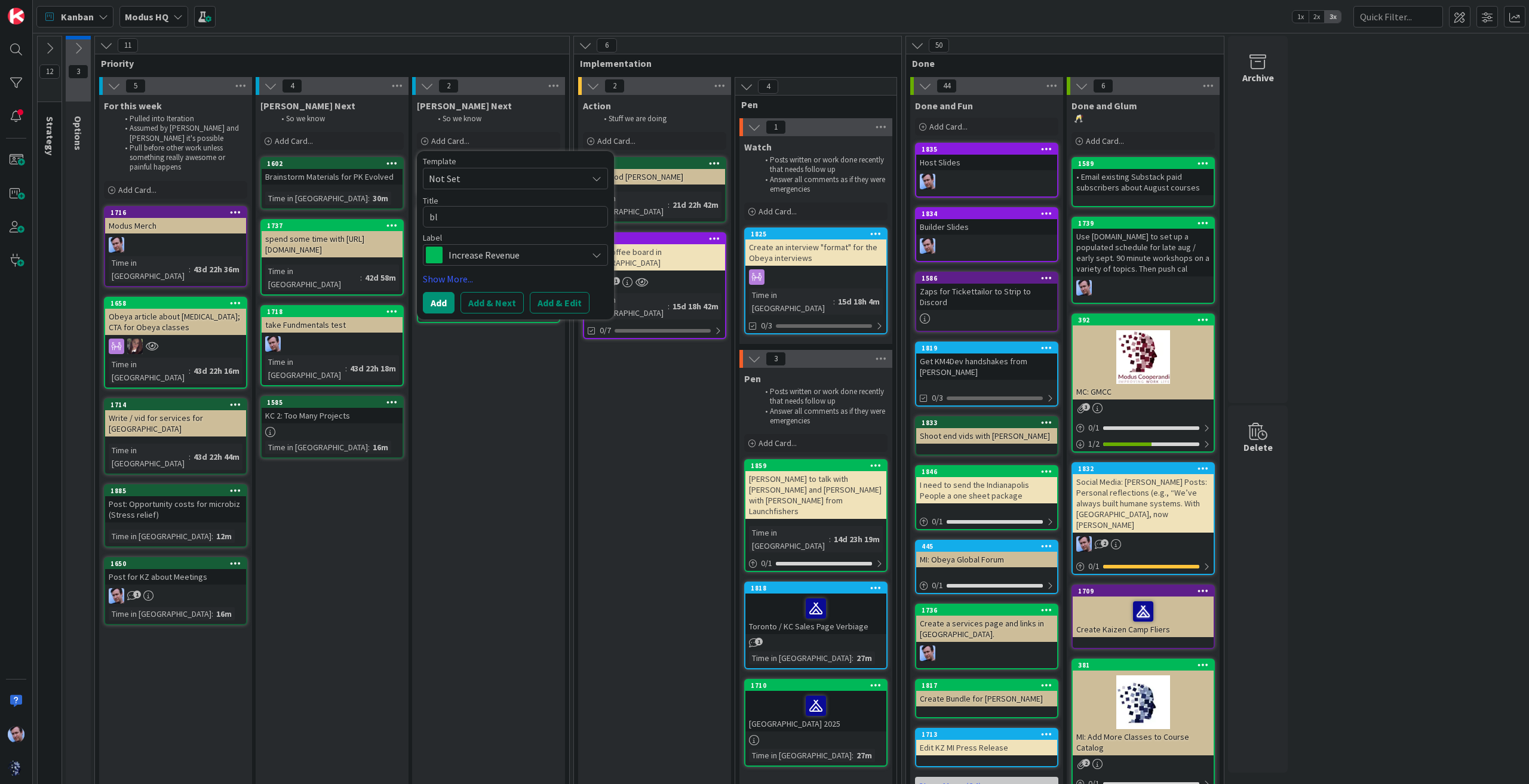
type textarea "x"
type textarea "bla"
type textarea "x"
type textarea "blah"
type textarea "x"
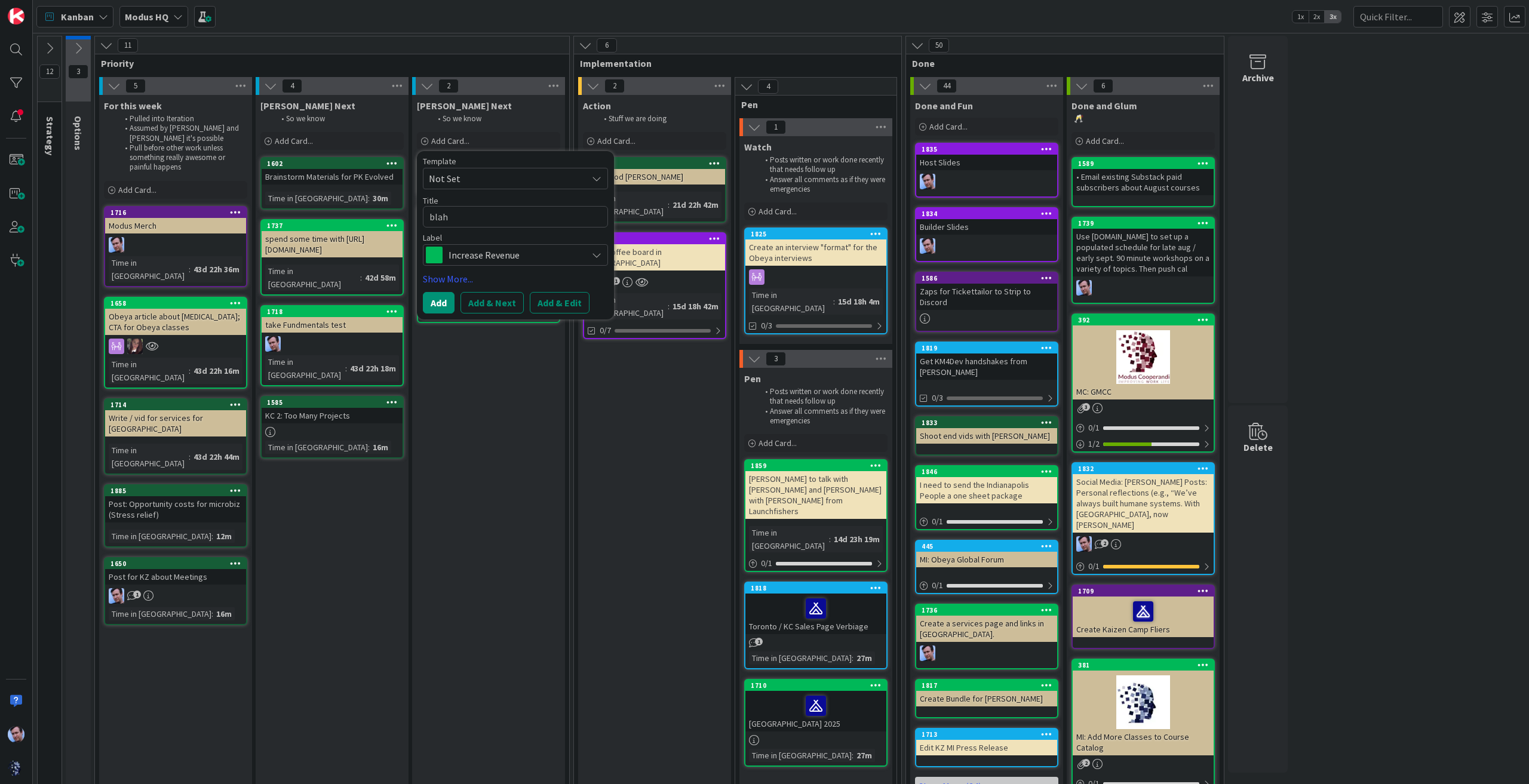
type textarea "blah"
type textarea "x"
type textarea "blah b"
type textarea "x"
type textarea "blah bl"
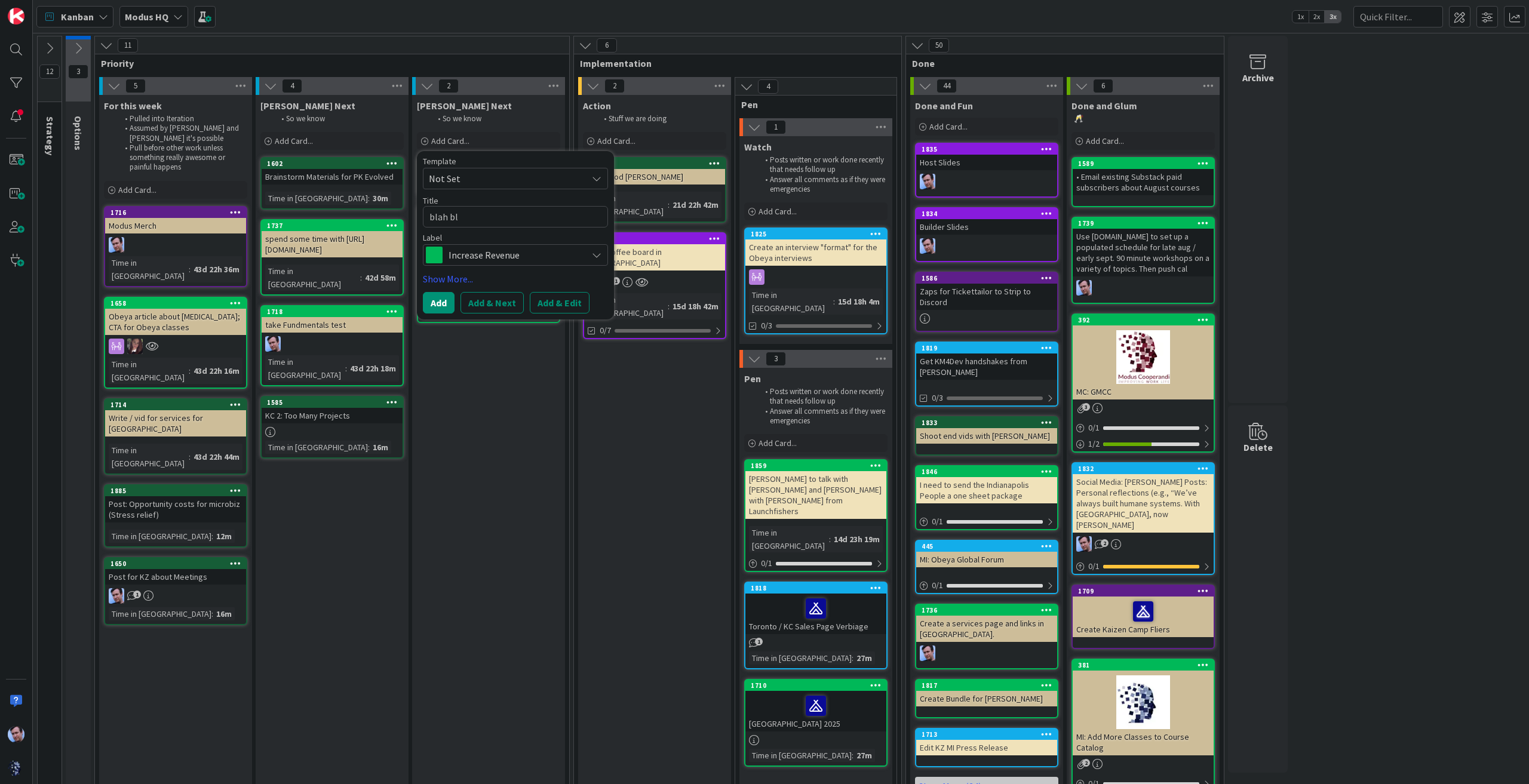
type textarea "x"
type textarea "blah bla"
type textarea "x"
type textarea "blah blah"
click at [442, 297] on button "Add" at bounding box center [438, 303] width 32 height 22
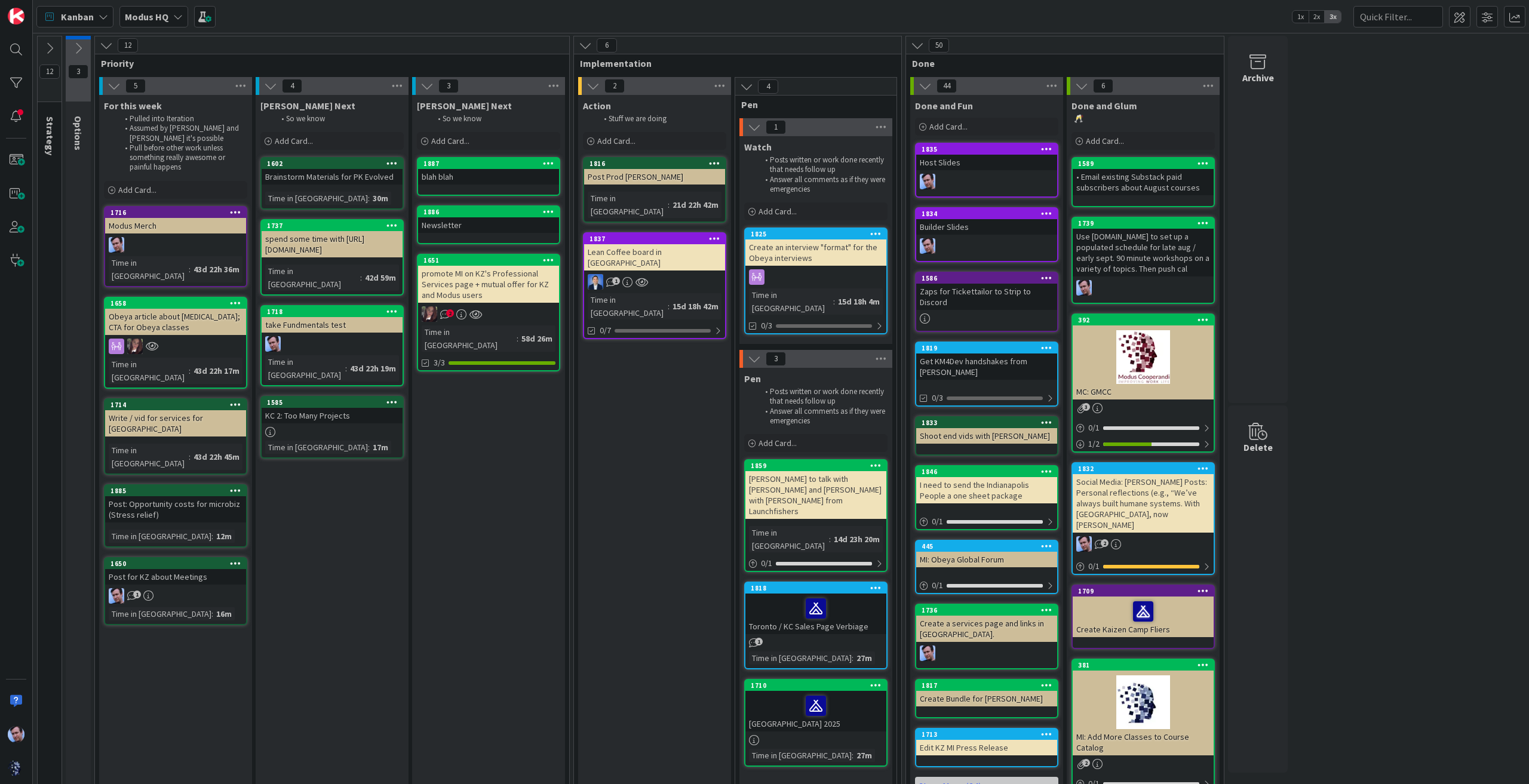
click at [500, 171] on div "blah blah" at bounding box center [488, 176] width 141 height 16
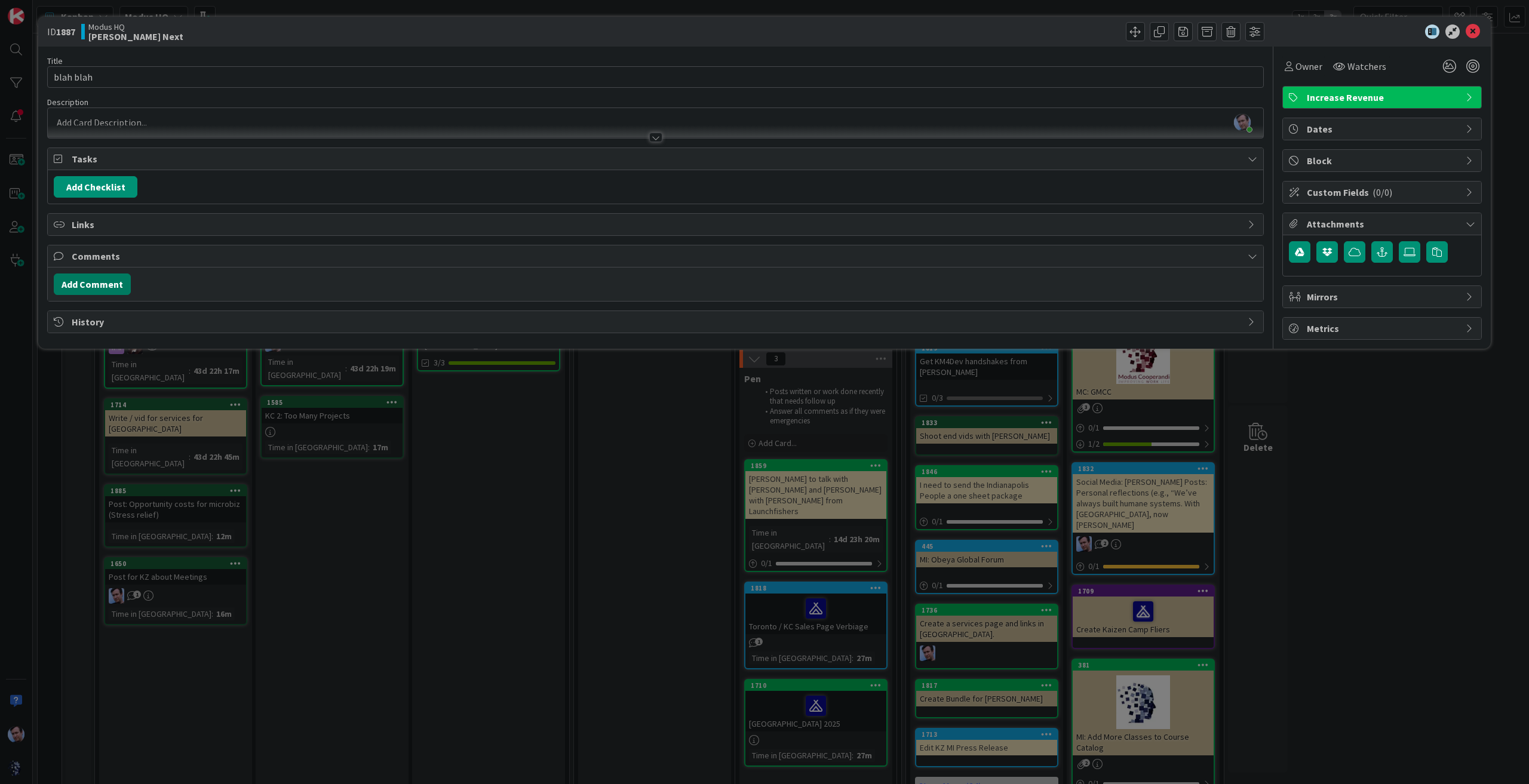
click at [101, 280] on button "Add Comment" at bounding box center [92, 284] width 77 height 22
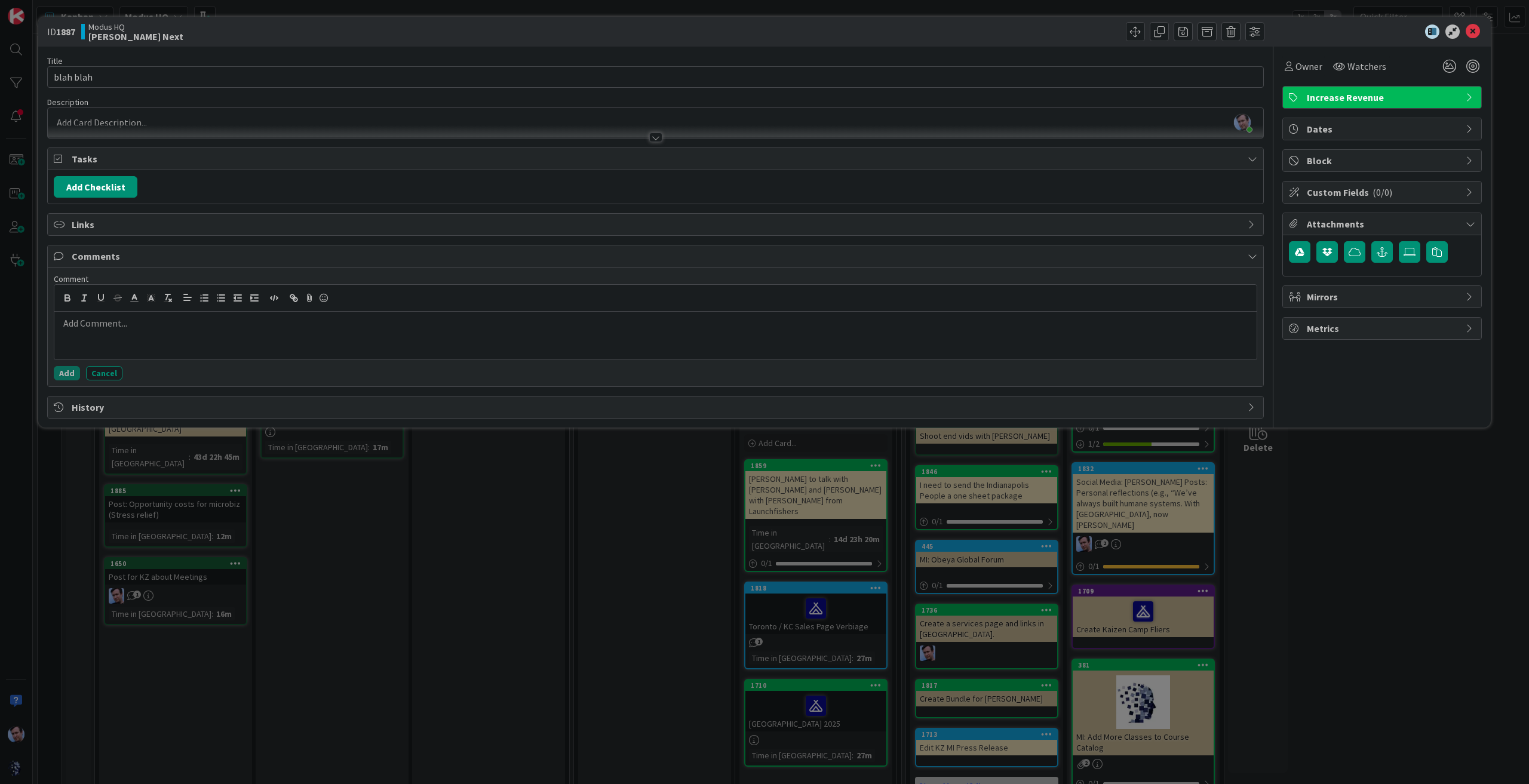
click at [119, 327] on div at bounding box center [655, 335] width 1202 height 48
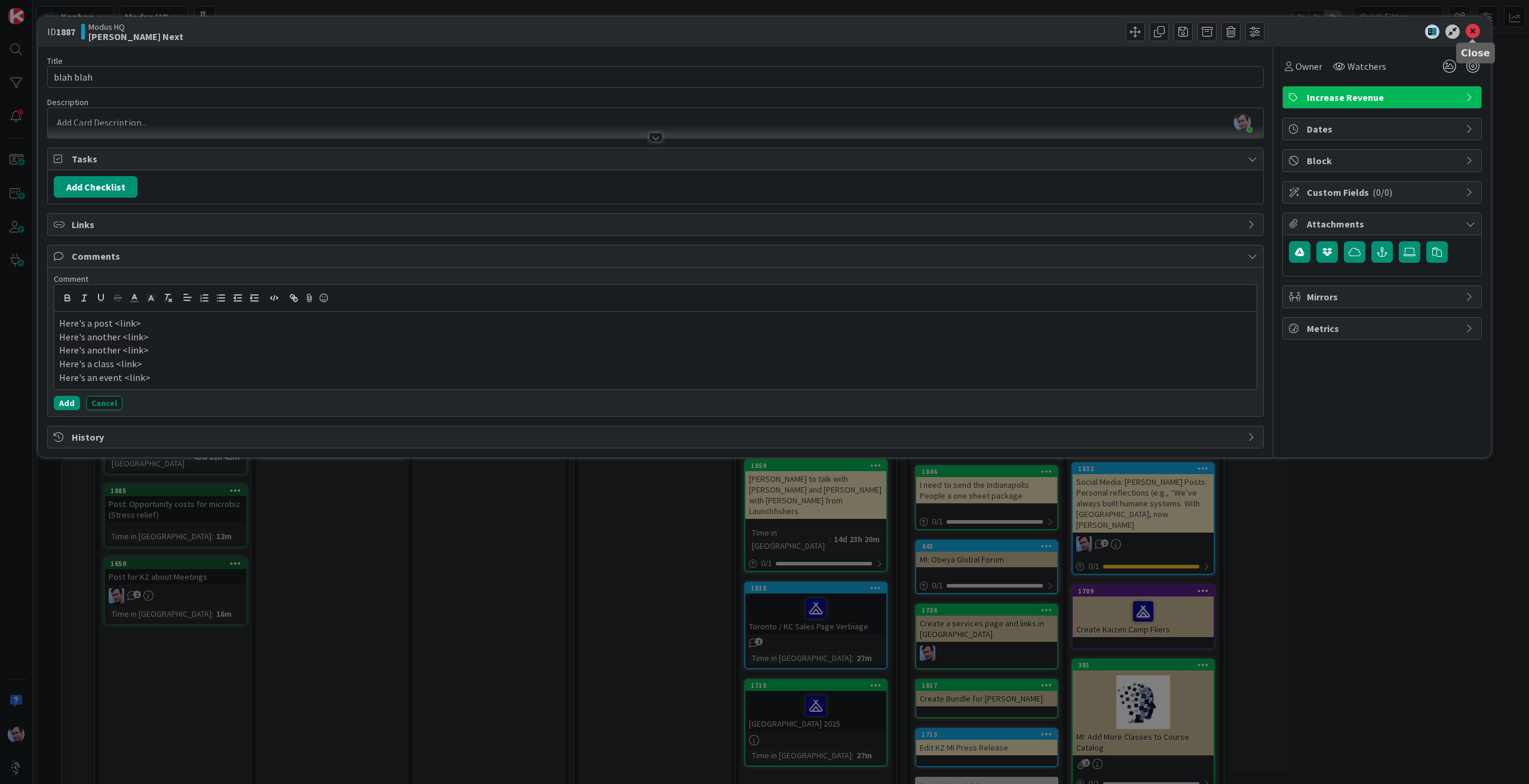
click at [1471, 28] on icon at bounding box center [1472, 31] width 14 height 14
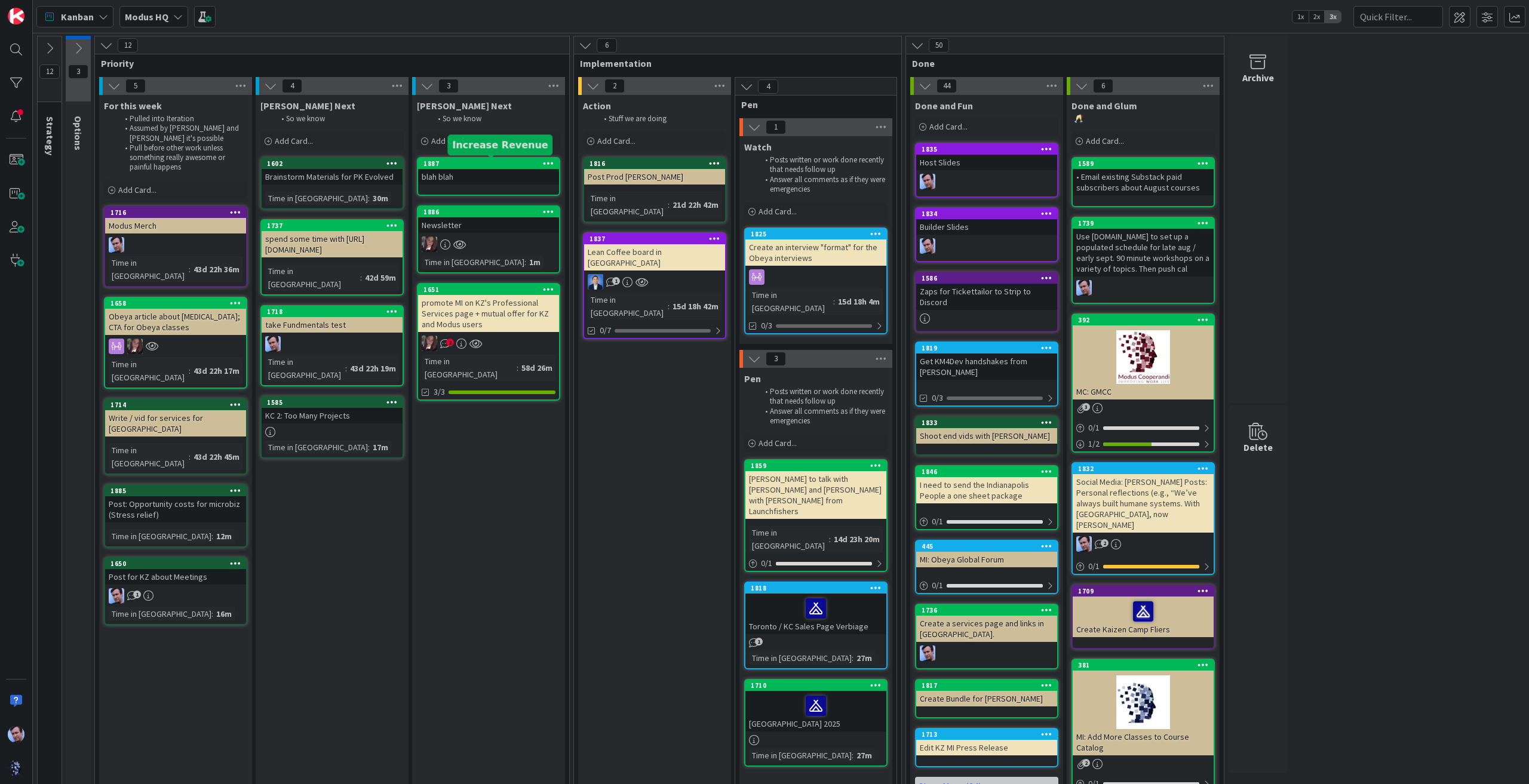
click at [500, 164] on div "1887" at bounding box center [491, 164] width 135 height 8
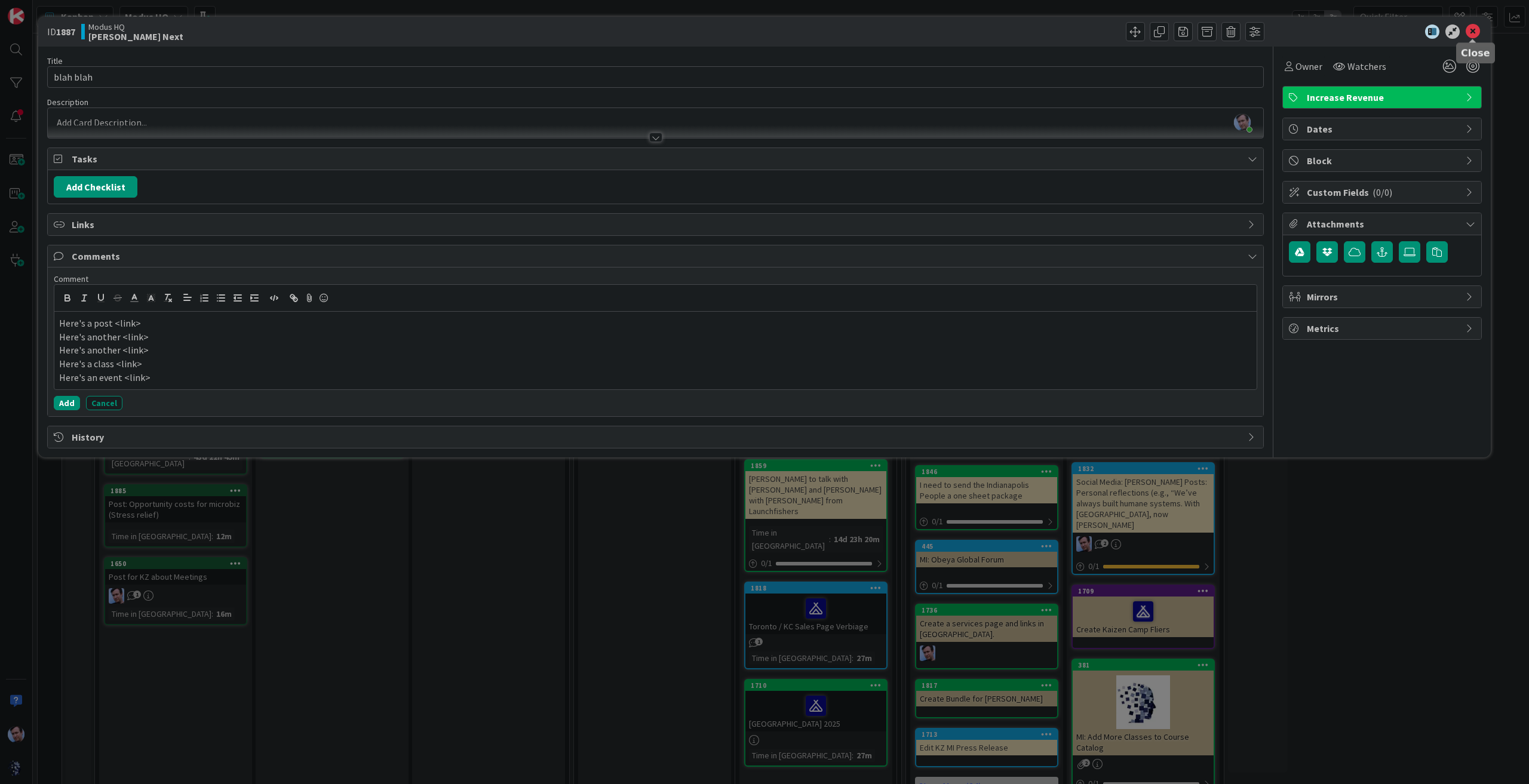
click at [1475, 28] on icon at bounding box center [1472, 31] width 14 height 14
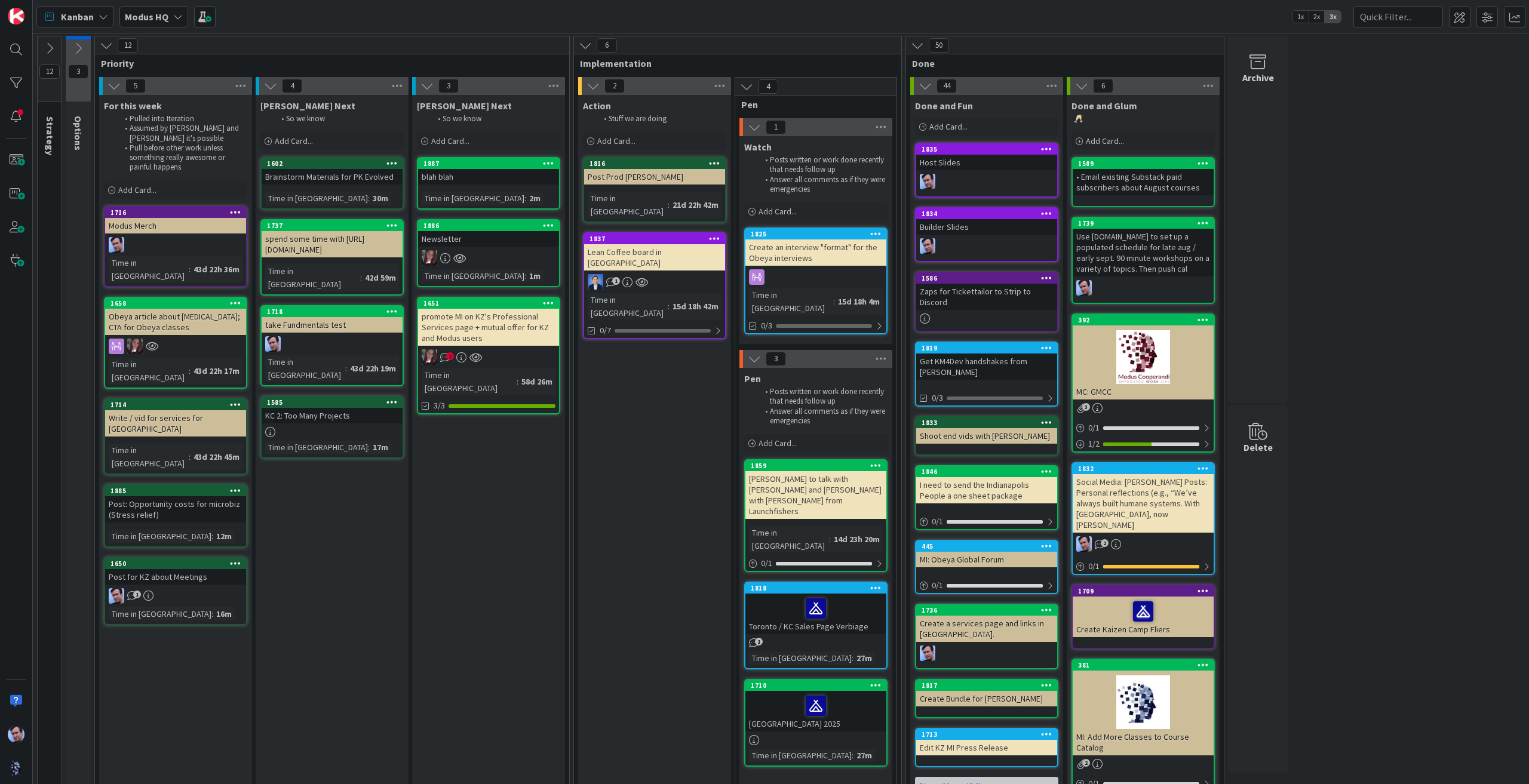
click at [552, 162] on icon at bounding box center [548, 163] width 11 height 8
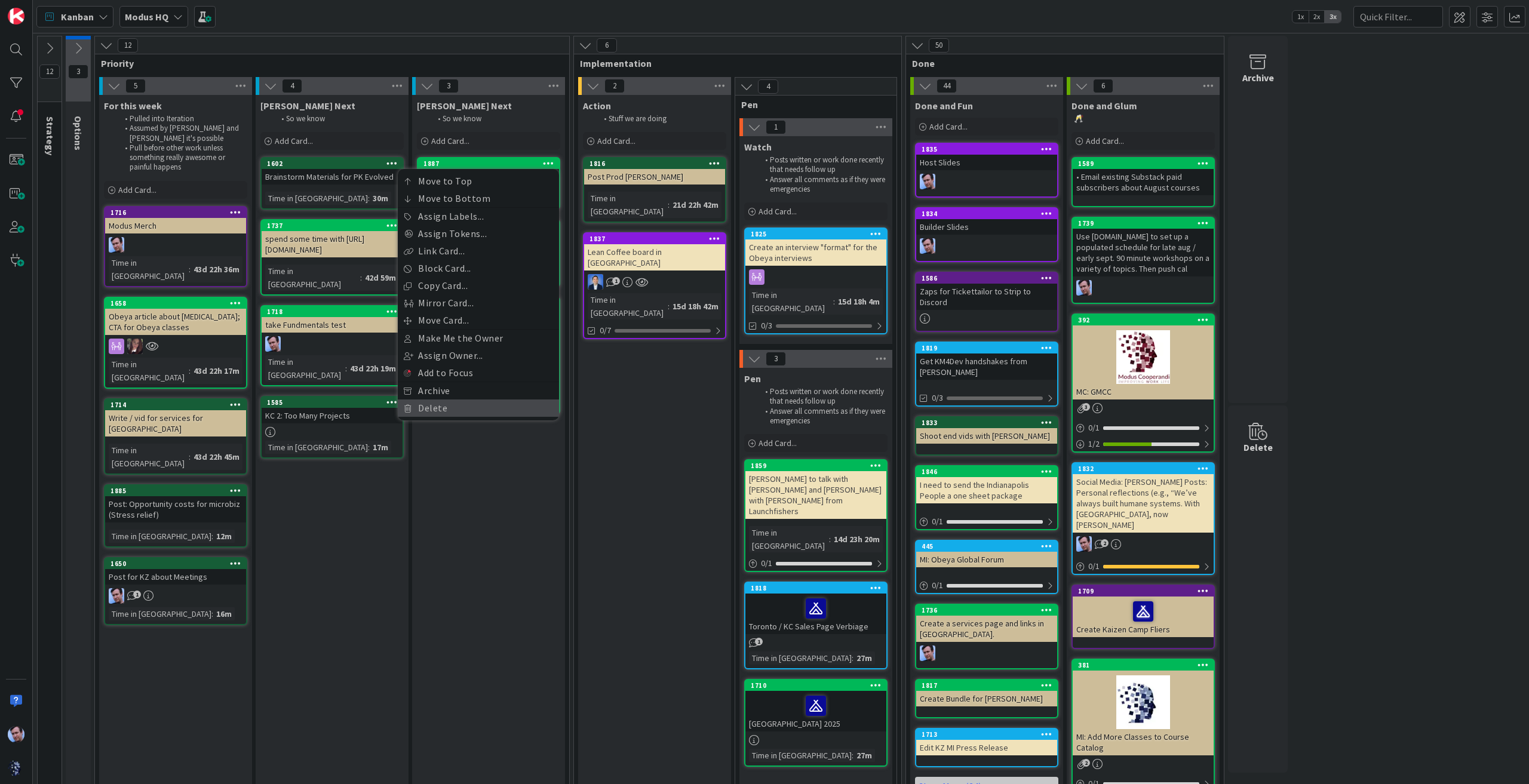
click at [454, 410] on link "Delete" at bounding box center [478, 408] width 161 height 18
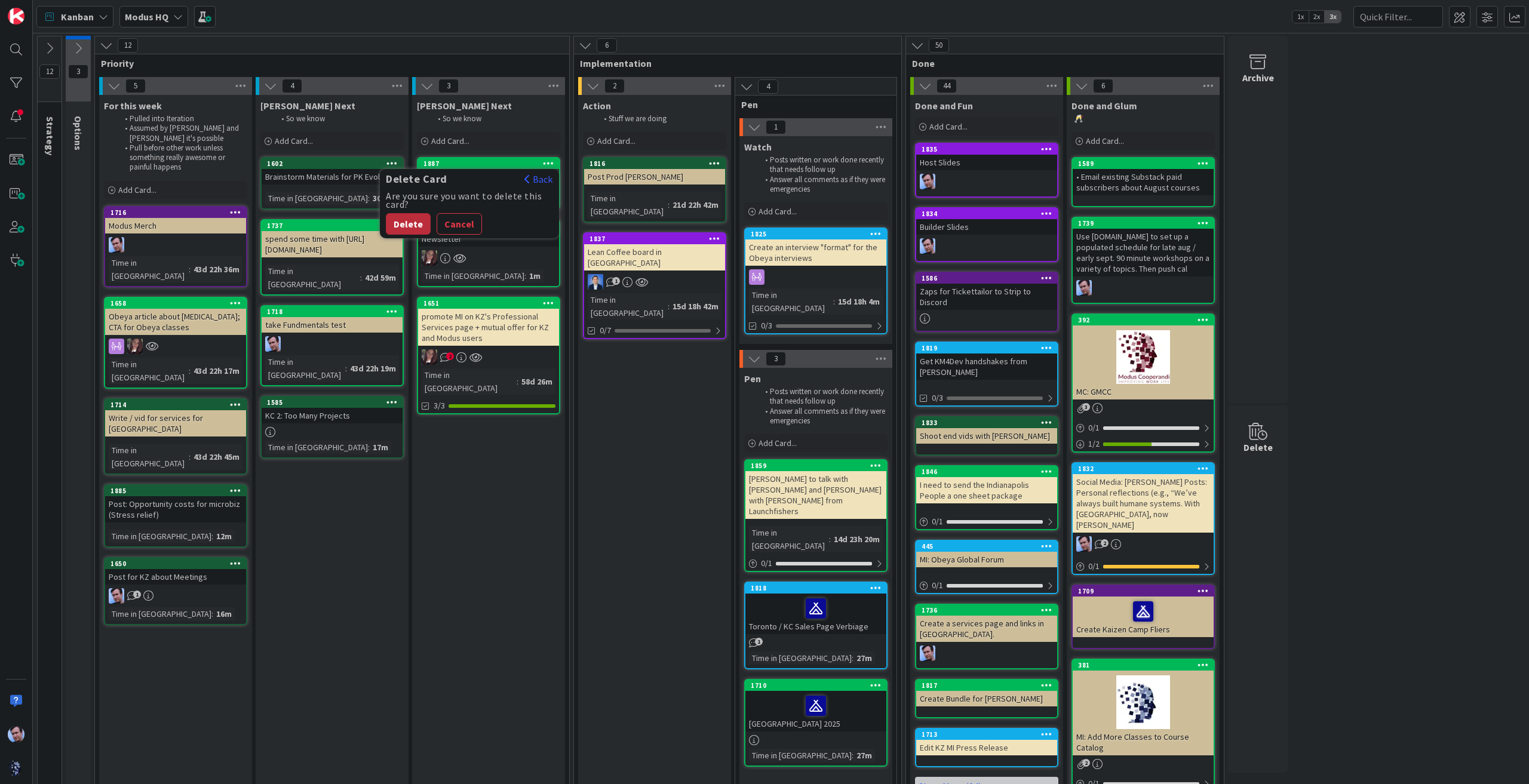
click at [408, 224] on button "Delete" at bounding box center [408, 224] width 45 height 22
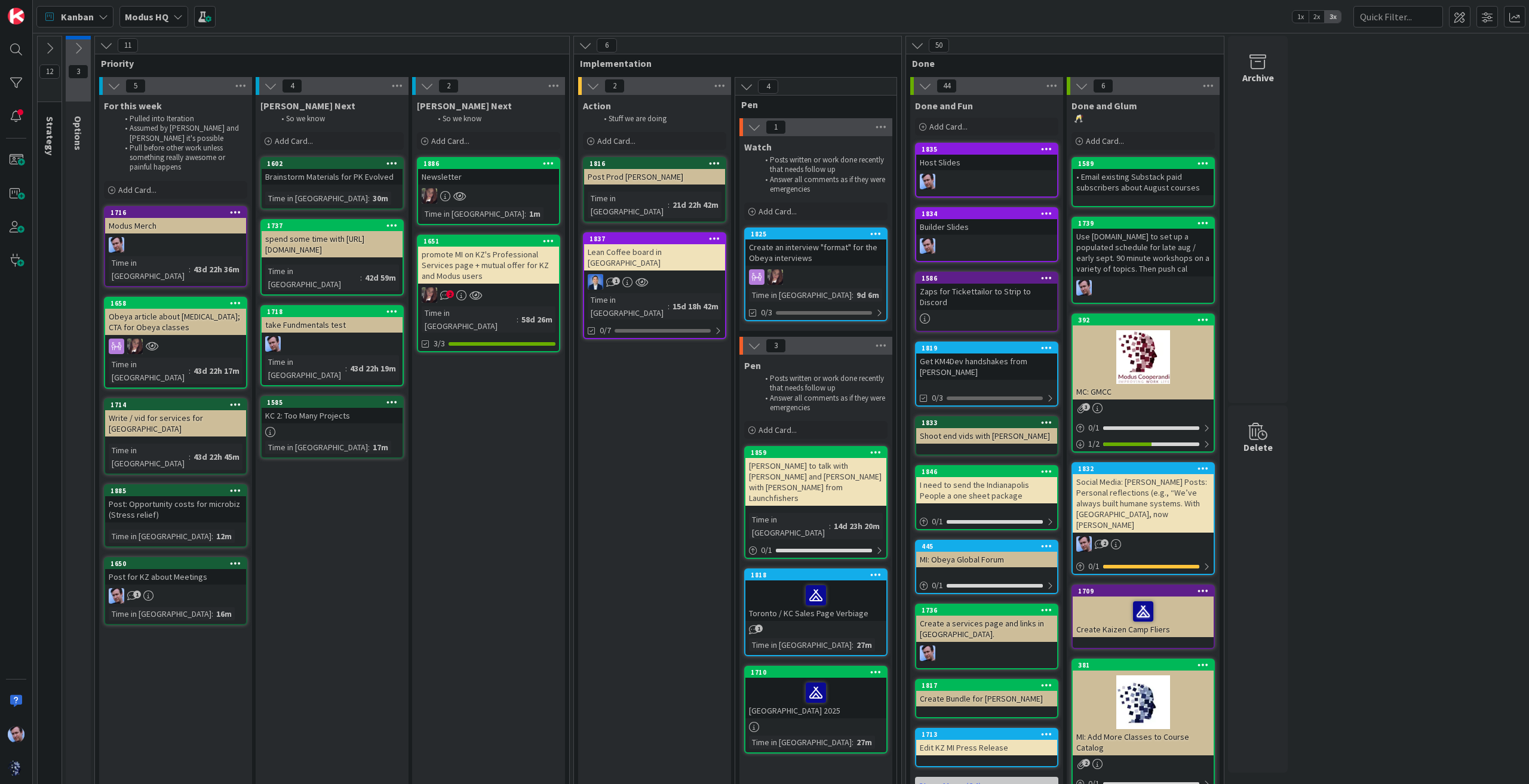
click at [837, 580] on div "Toronto / KC Sales Page Verbiage" at bounding box center [816, 600] width 141 height 41
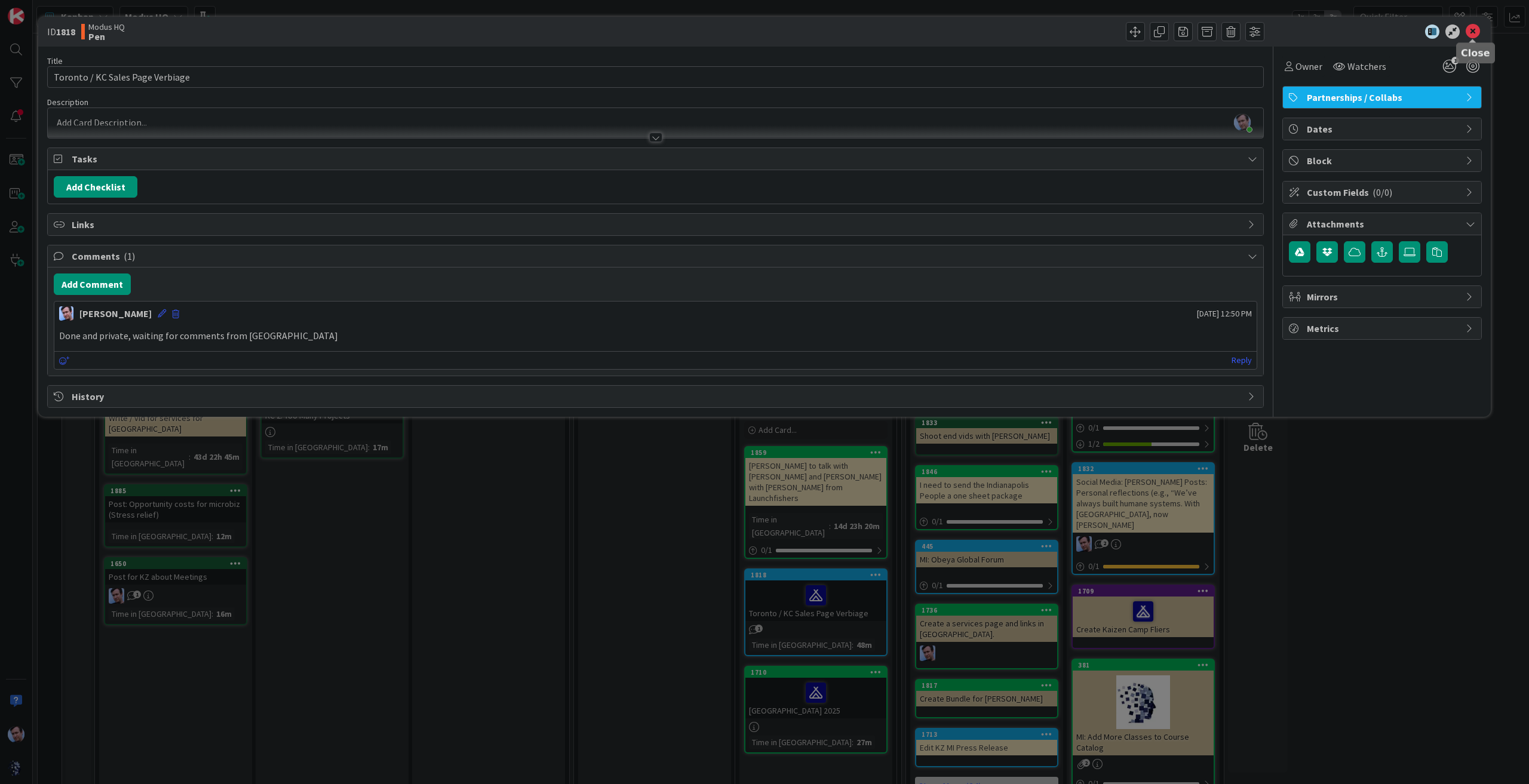
click at [1475, 28] on icon at bounding box center [1472, 31] width 14 height 14
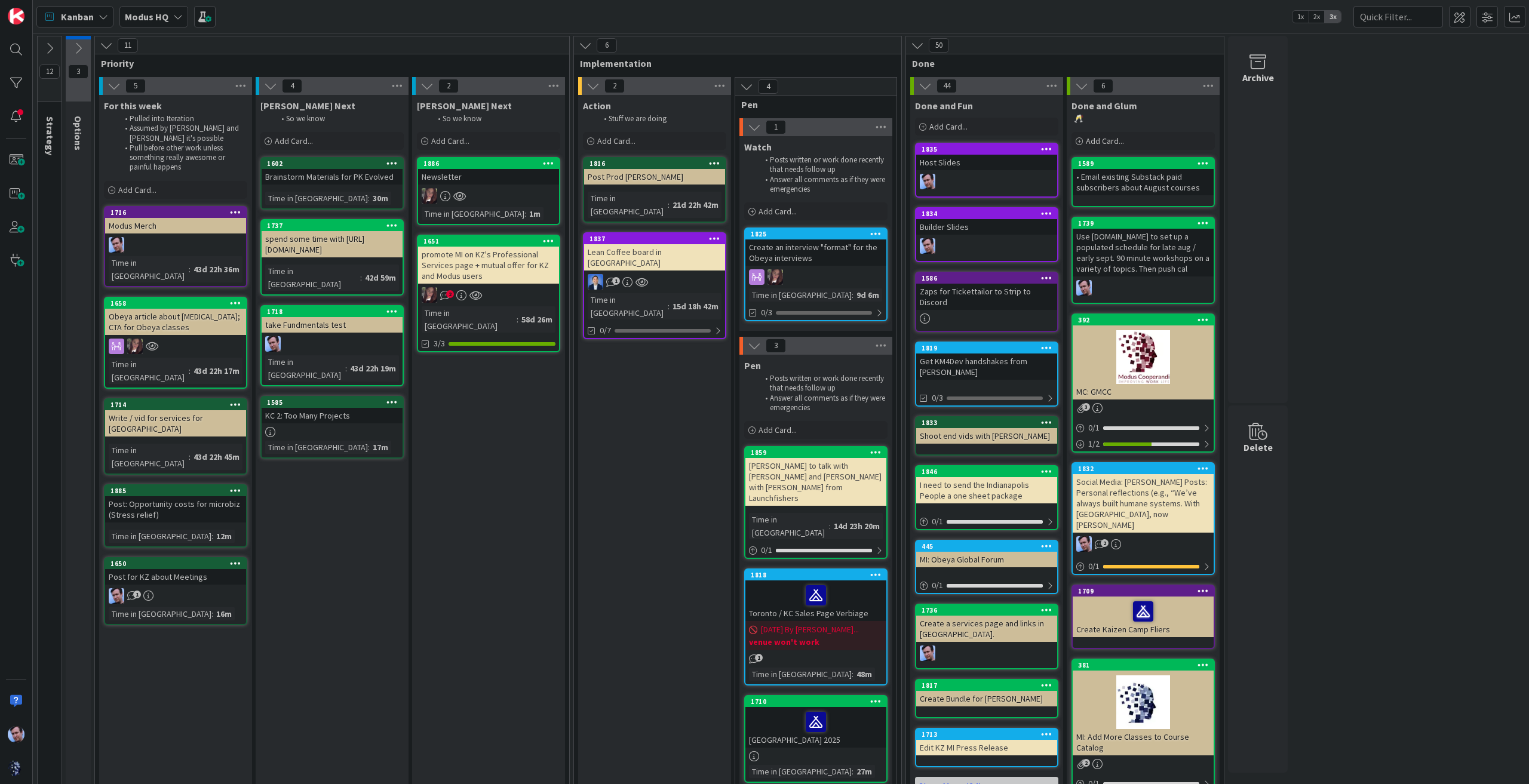
click at [1412, 470] on div "12 Strategy These are Modus GOALS and so these cards never move. 3 Options 11 P…" at bounding box center [780, 441] width 1491 height 810
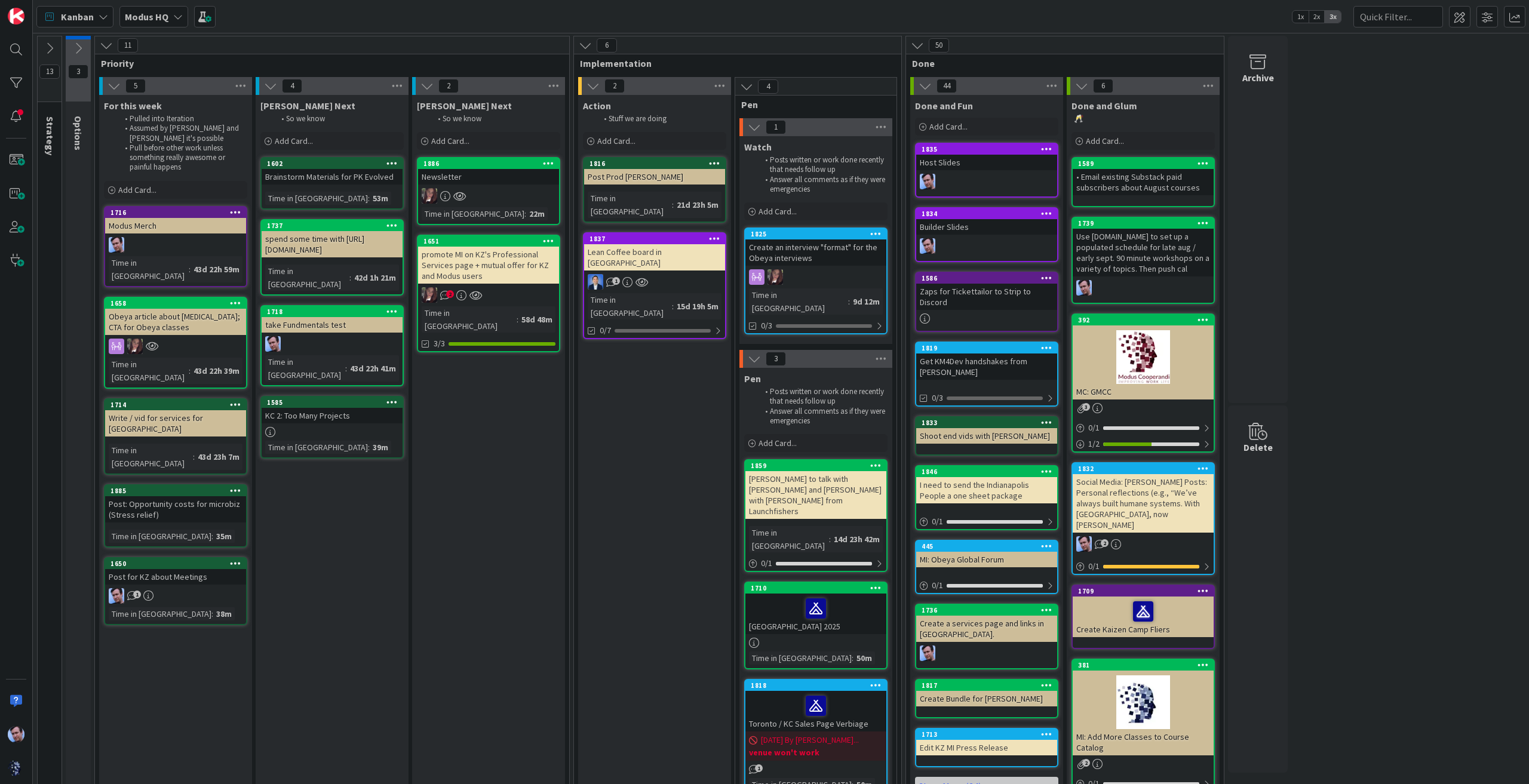
click at [799, 478] on div "[PERSON_NAME] to talk with [PERSON_NAME] and [PERSON_NAME] with [PERSON_NAME] f…" at bounding box center [816, 495] width 141 height 48
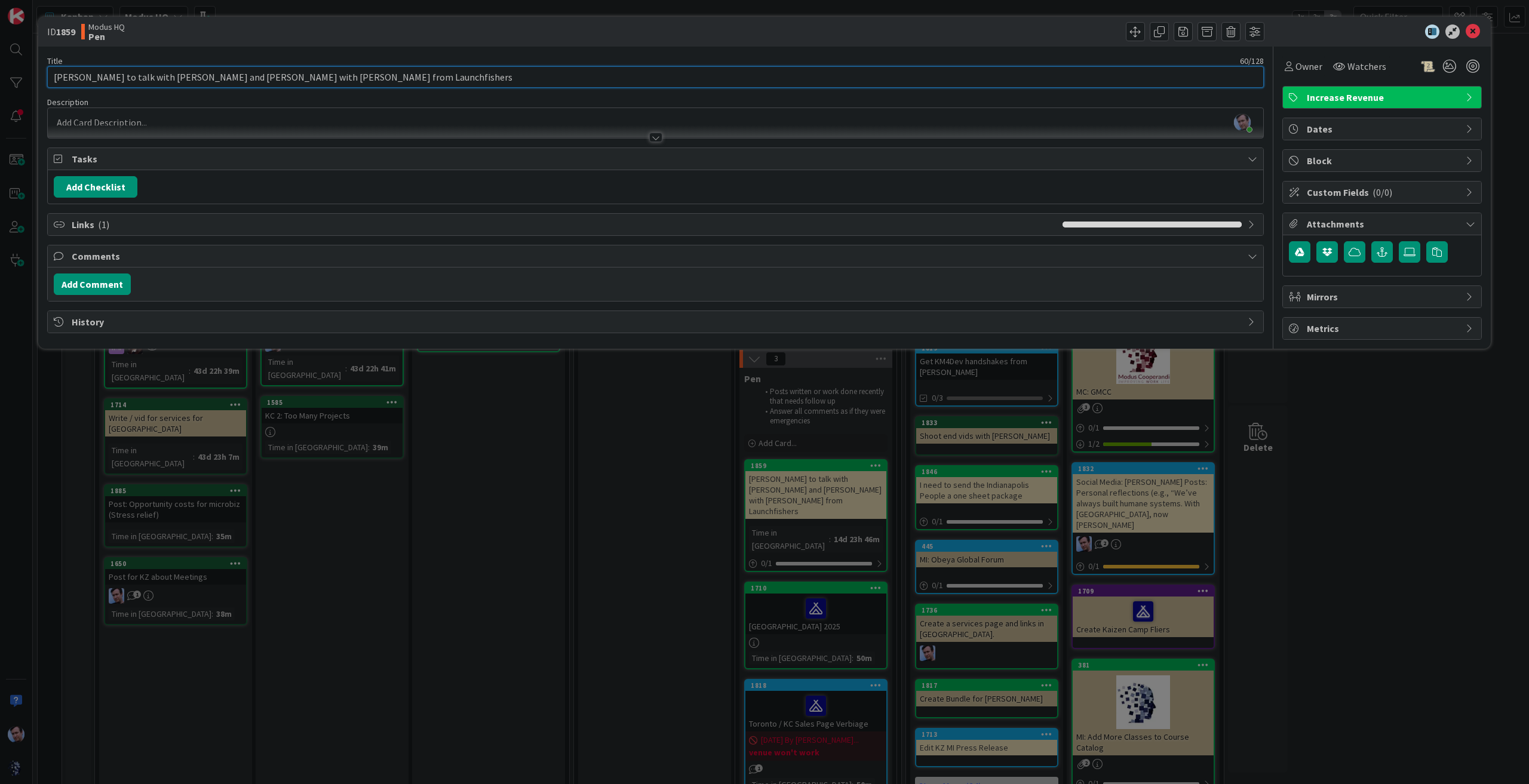
click at [72, 74] on input "[PERSON_NAME] to talk with [PERSON_NAME] and [PERSON_NAME] with [PERSON_NAME] f…" at bounding box center [655, 77] width 1217 height 22
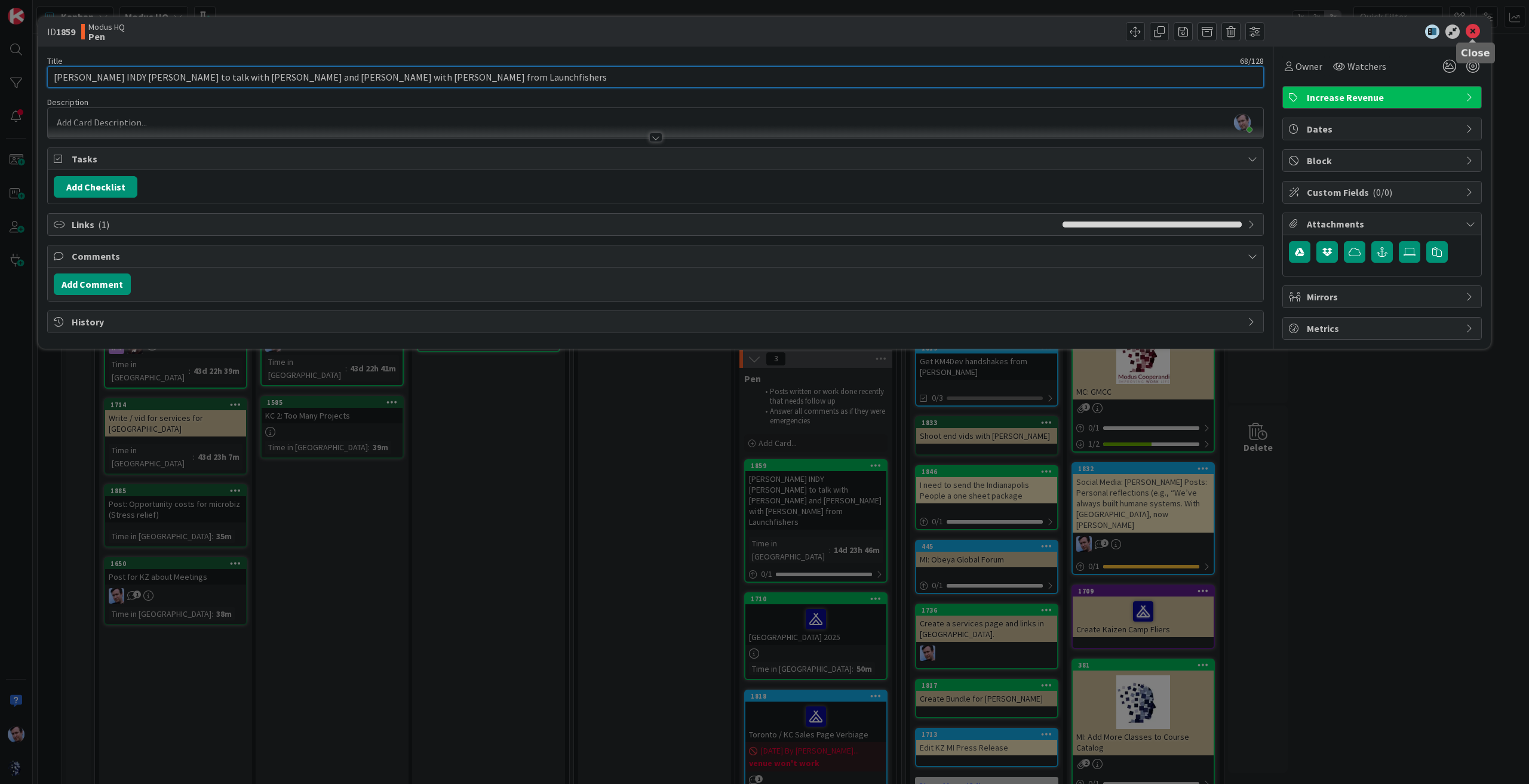
type input "[PERSON_NAME] INDY [PERSON_NAME] to talk with [PERSON_NAME] and [PERSON_NAME] w…"
click at [1472, 28] on icon at bounding box center [1472, 31] width 14 height 14
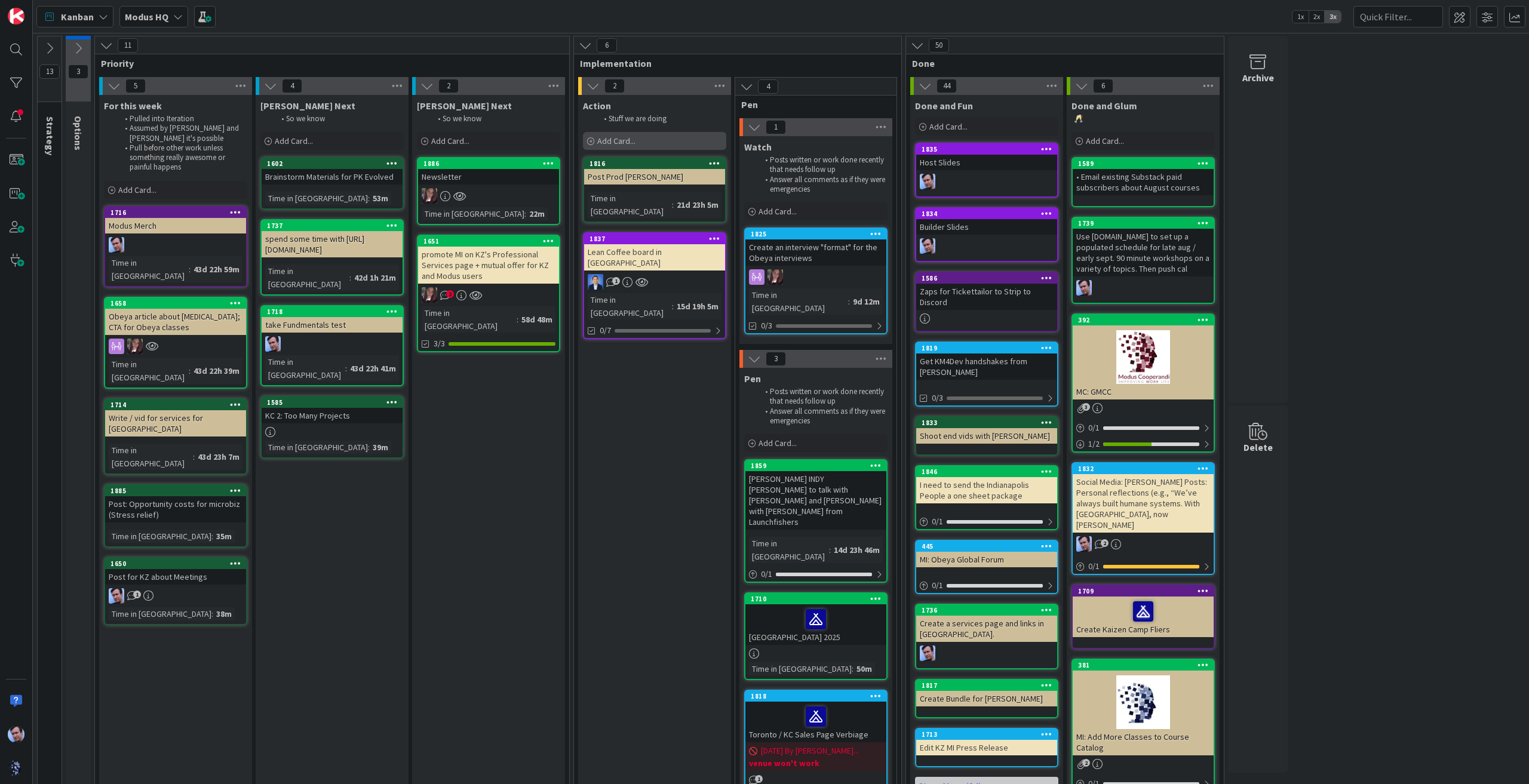
click at [598, 145] on span "Add Card..." at bounding box center [616, 141] width 39 height 11
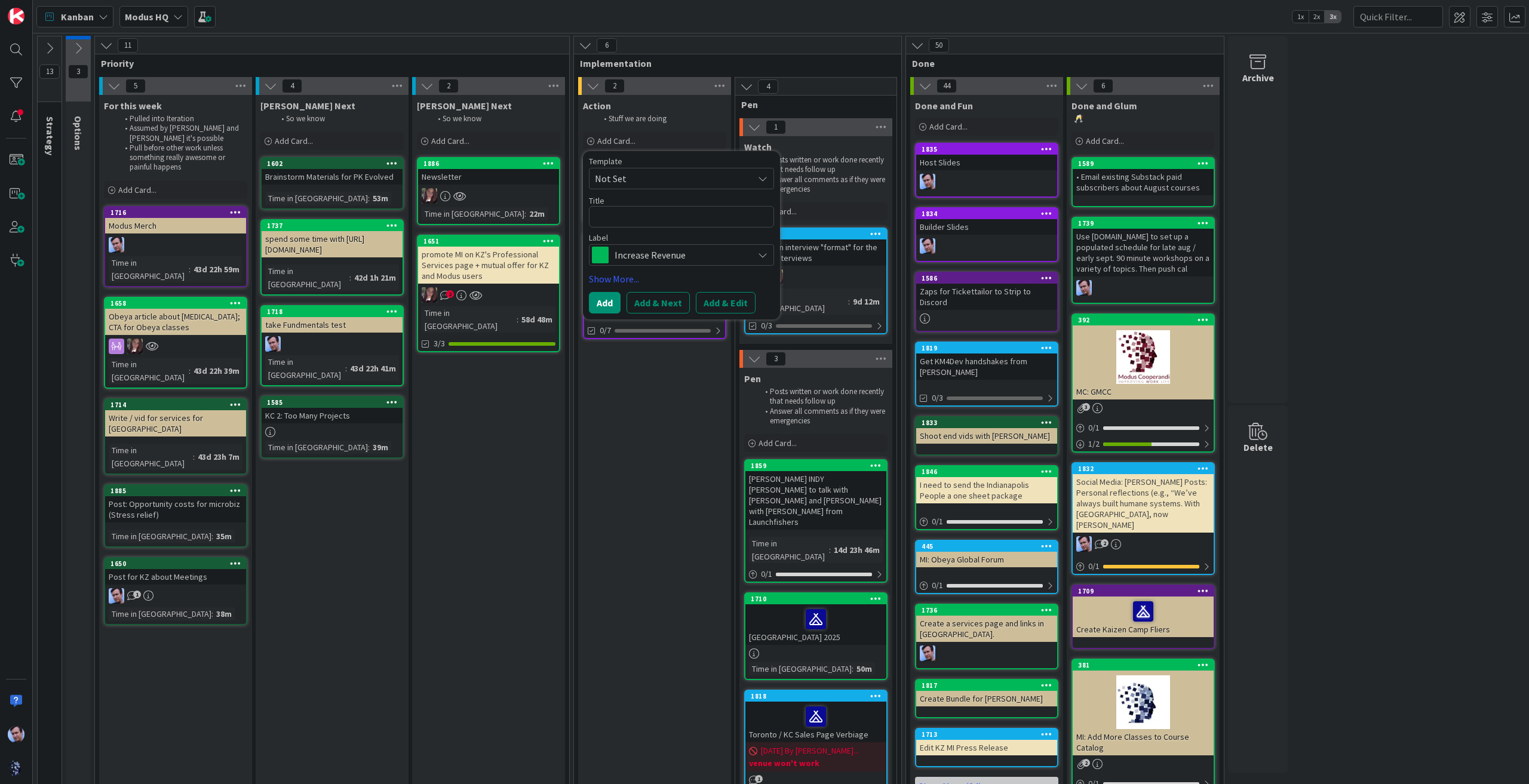
type textarea "J"
type textarea "x"
type textarea "JU"
type textarea "x"
type textarea "JUI"
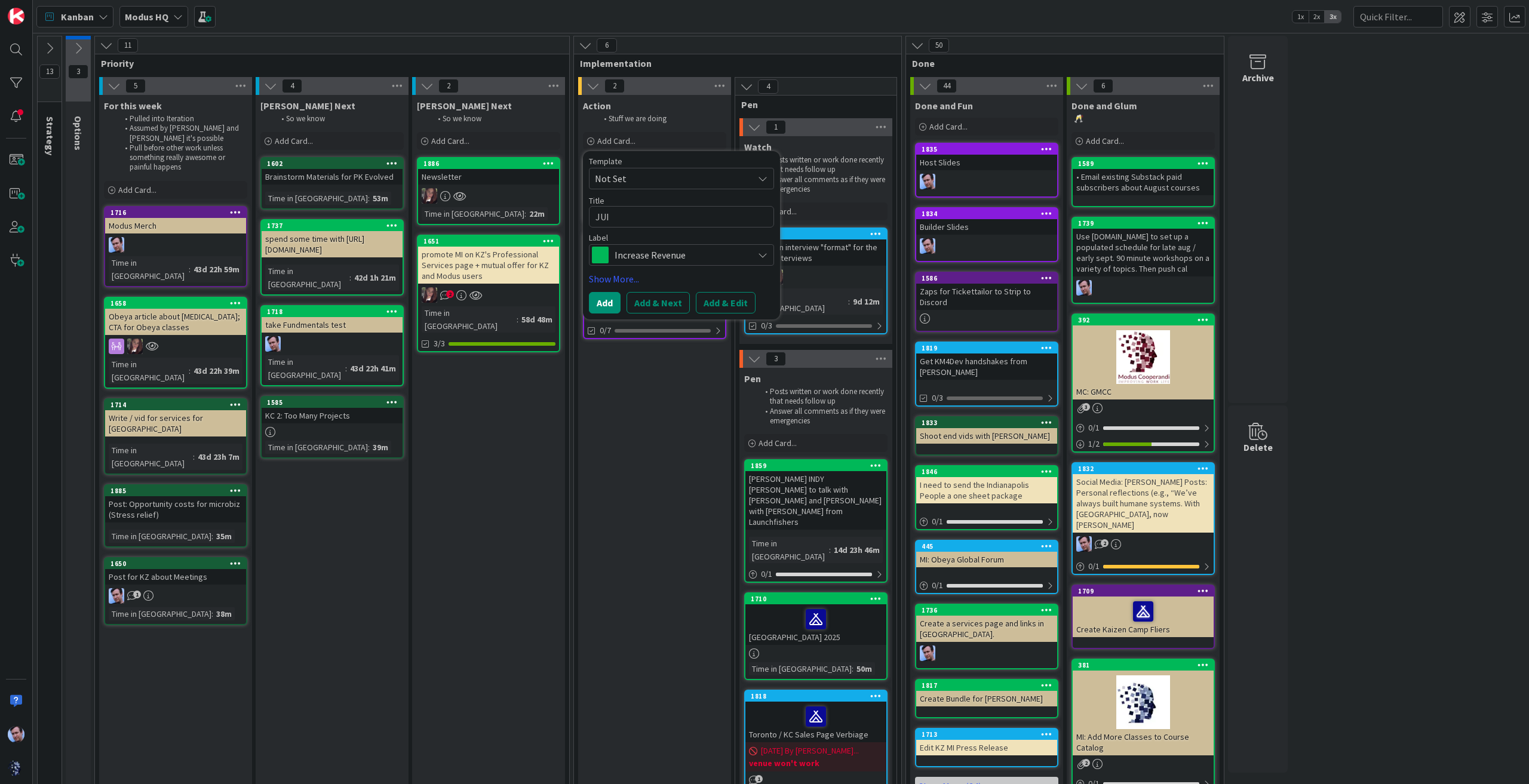
type textarea "x"
type textarea "JUIm"
type textarea "x"
type textarea "JUI"
type textarea "x"
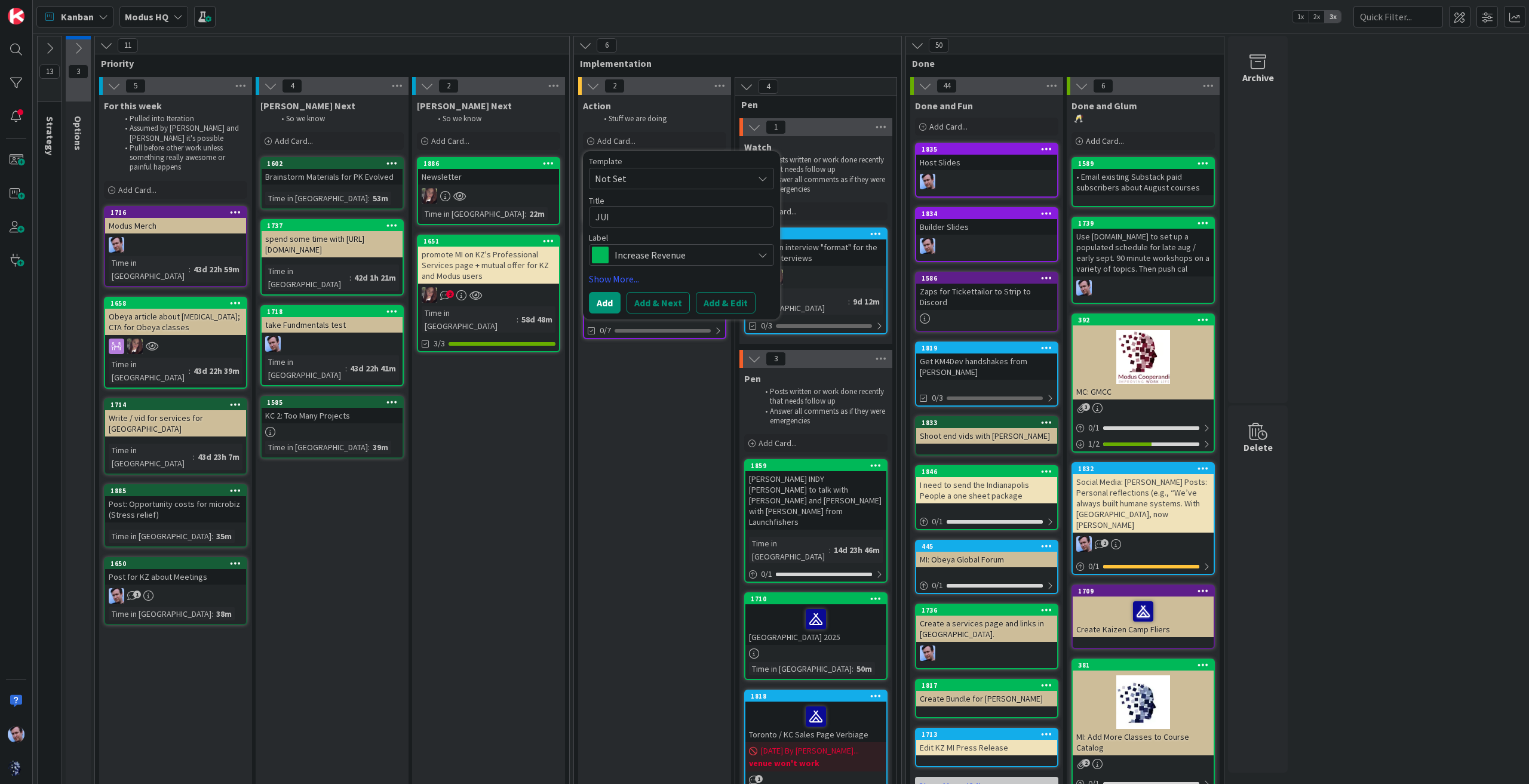
type textarea "JU"
type textarea "x"
type textarea "J"
type textarea "x"
type textarea "Ji"
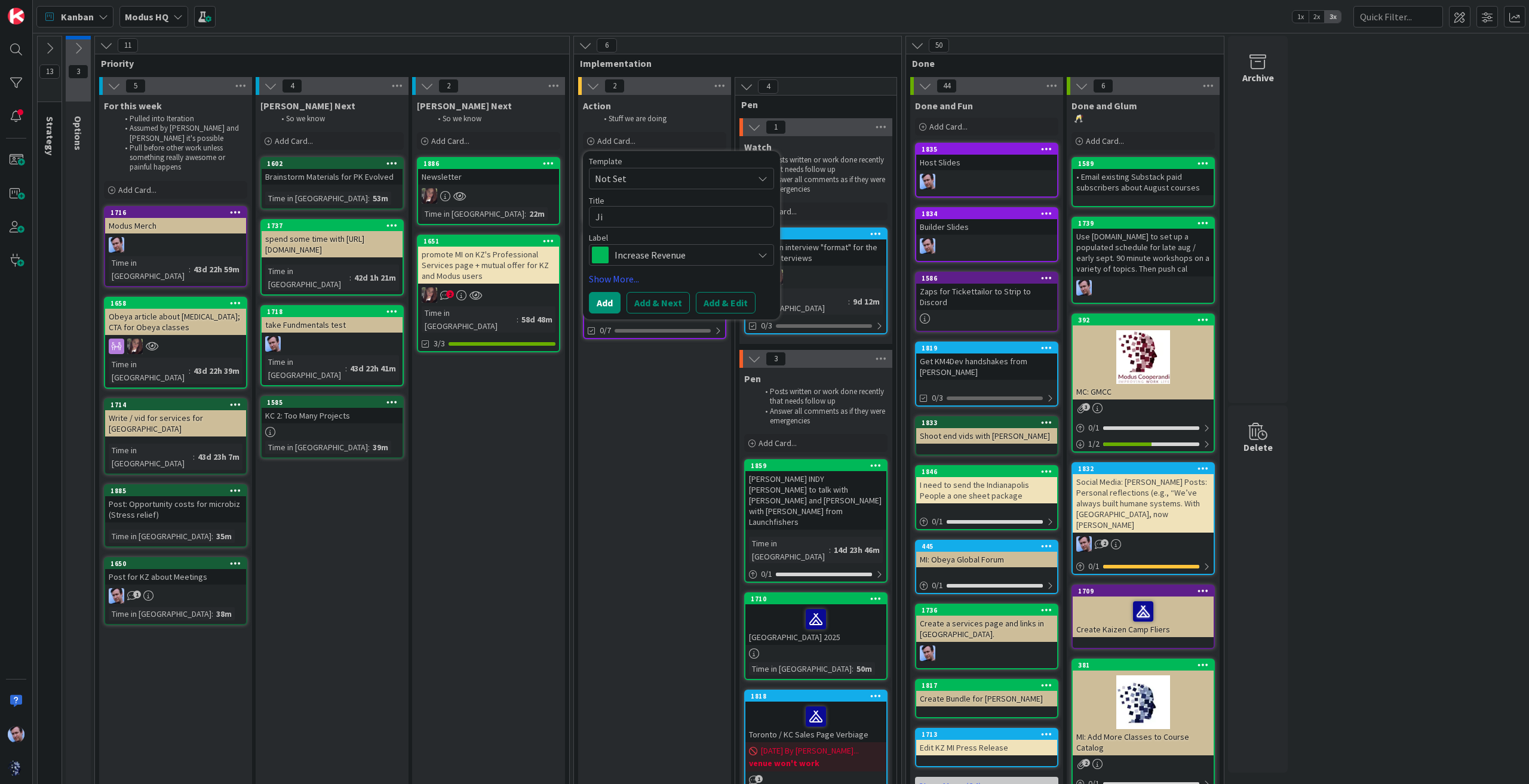
type textarea "x"
type textarea "[PERSON_NAME]"
type textarea "x"
type textarea "[PERSON_NAME]"
type textarea "x"
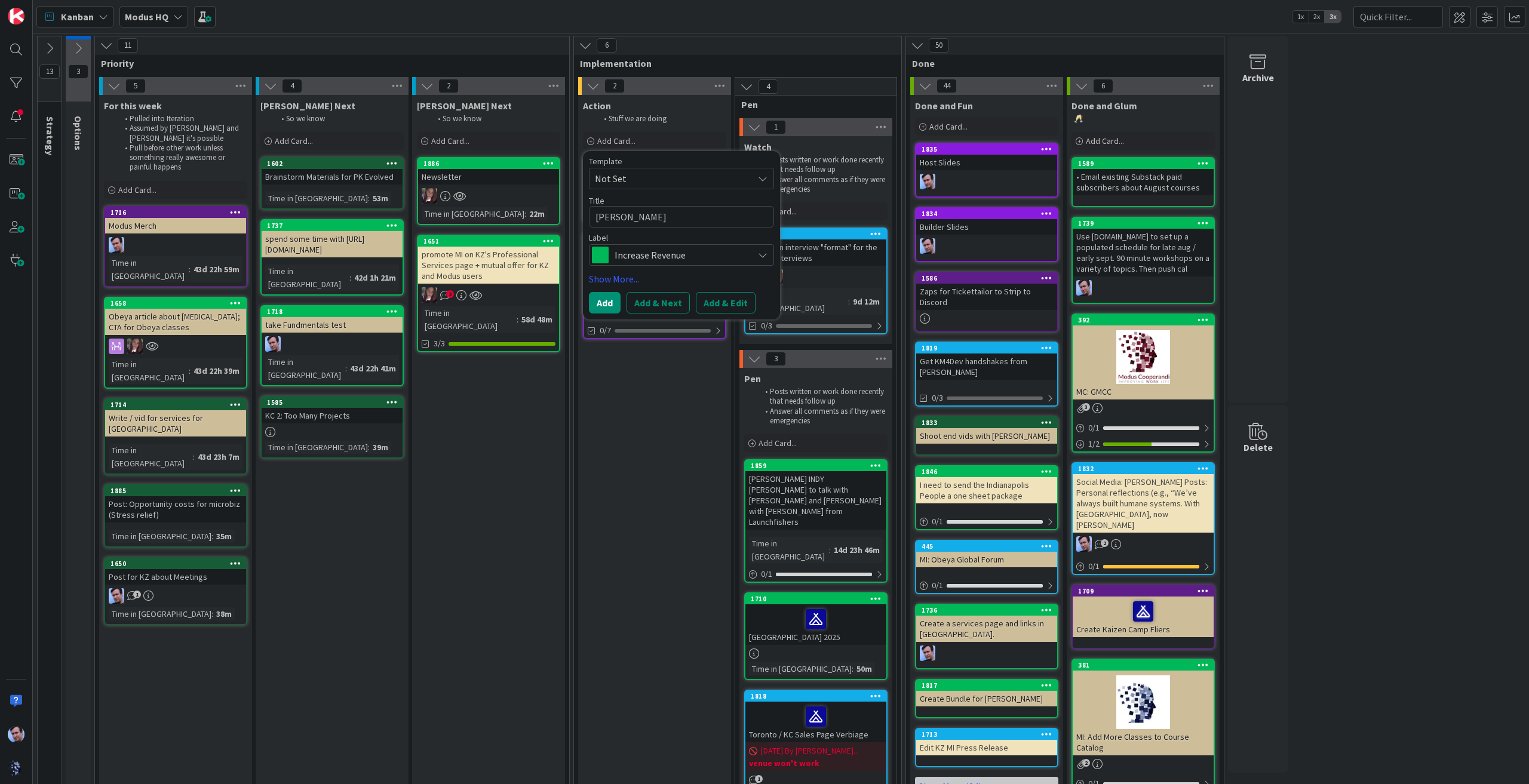
type textarea "[PERSON_NAME]"
type textarea "x"
type textarea "[PERSON_NAME] so"
type textarea "x"
type textarea "[PERSON_NAME]"
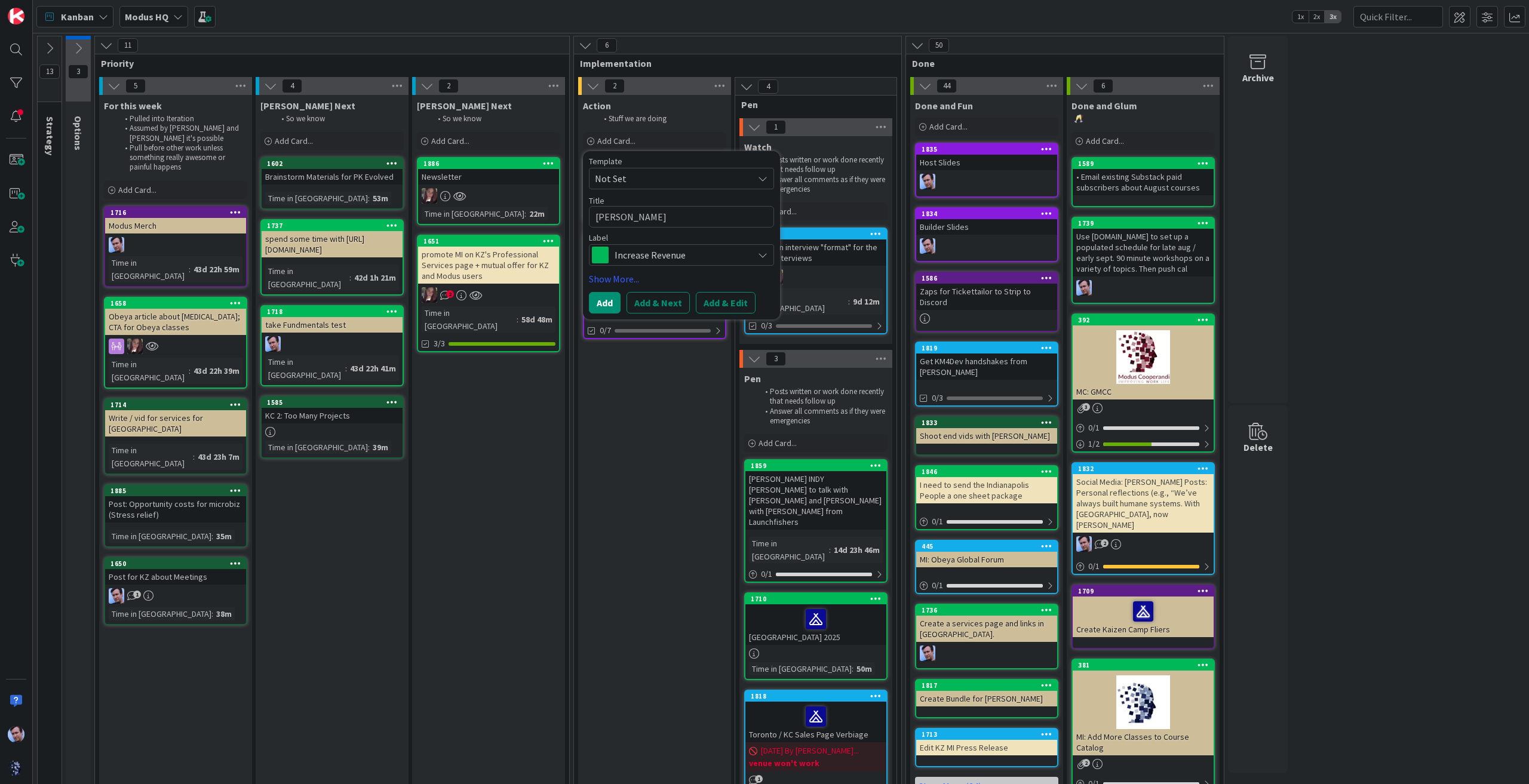
type textarea "x"
type textarea "[PERSON_NAME]"
type textarea "x"
type textarea "[PERSON_NAME] solid"
type textarea "x"
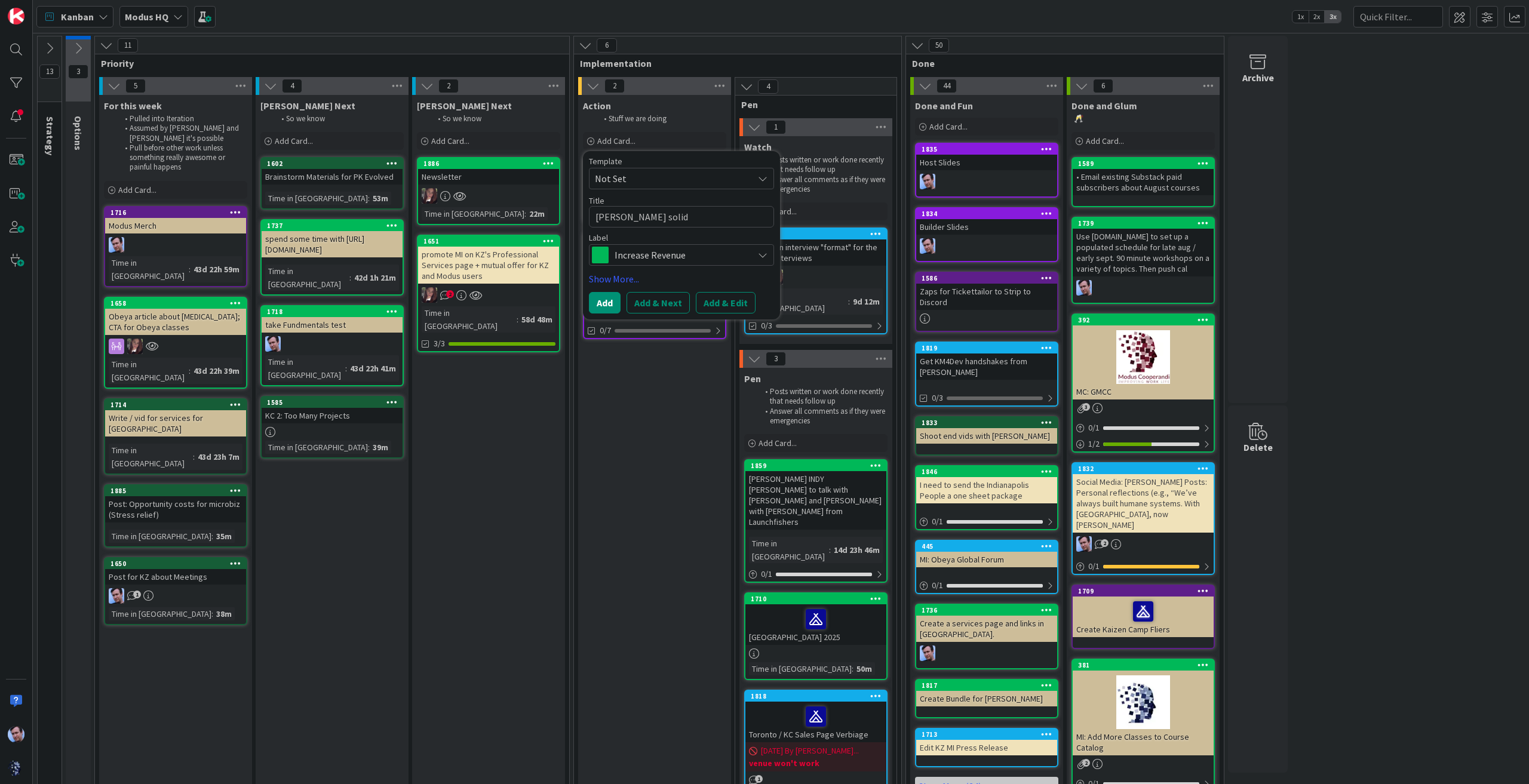
type textarea "[PERSON_NAME]"
type textarea "x"
type textarea "[PERSON_NAME] solidif"
type textarea "x"
type textarea "[PERSON_NAME] solidify"
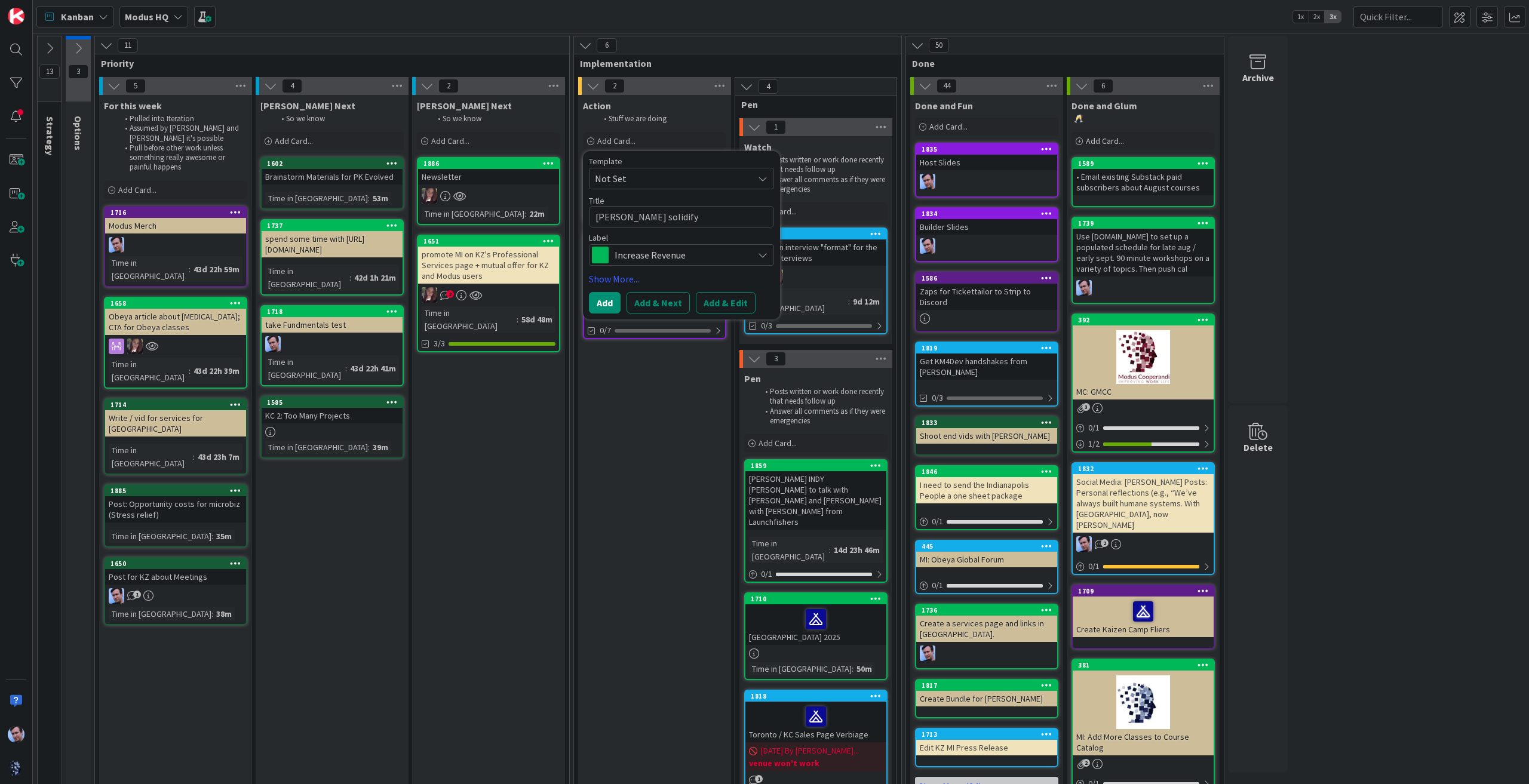
type textarea "x"
type textarea "[PERSON_NAME] solidify"
type textarea "x"
type textarea "[PERSON_NAME] solidify m"
type textarea "x"
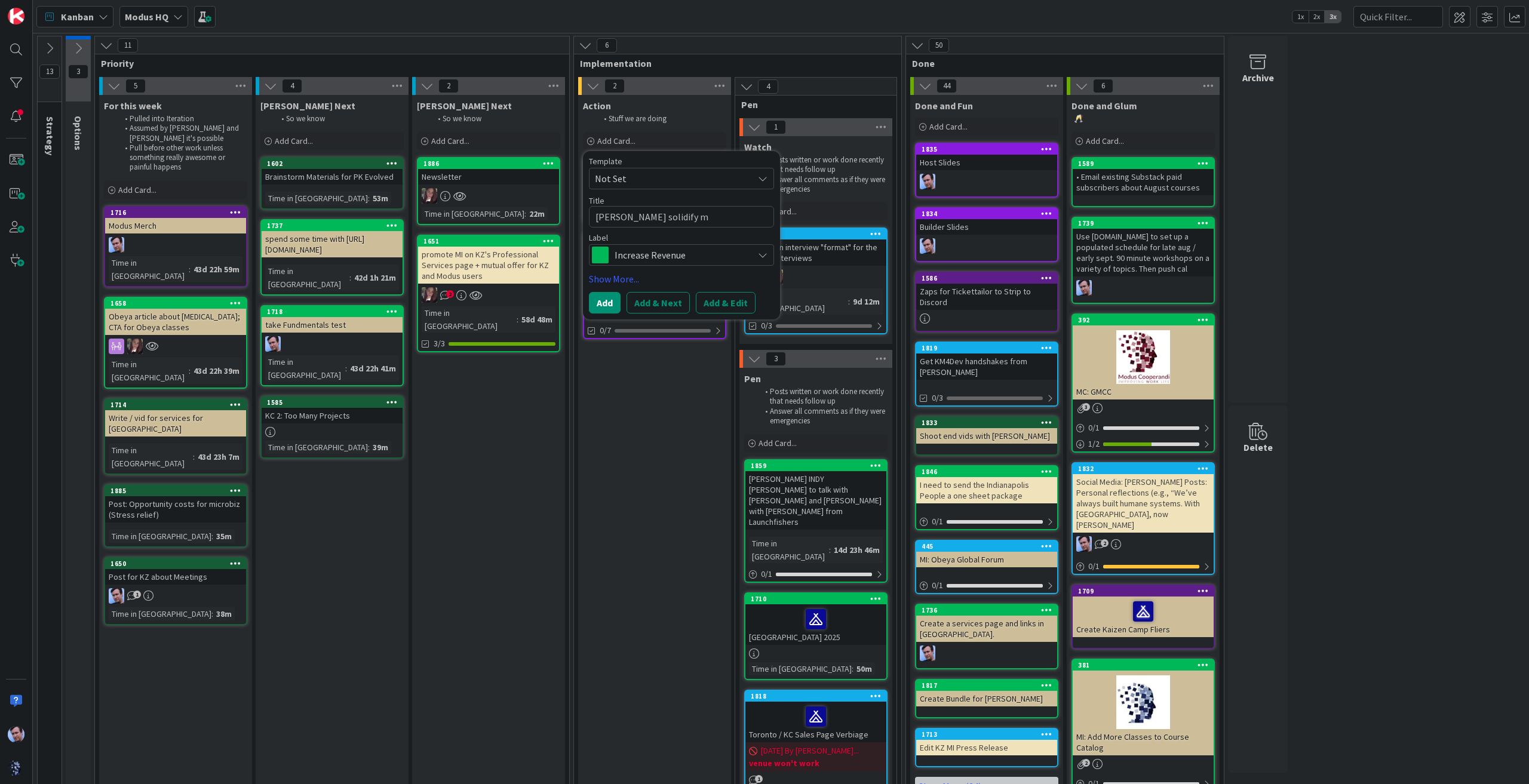
type textarea "[PERSON_NAME] solidify me"
type textarea "x"
type textarea "[PERSON_NAME] solidify mee"
type textarea "x"
type textarea "[PERSON_NAME] solidify meet"
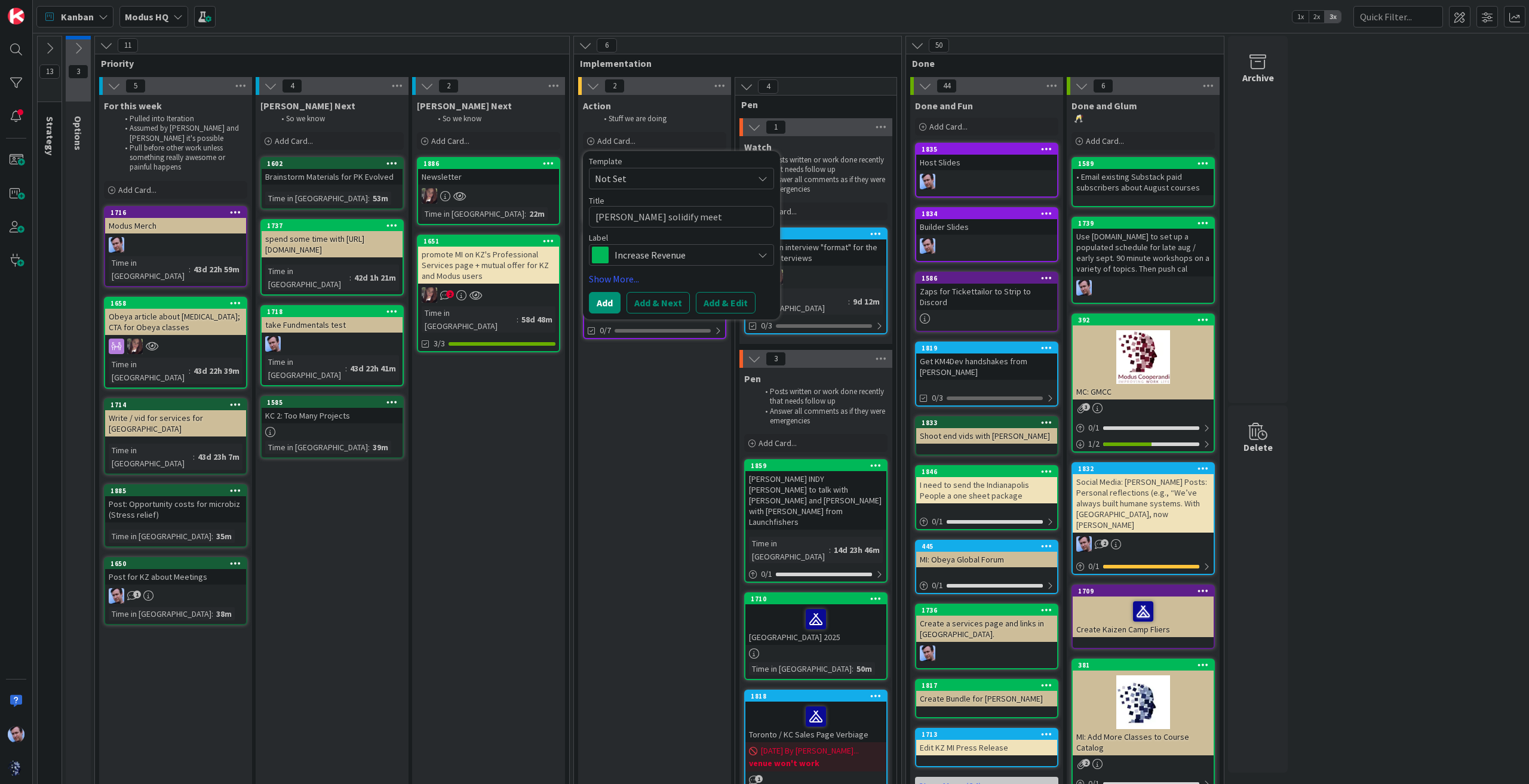
type textarea "x"
type textarea "[PERSON_NAME] solidify meeti"
type textarea "x"
type textarea "[PERSON_NAME] solidify meetin"
type textarea "x"
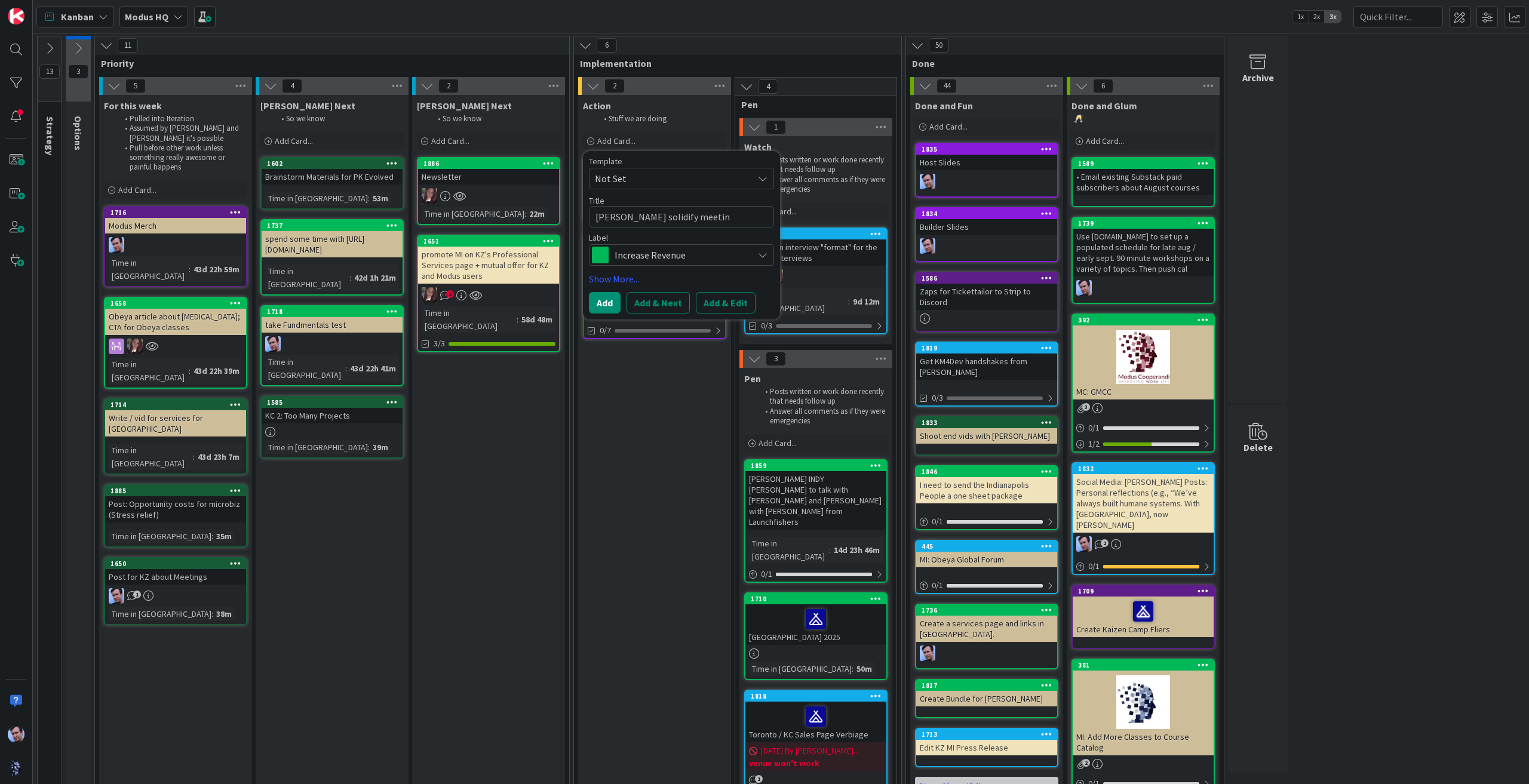
type textarea "[PERSON_NAME] solidify meeting"
click at [699, 255] on span "Increase Revenue" at bounding box center [681, 255] width 133 height 17
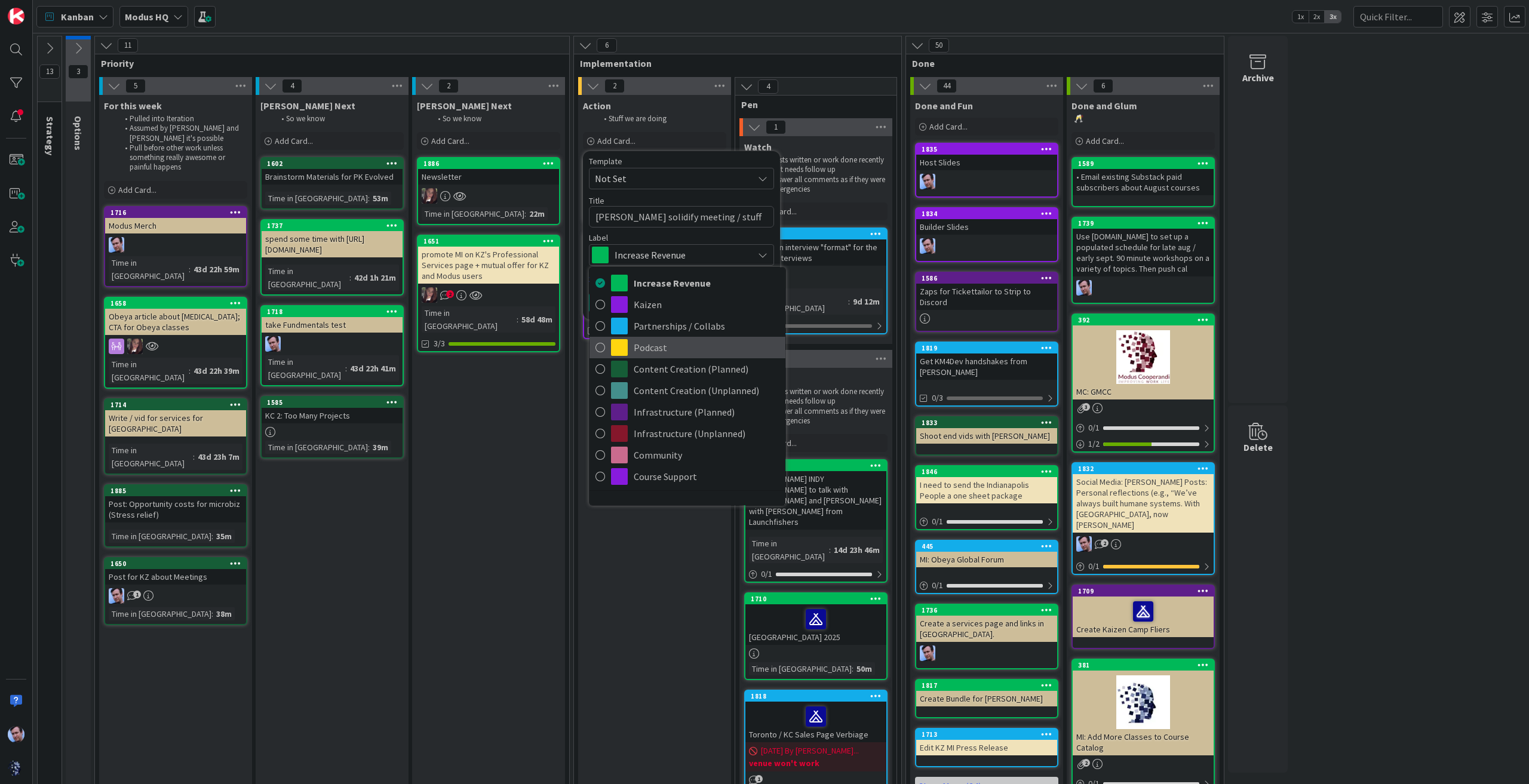
click at [661, 349] on span "Podcast" at bounding box center [706, 347] width 145 height 18
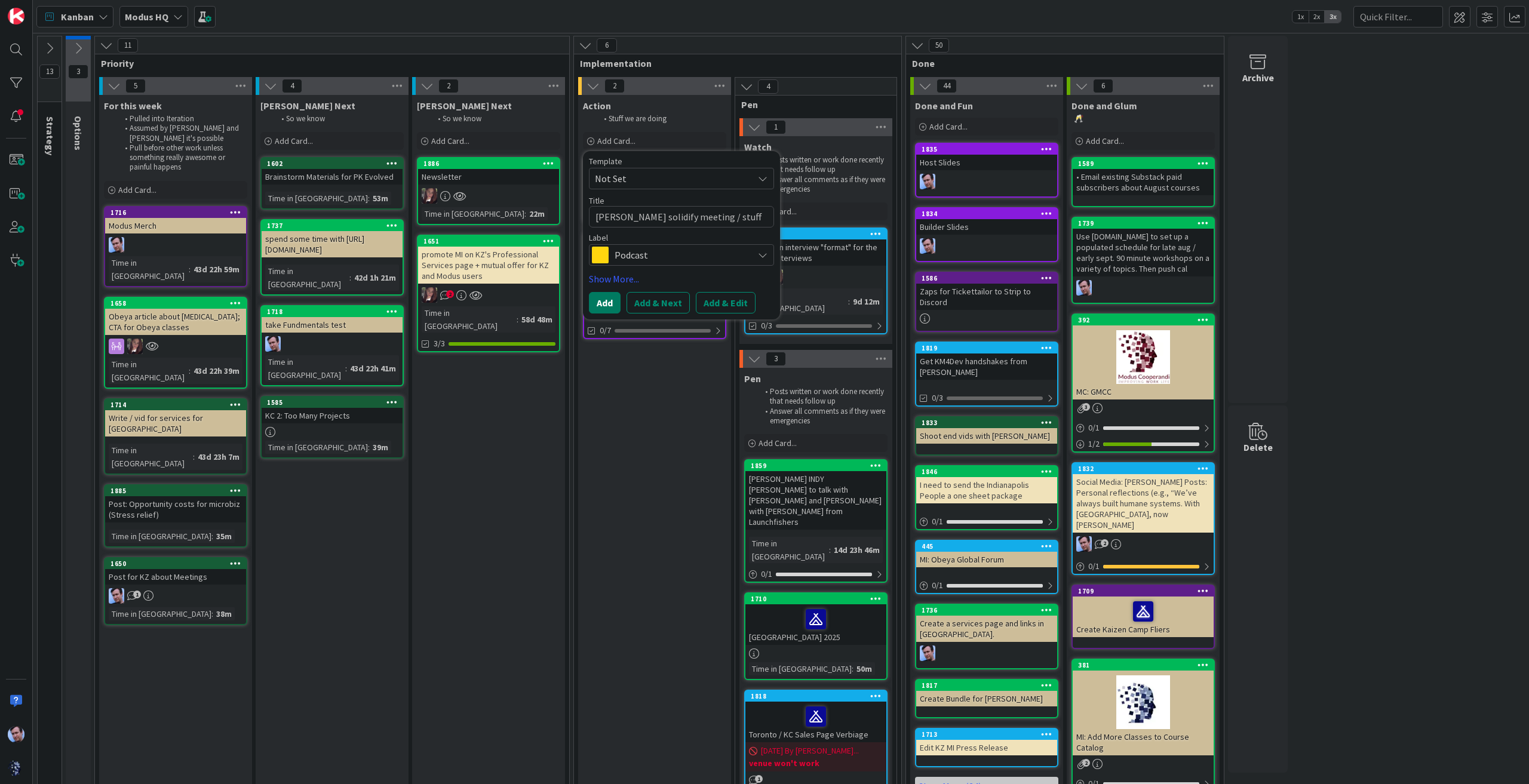
click at [605, 301] on button "Add" at bounding box center [605, 303] width 32 height 22
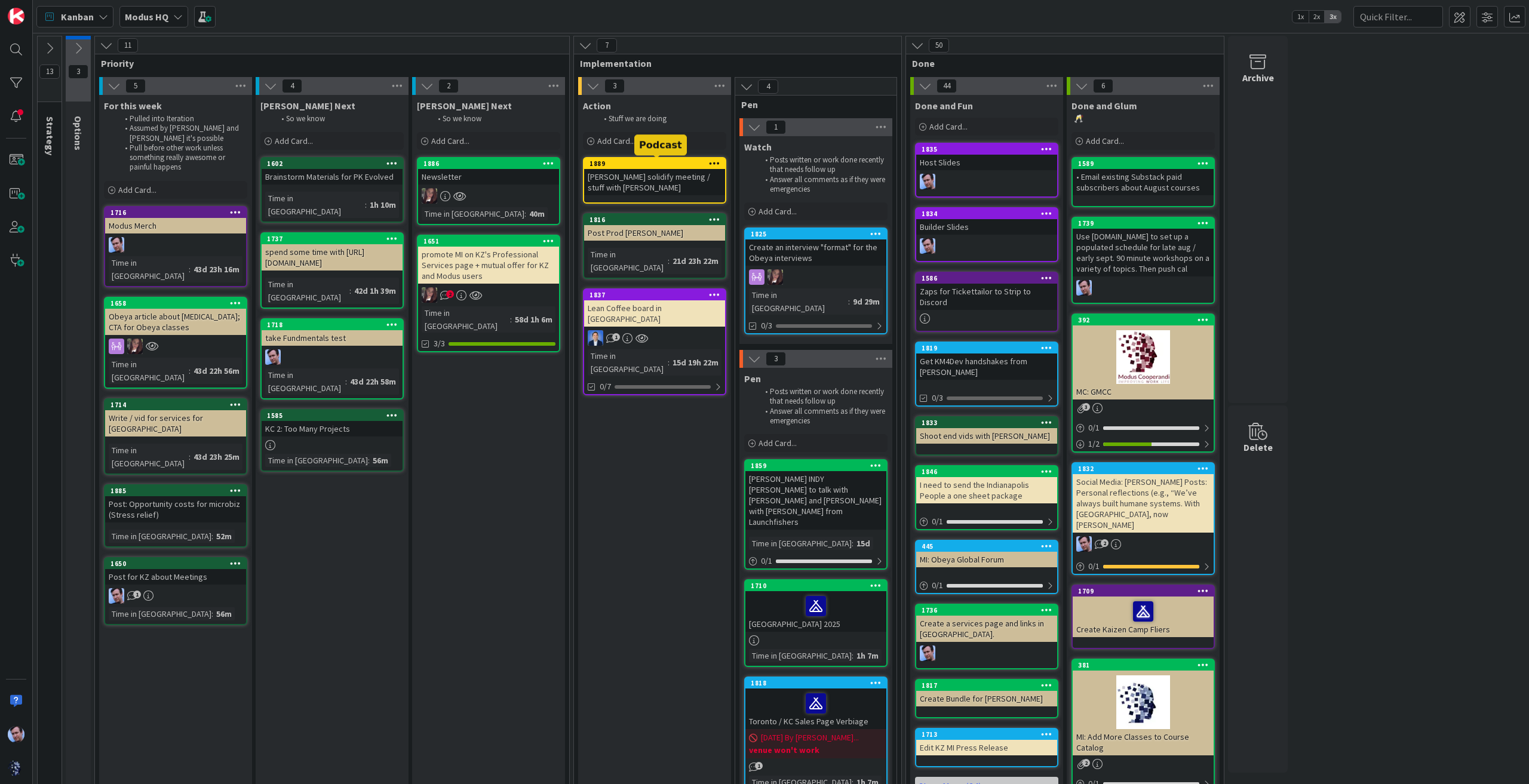
click at [660, 165] on div "1889" at bounding box center [657, 164] width 135 height 8
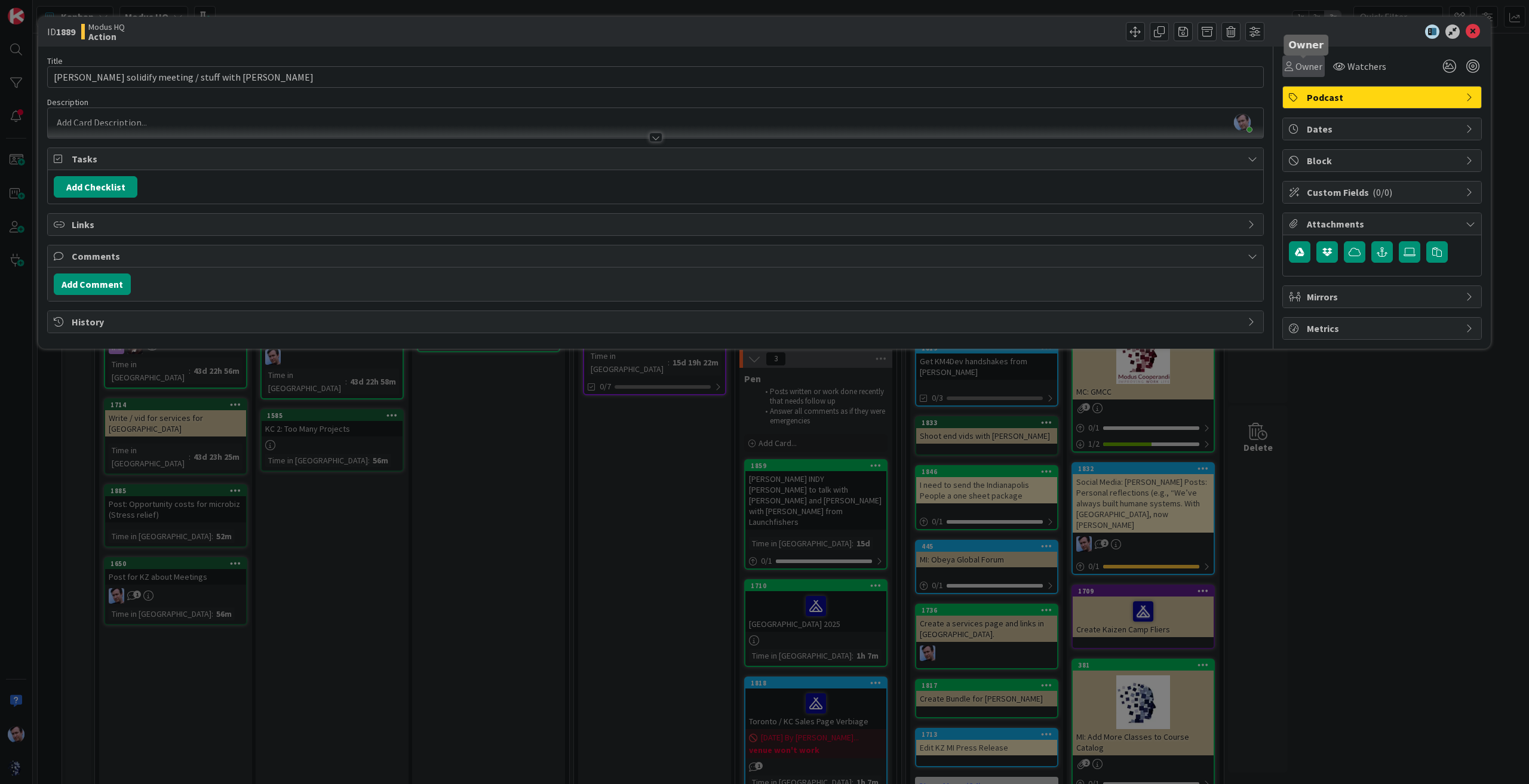
click at [1307, 63] on span "Owner" at bounding box center [1309, 66] width 27 height 14
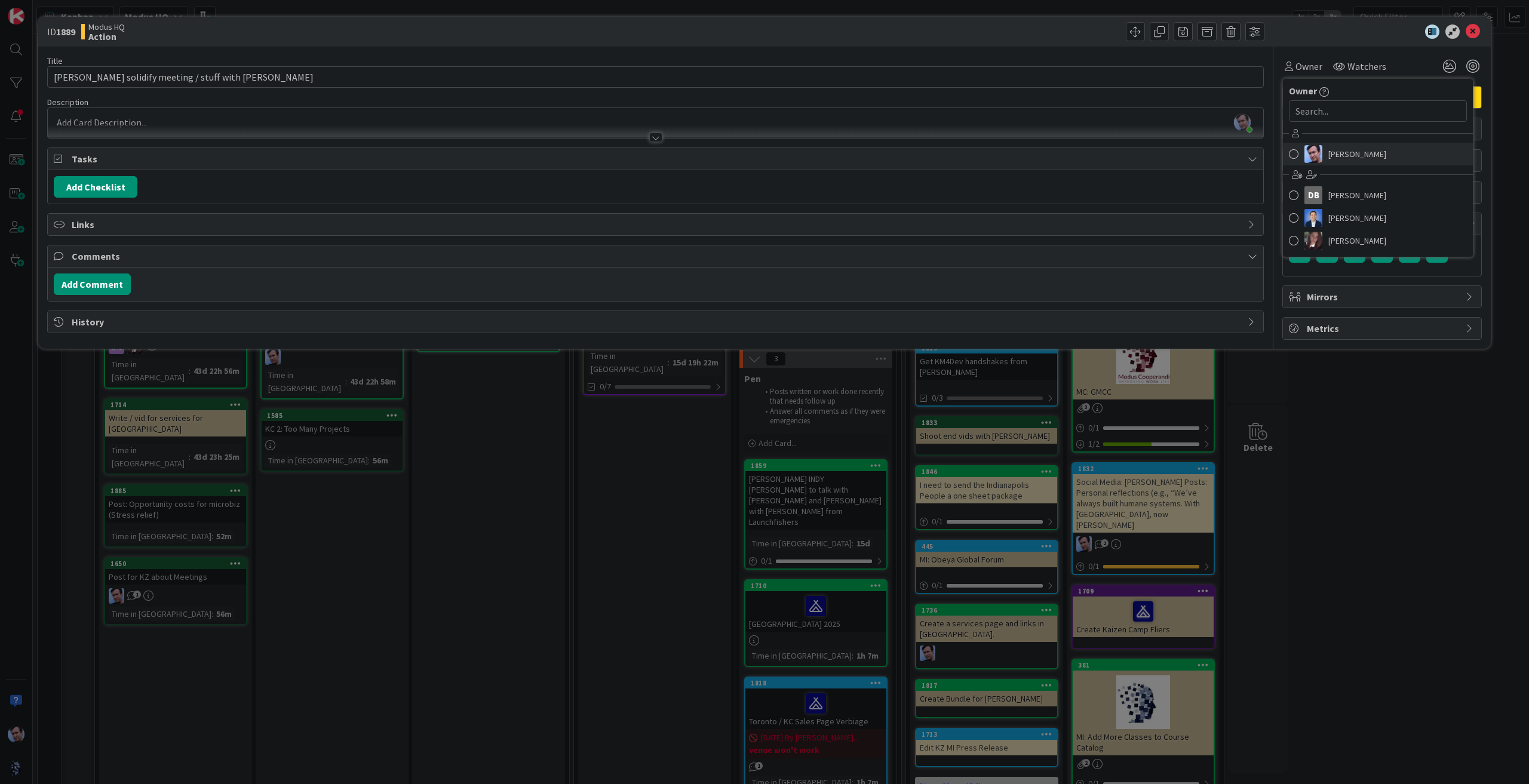
click at [1297, 151] on span at bounding box center [1294, 154] width 9 height 18
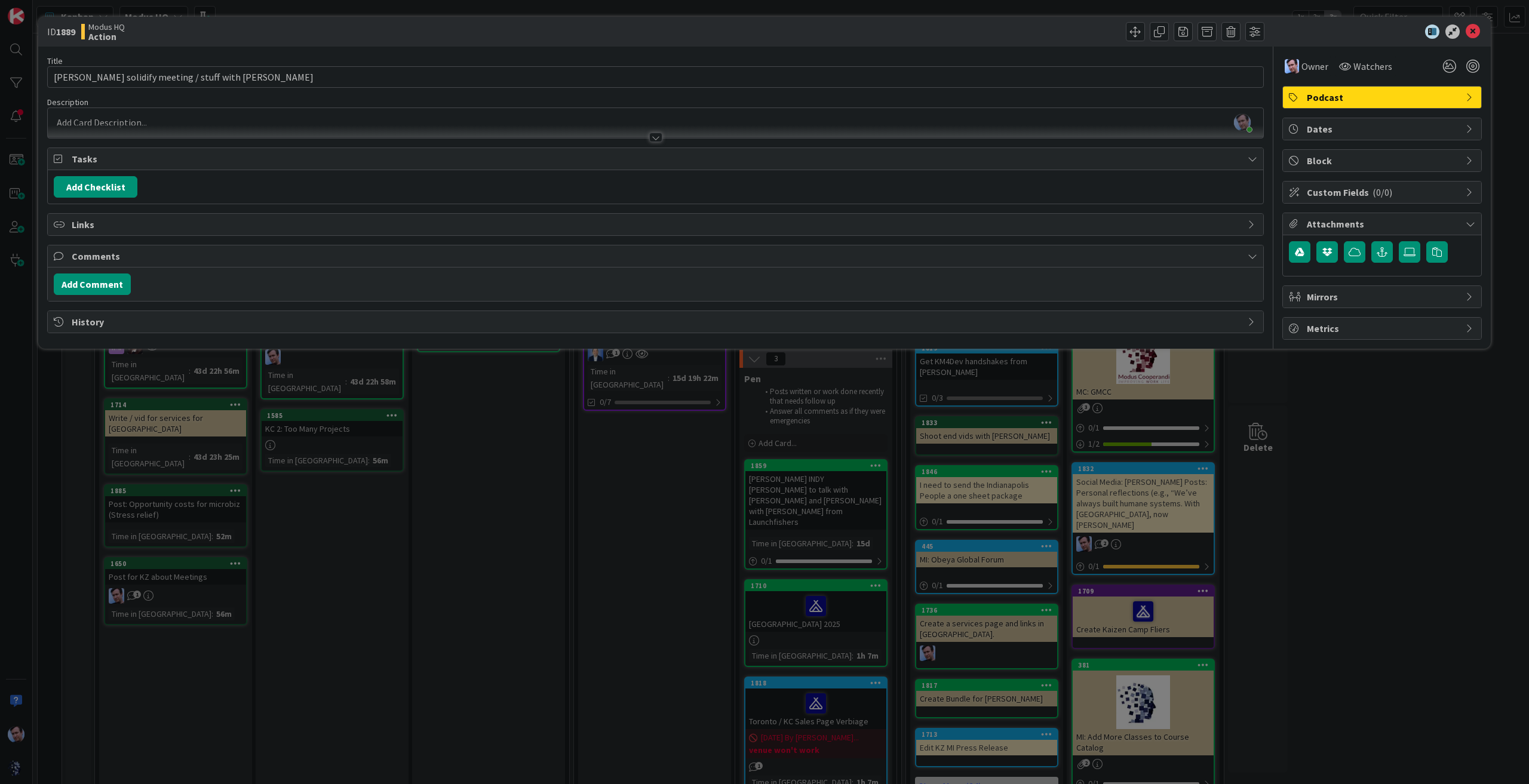
click at [1475, 23] on div "ID 1889 Modus HQ Action" at bounding box center [765, 32] width 1453 height 30
click at [1472, 31] on icon at bounding box center [1472, 31] width 14 height 14
